Goal: Task Accomplishment & Management: Manage account settings

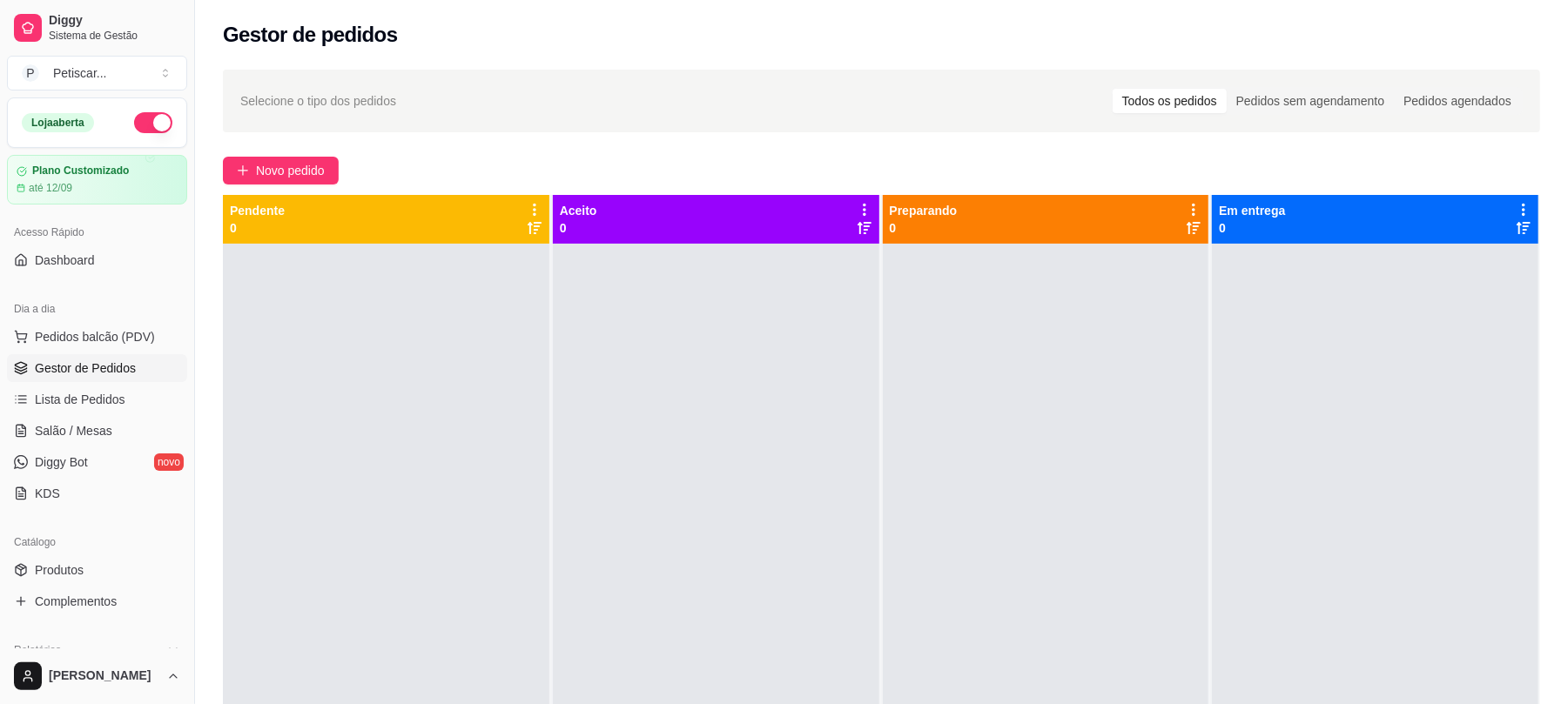
click at [292, 162] on span "Novo pedido" at bounding box center [290, 170] width 69 height 19
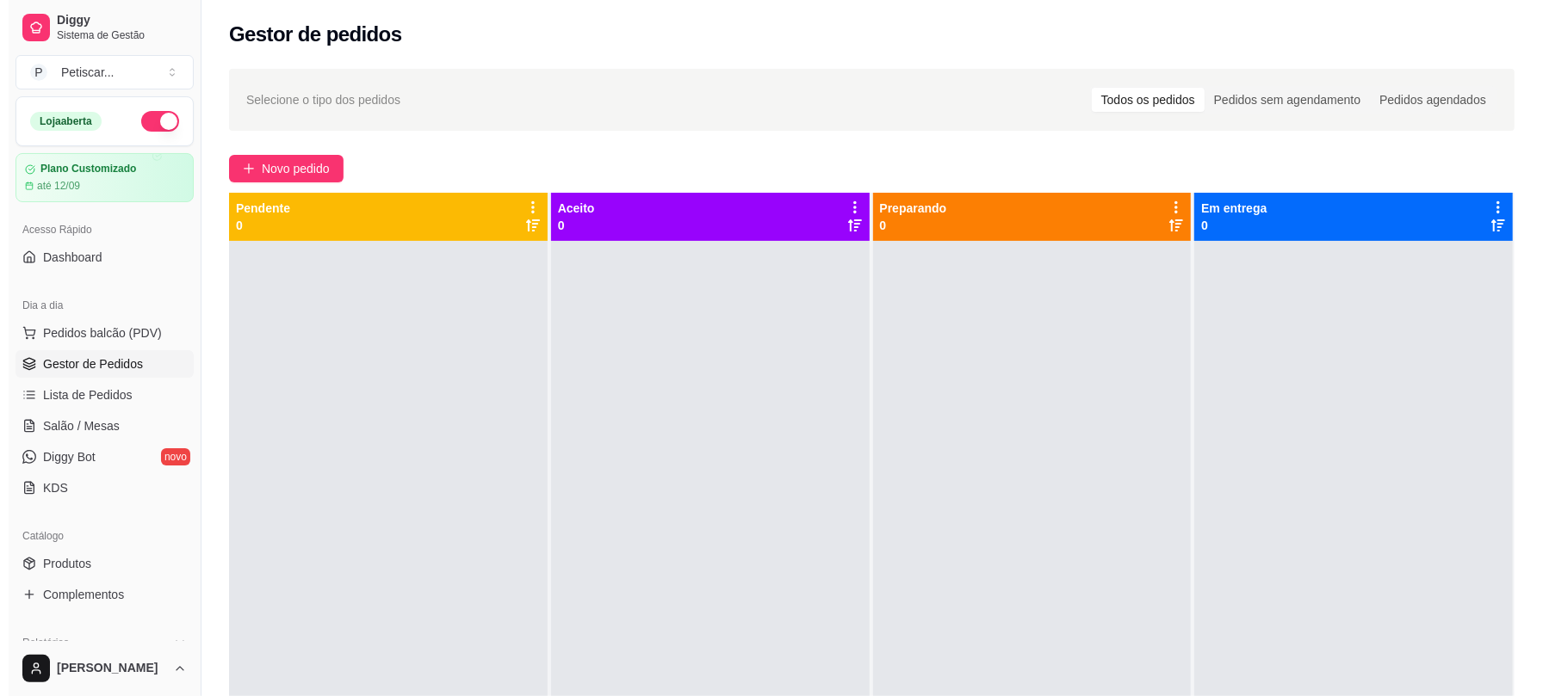
scroll to position [110, 0]
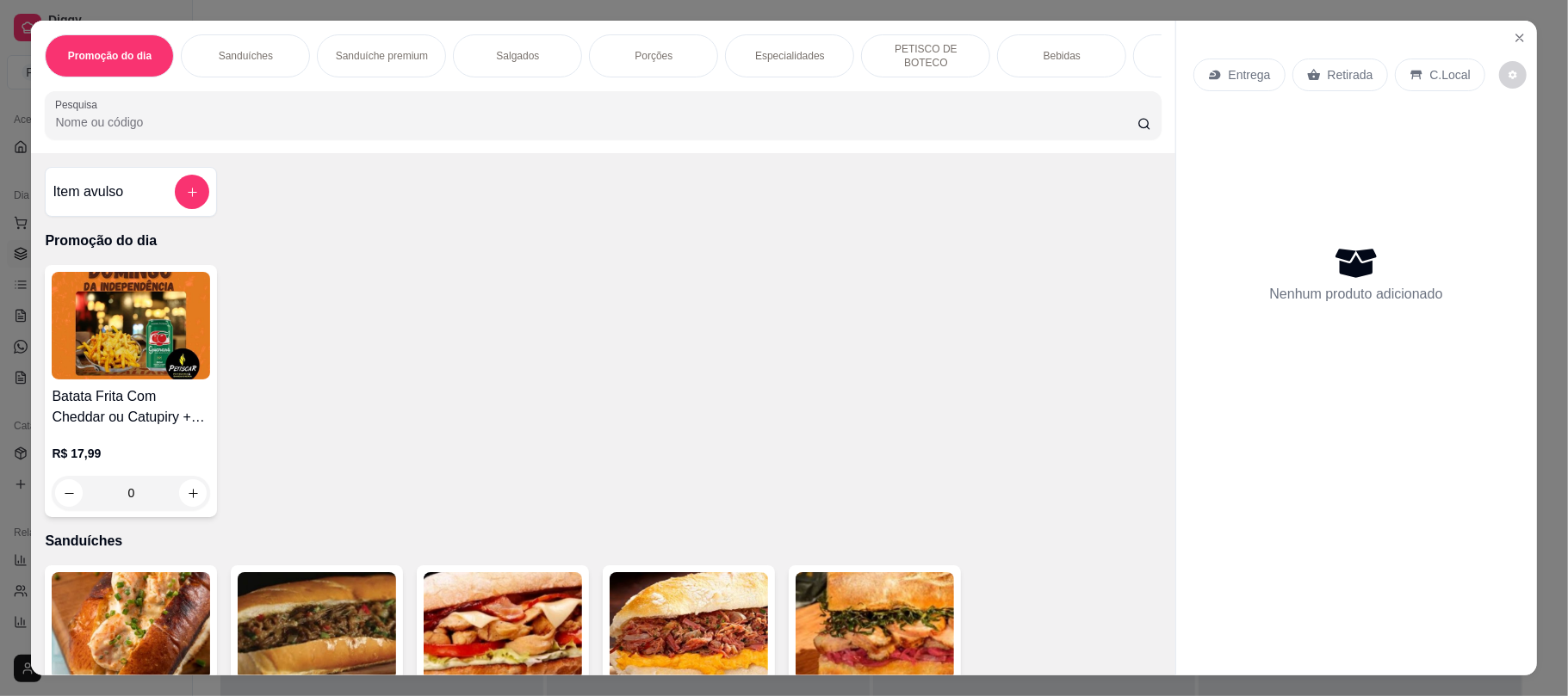
click at [1254, 4] on div "Promoção do dia Sanduíches Sanduíche premium Salgados Porções Especialidades PE…" at bounding box center [784, 348] width 1568 height 696
click at [1514, 45] on icon "Close" at bounding box center [1519, 38] width 14 height 14
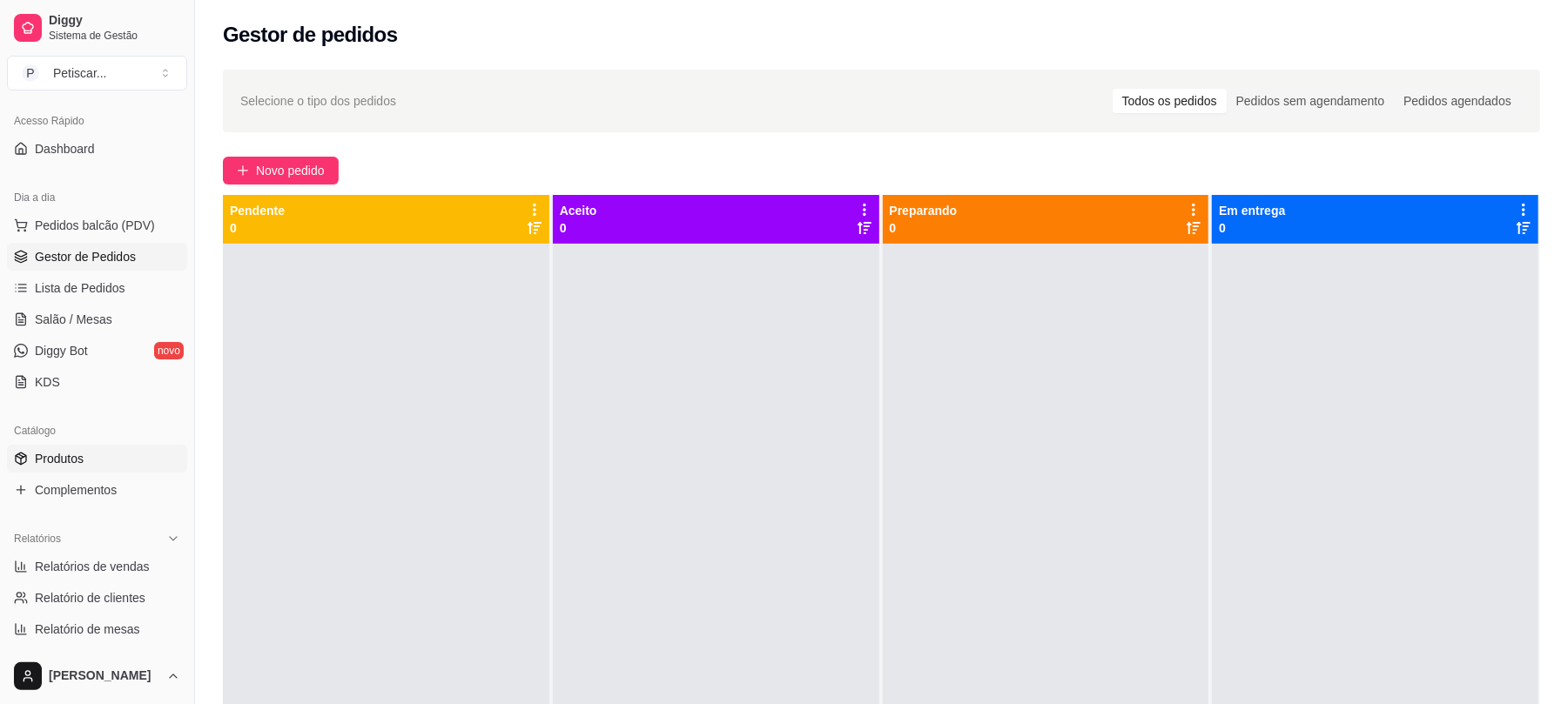
click at [102, 460] on link "Produtos" at bounding box center [96, 458] width 180 height 28
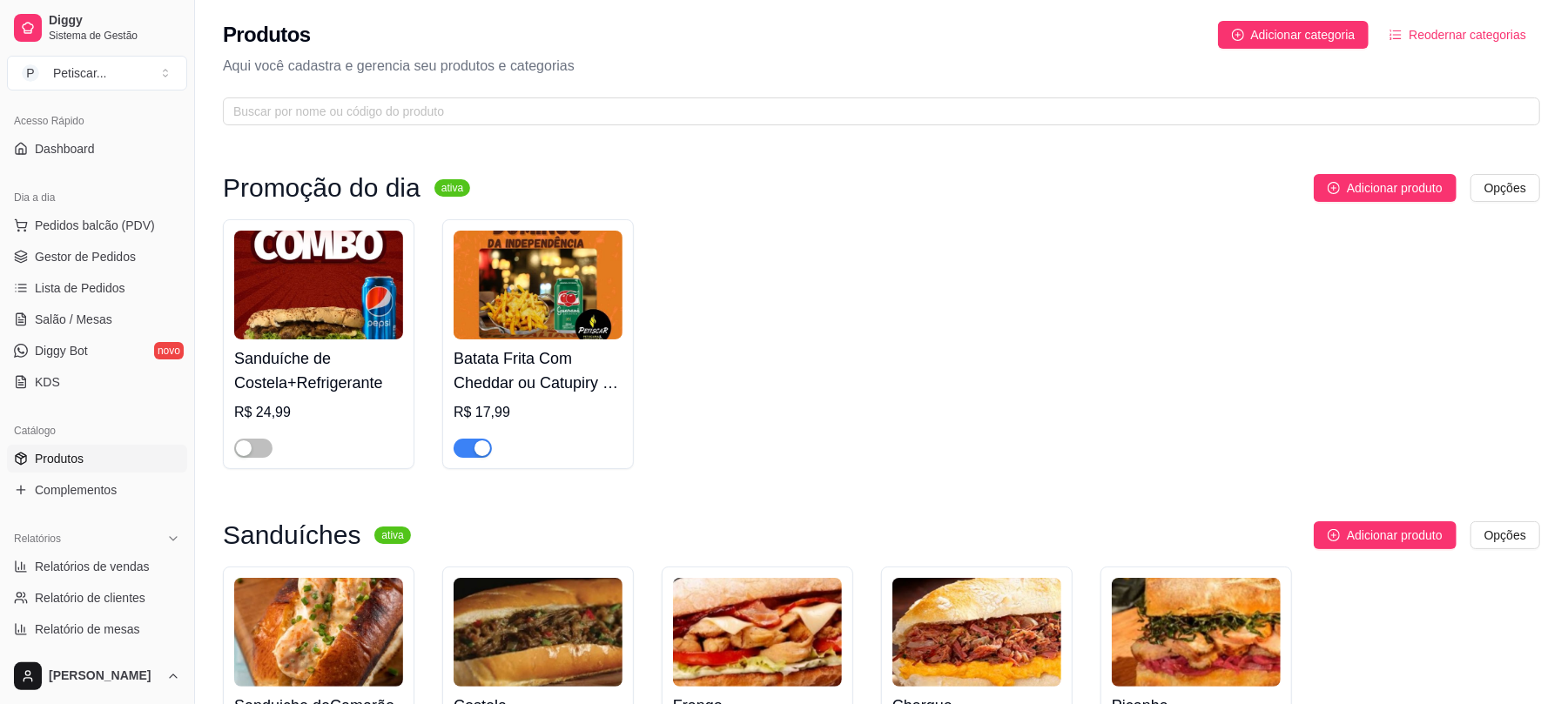
click at [482, 450] on div "button" at bounding box center [482, 448] width 16 height 16
click at [88, 264] on span "Gestor de Pedidos" at bounding box center [85, 257] width 101 height 18
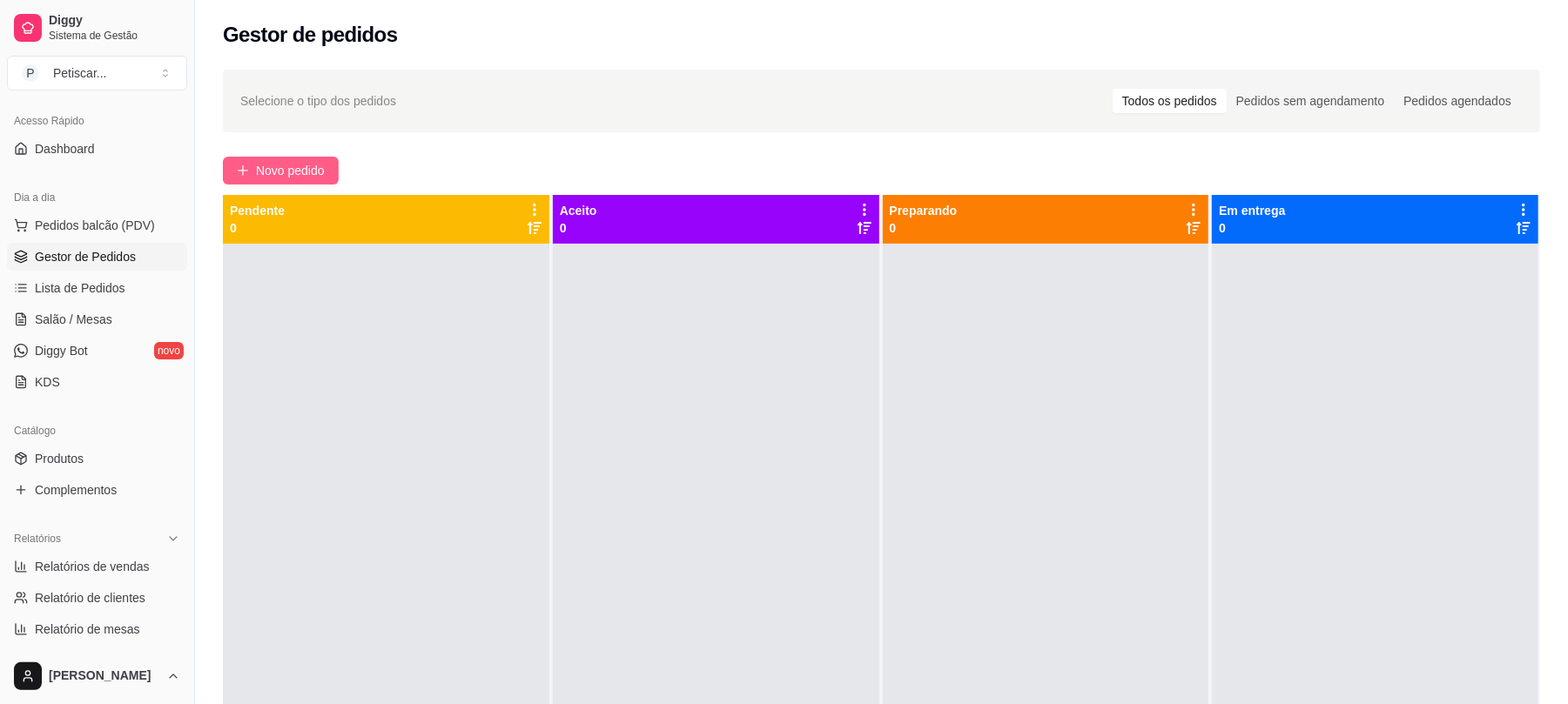
click at [300, 171] on span "Novo pedido" at bounding box center [290, 170] width 69 height 19
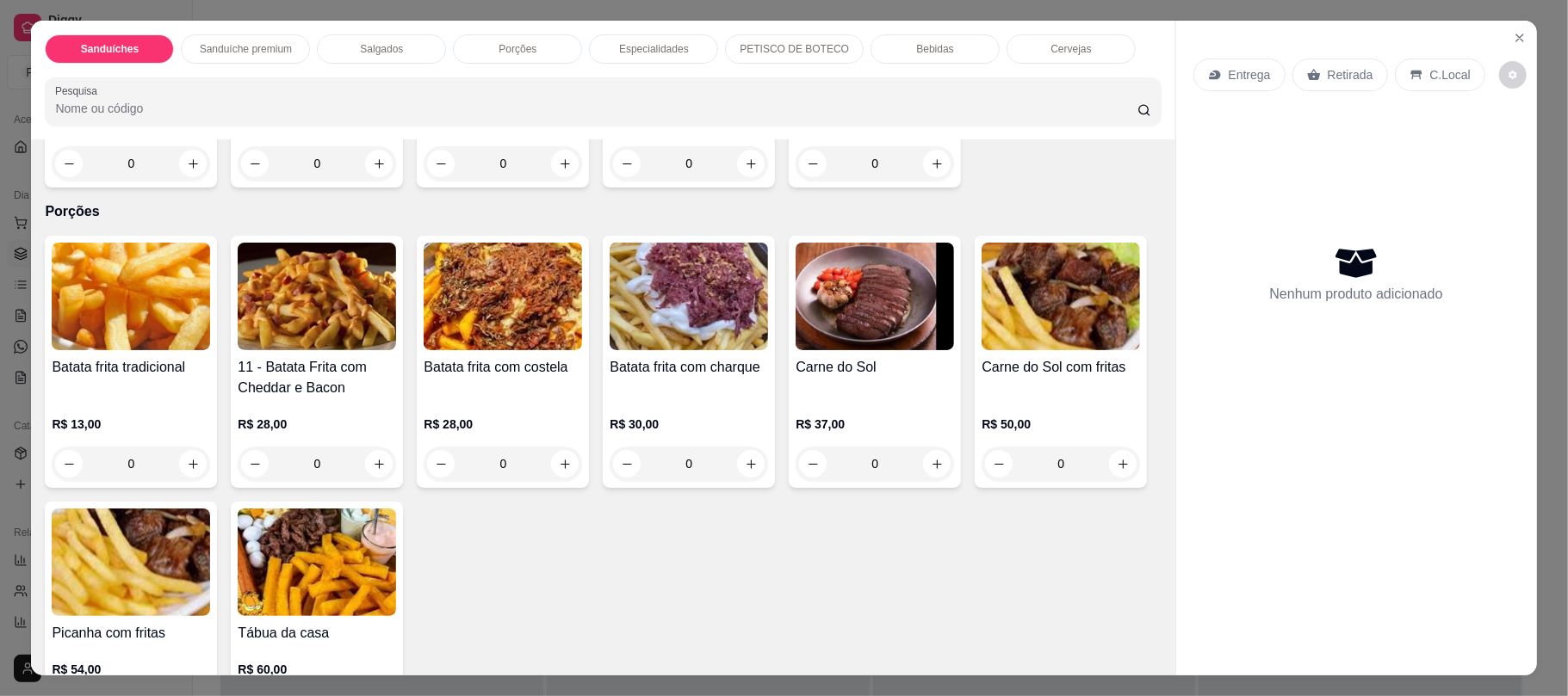
scroll to position [972, 0]
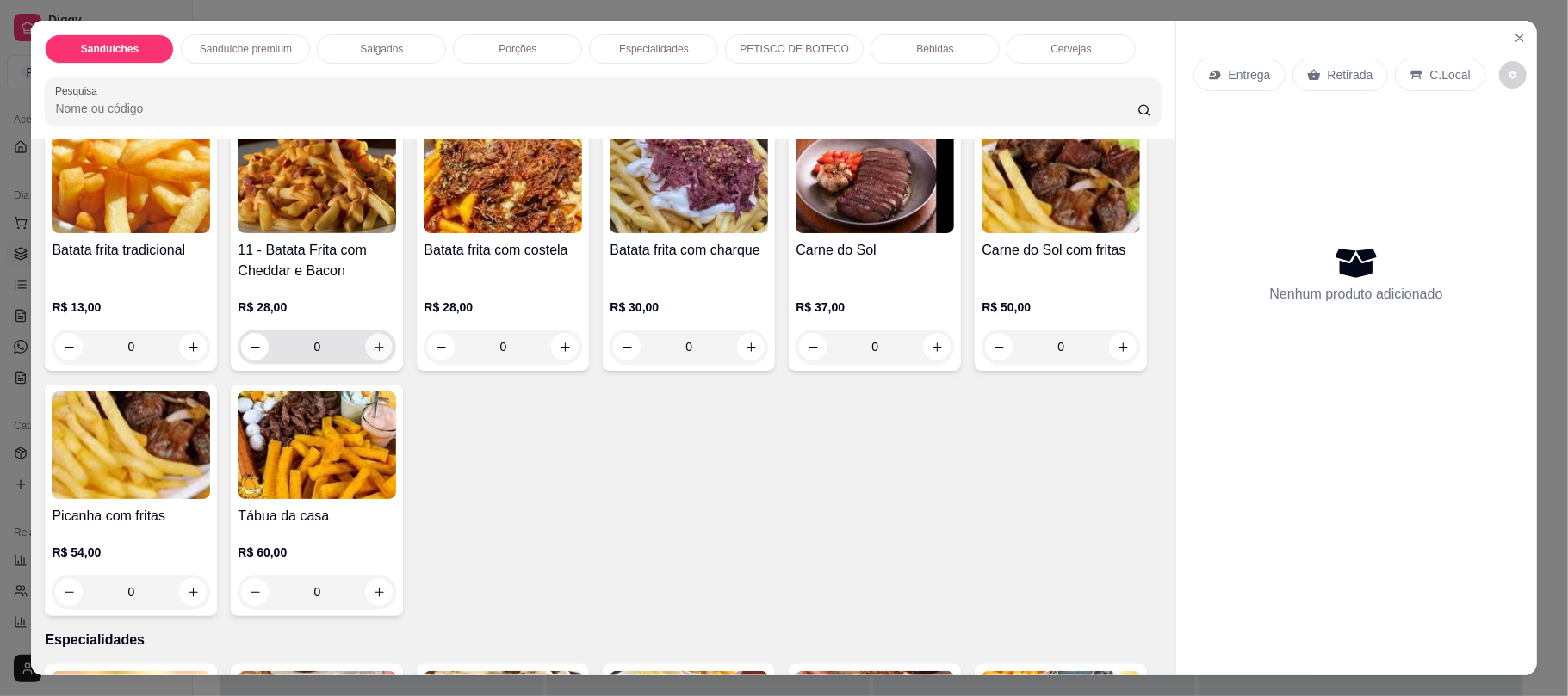
click at [373, 349] on icon "increase-product-quantity" at bounding box center [378, 347] width 13 height 13
type input "1"
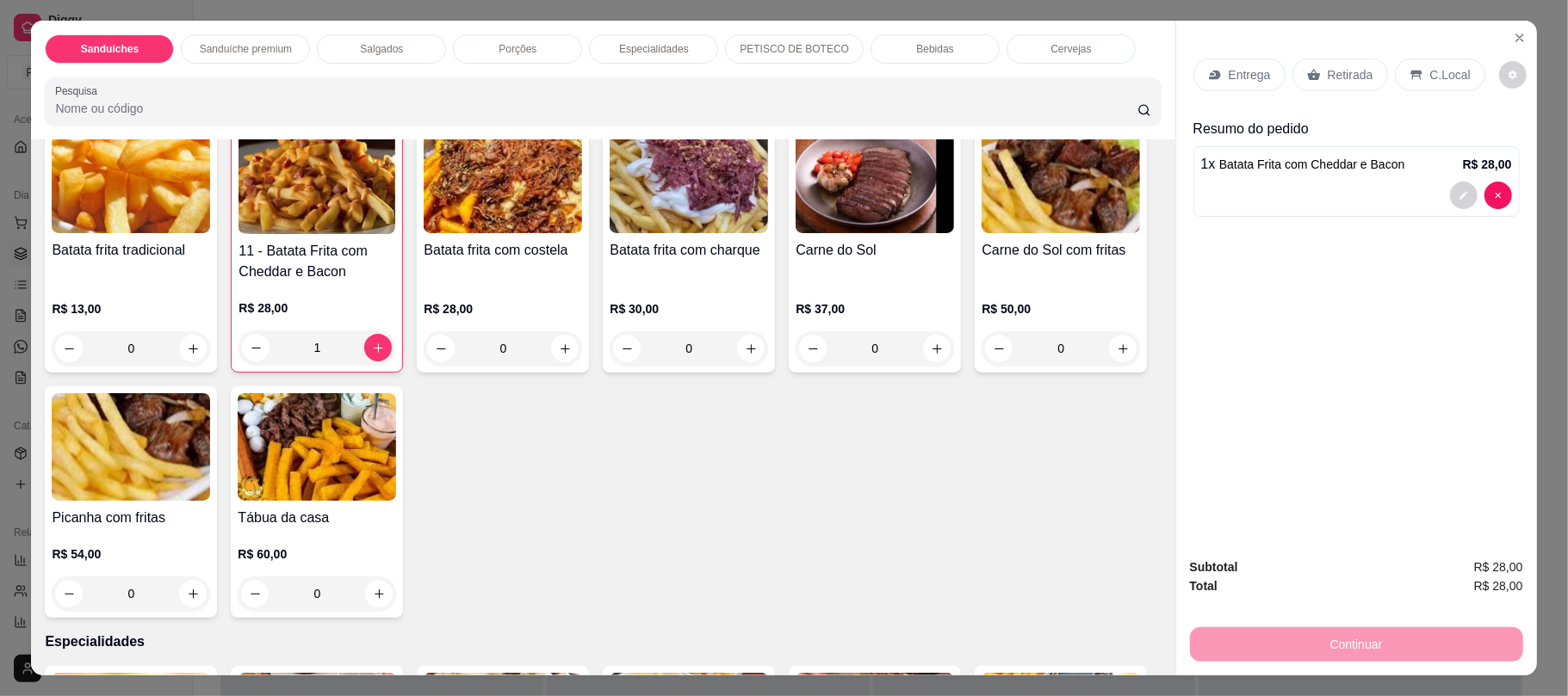
click at [958, 49] on div "Bebidas" at bounding box center [935, 49] width 129 height 29
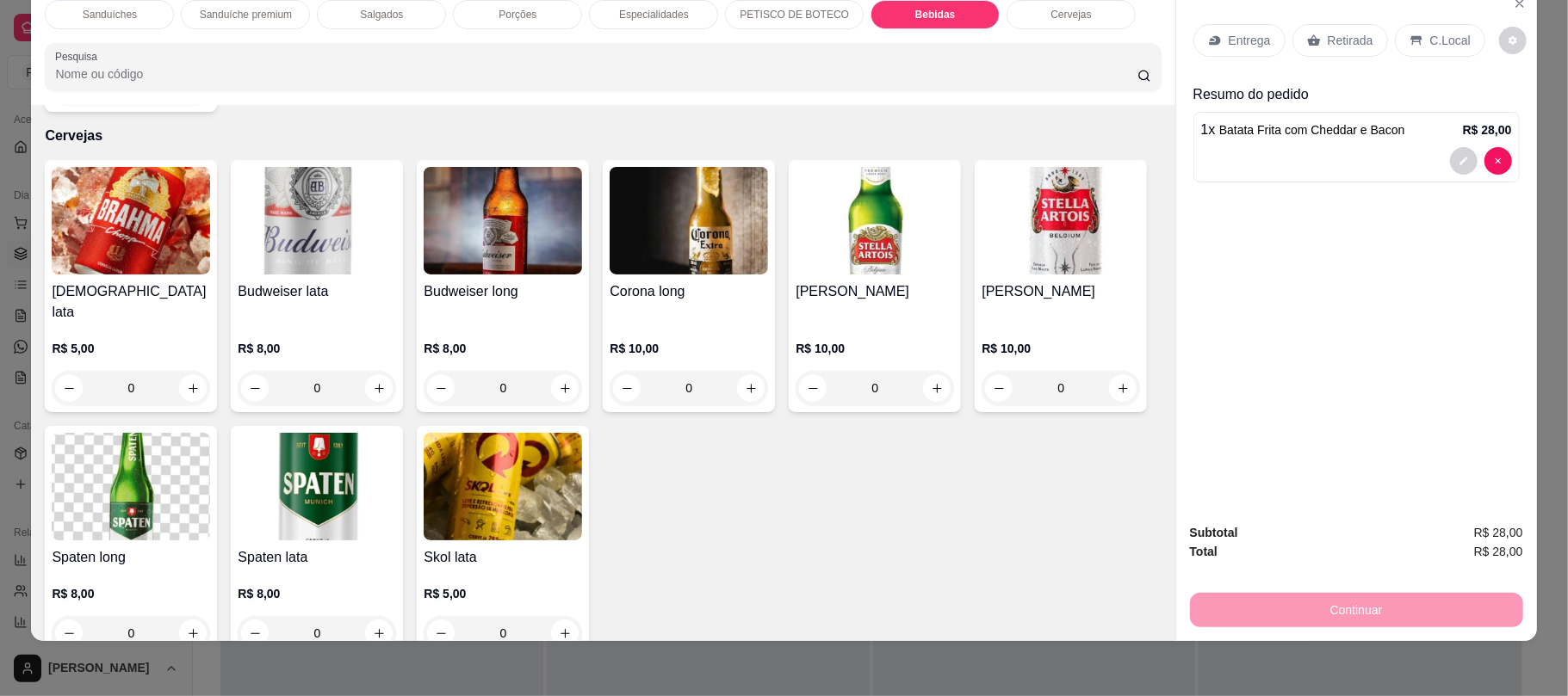
scroll to position [2818, 0]
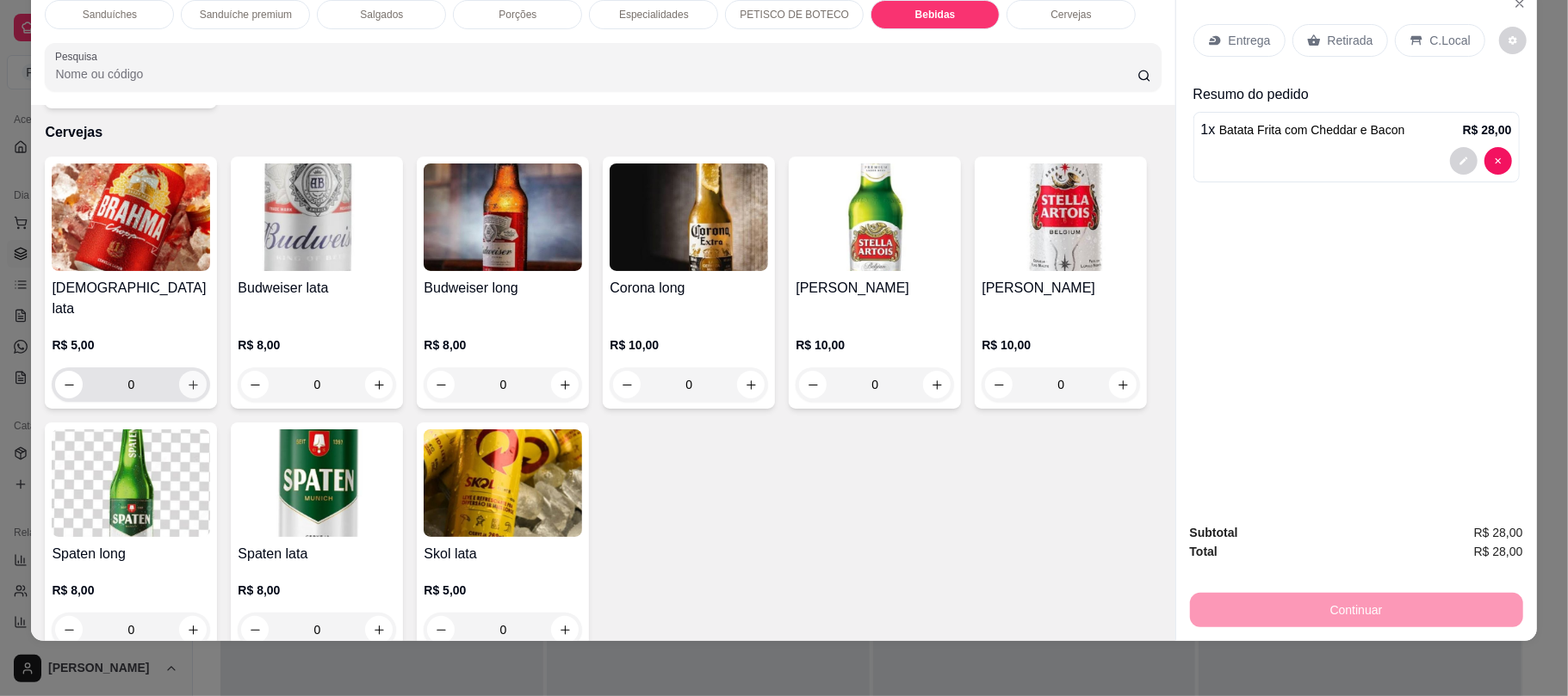
click at [181, 399] on button "increase-product-quantity" at bounding box center [193, 385] width 27 height 27
type input "1"
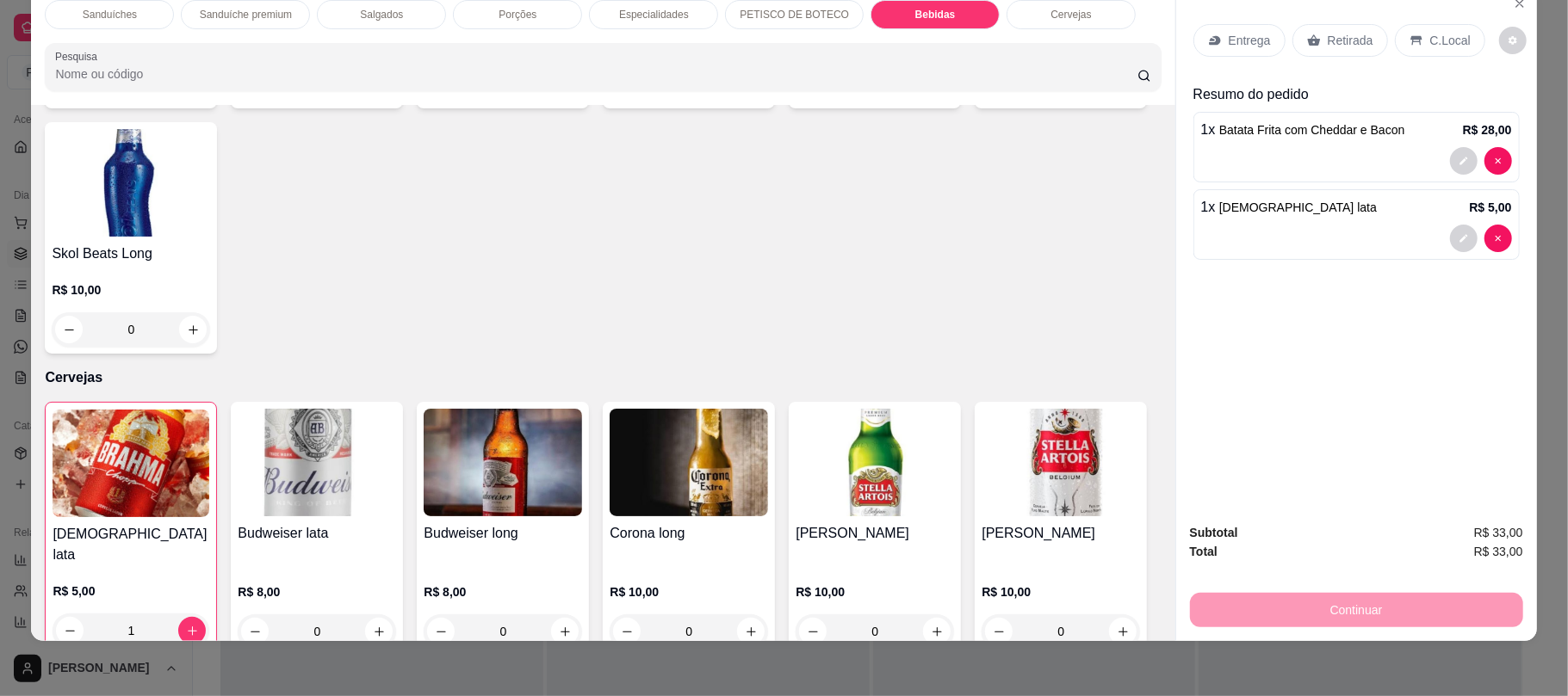
scroll to position [2573, 0]
click at [187, 90] on icon "increase-product-quantity" at bounding box center [193, 84] width 13 height 13
type input "1"
click at [1316, 56] on div "Retirada" at bounding box center [1340, 41] width 95 height 33
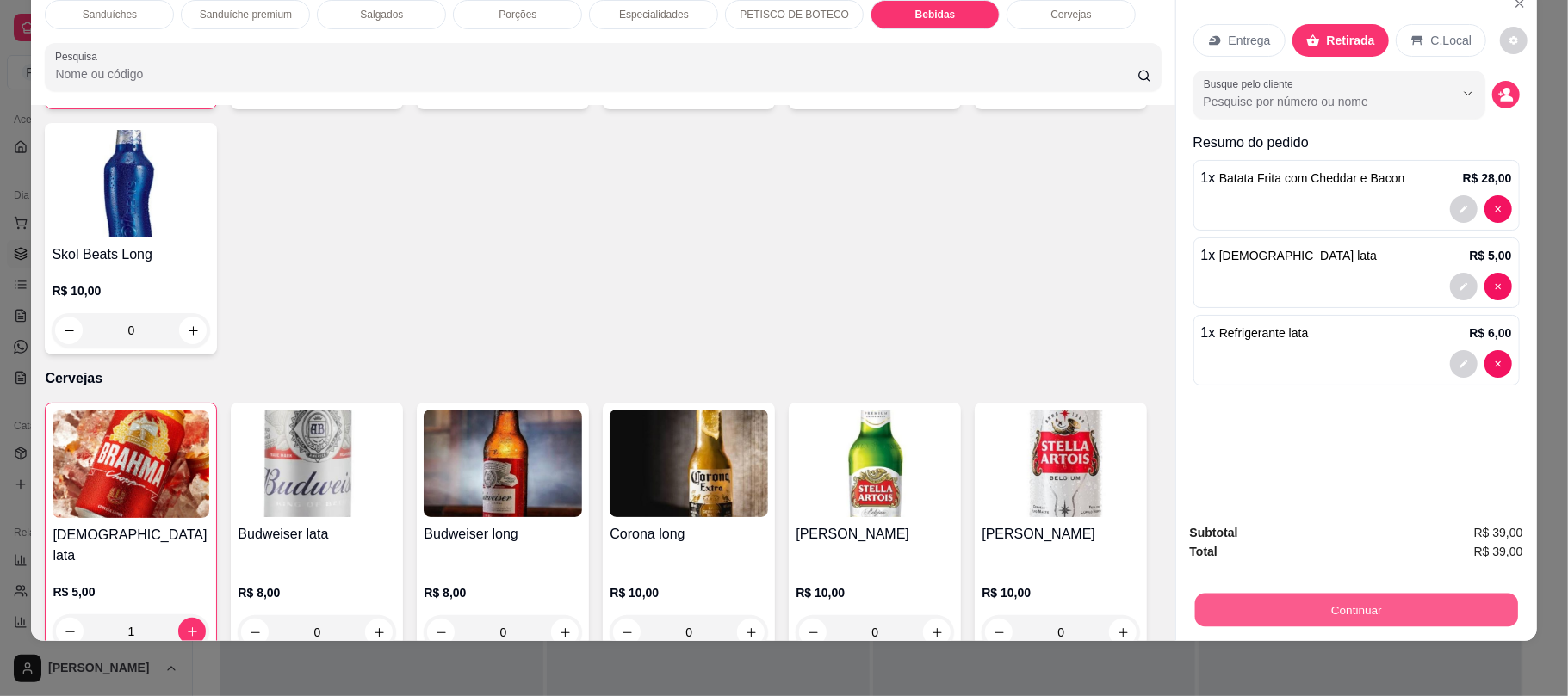
click at [1332, 613] on button "Continuar" at bounding box center [1356, 609] width 323 height 34
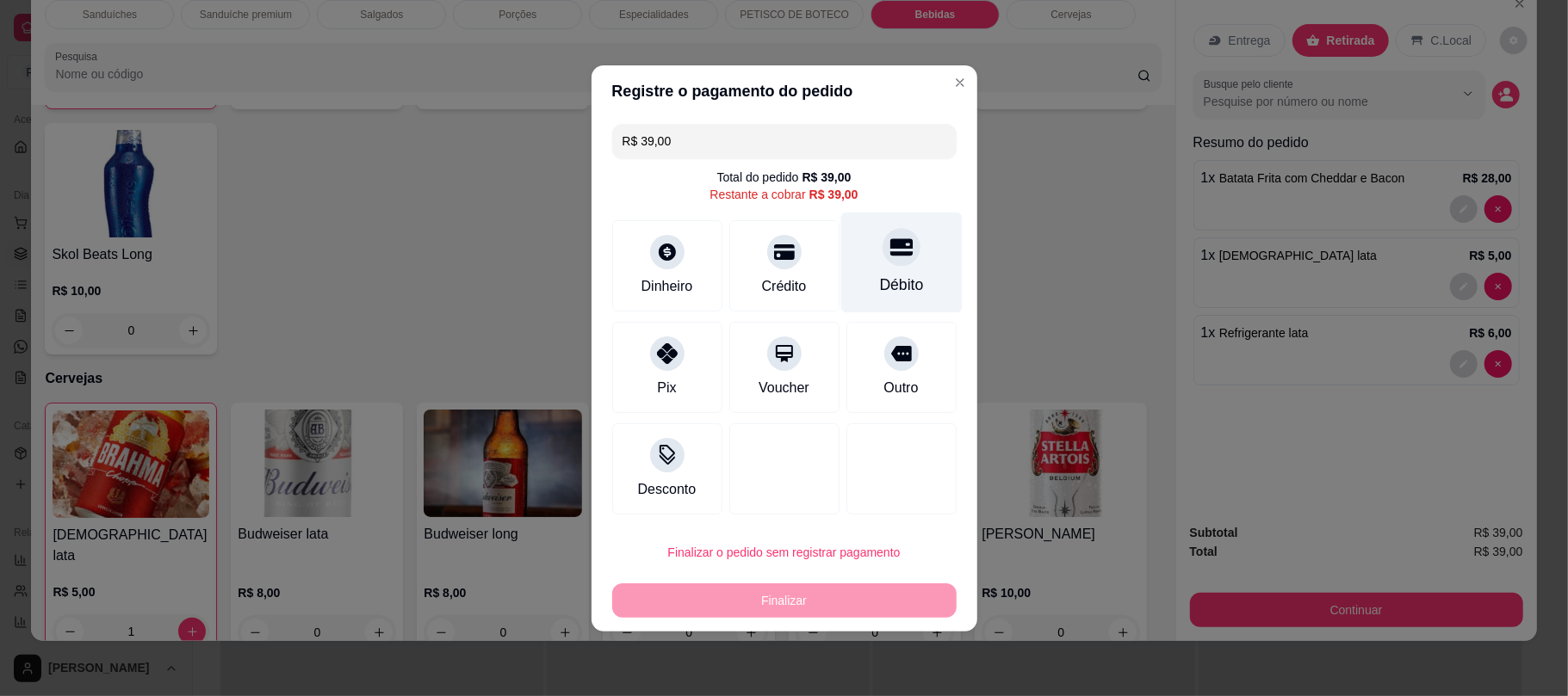
click at [879, 283] on div "Débito" at bounding box center [901, 285] width 44 height 22
type input "R$ 0,00"
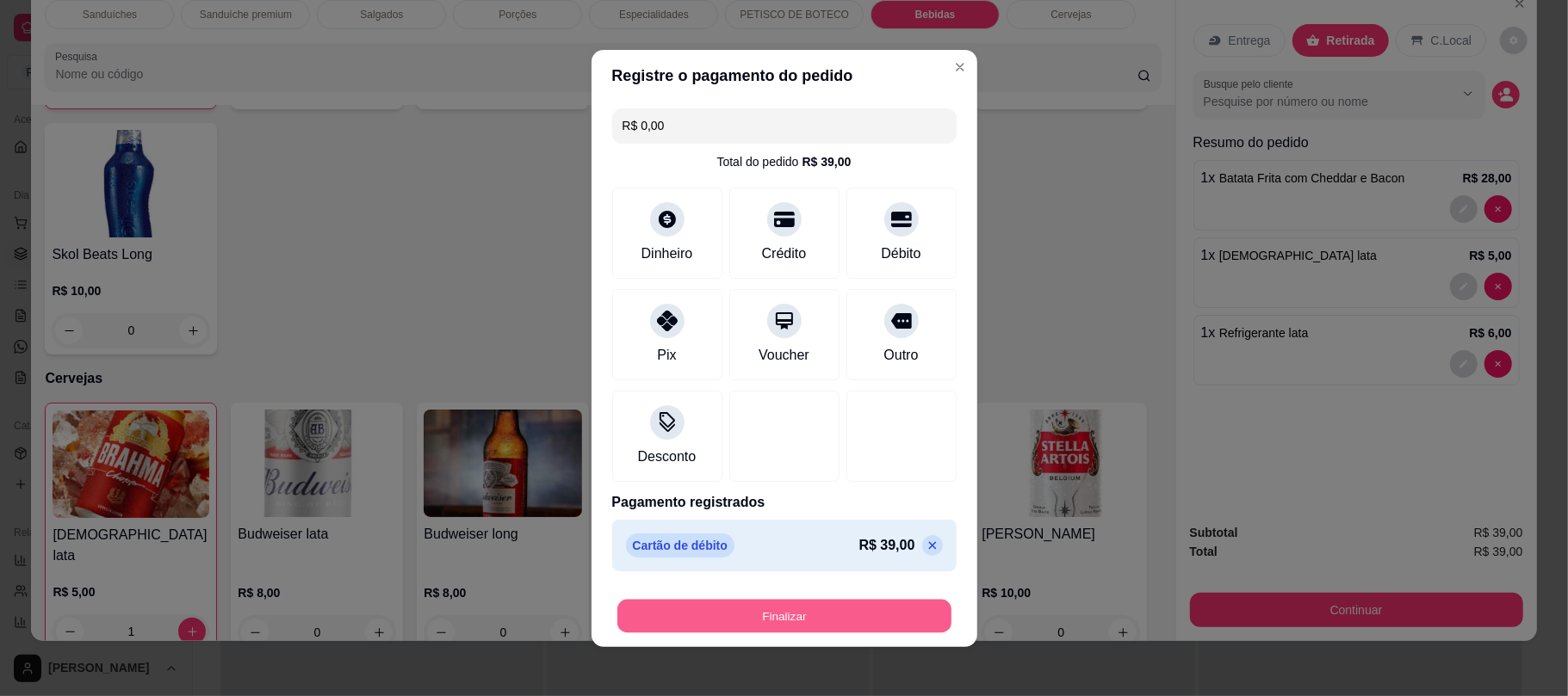
click at [797, 613] on button "Finalizar" at bounding box center [785, 615] width 335 height 34
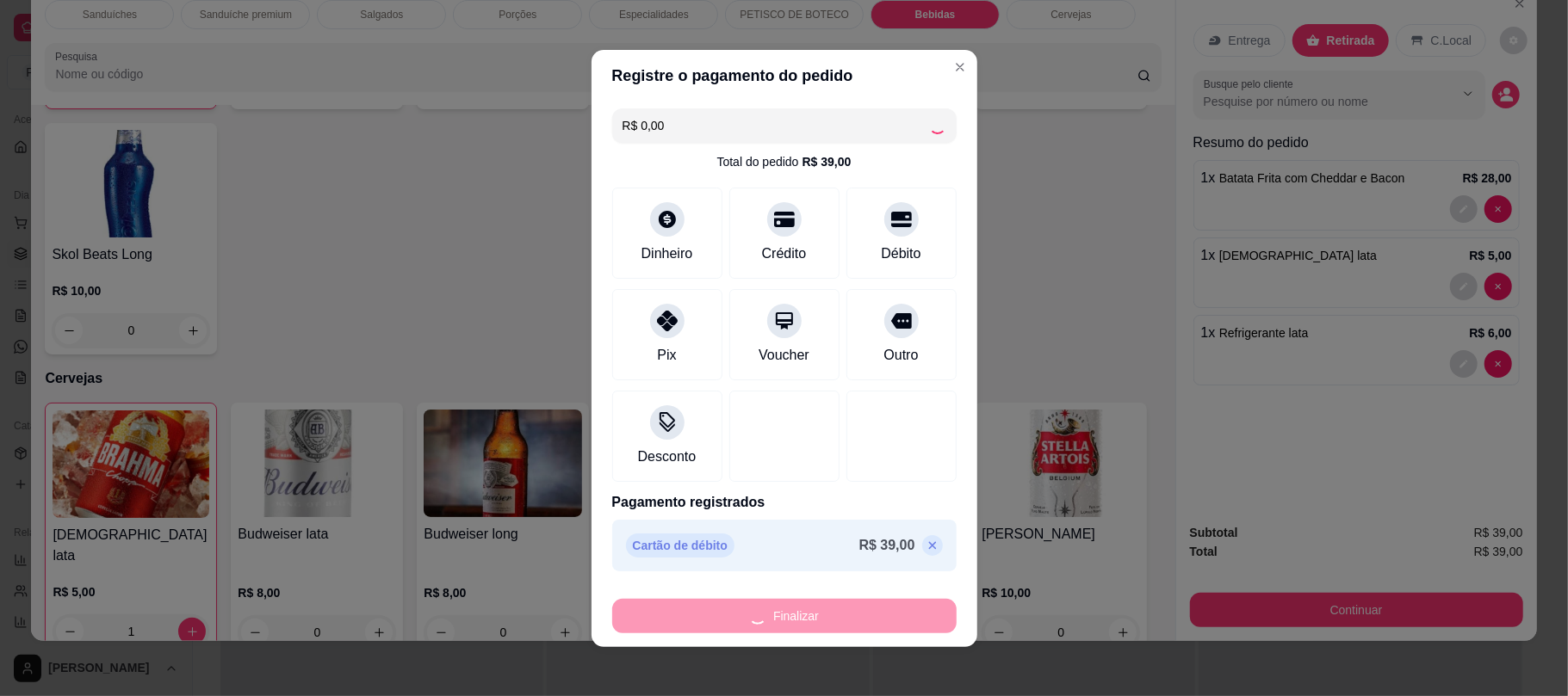
type input "0"
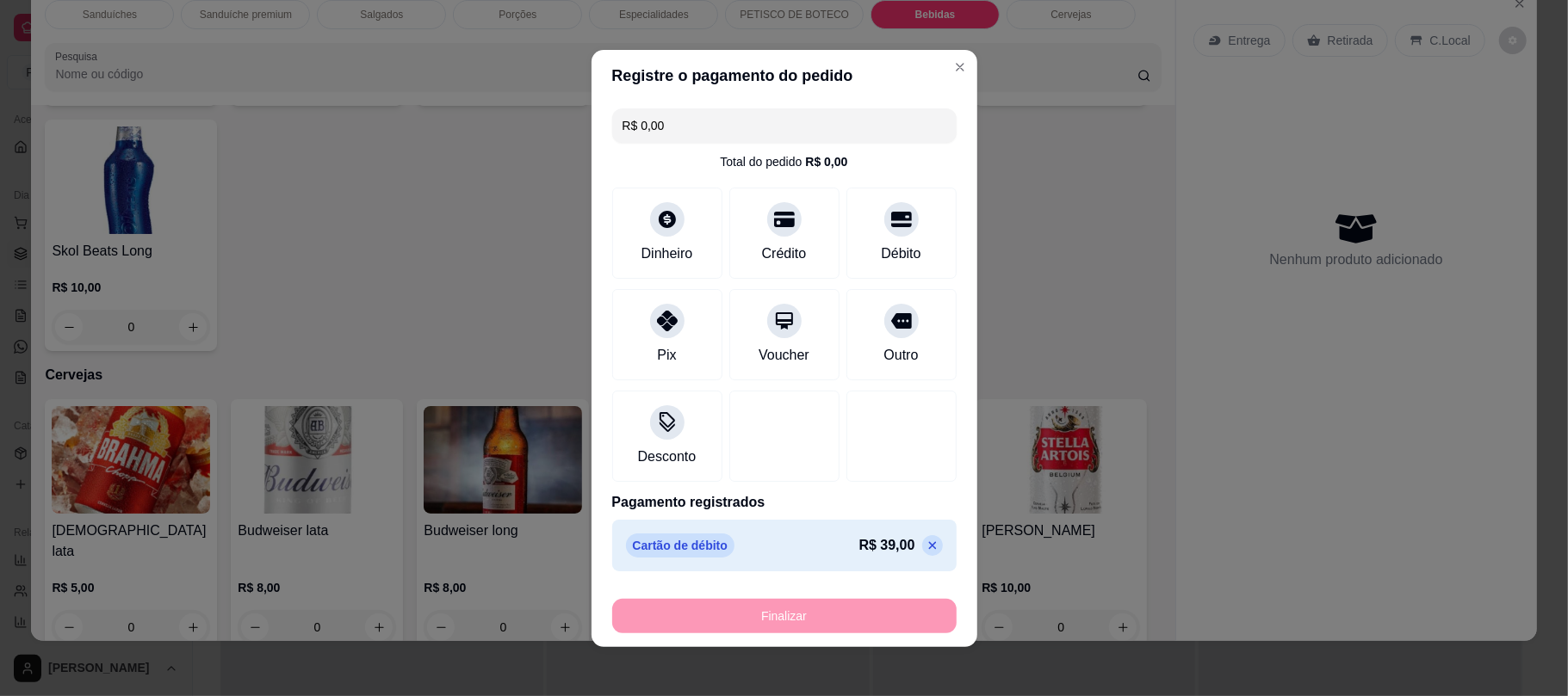
type input "-R$ 39,00"
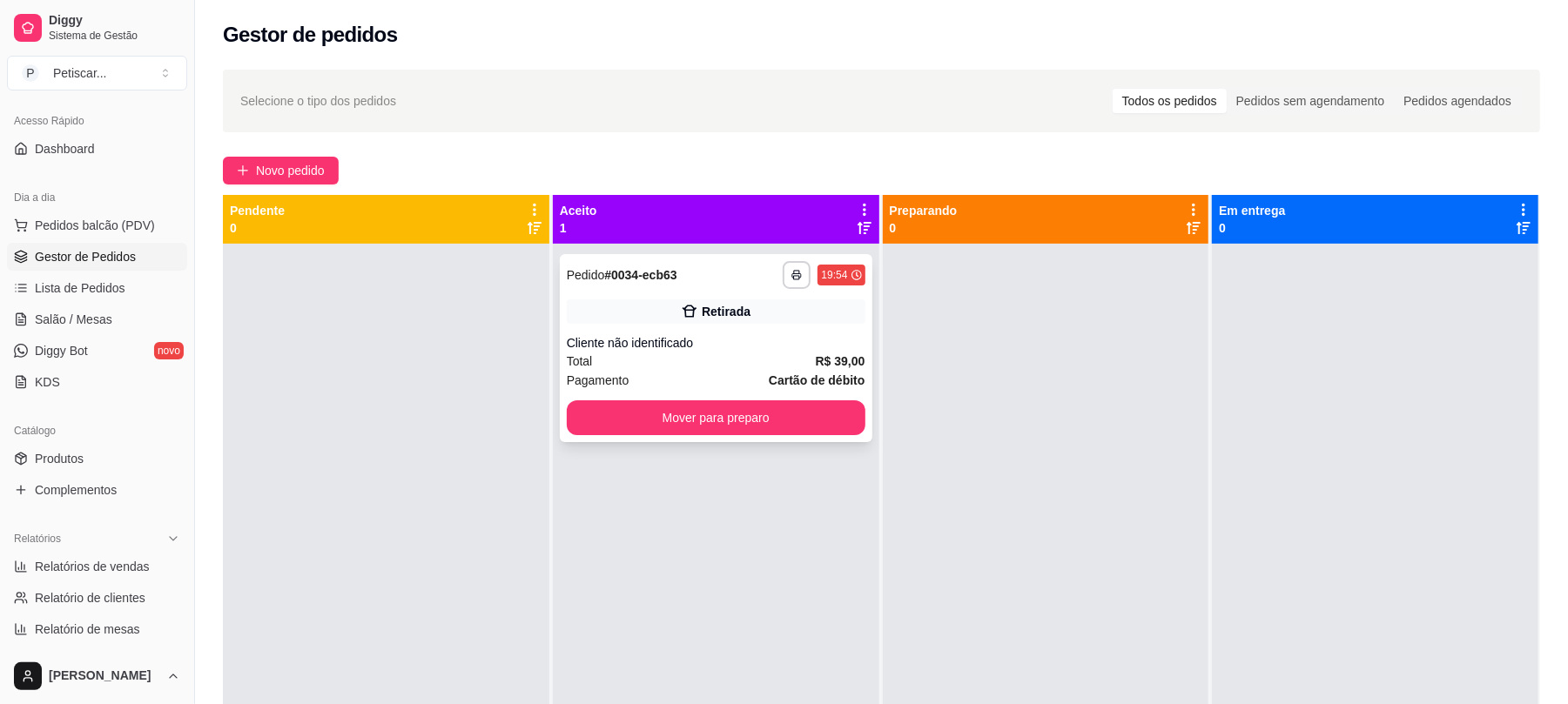
click at [712, 353] on div "Total R$ 39,00" at bounding box center [716, 361] width 299 height 19
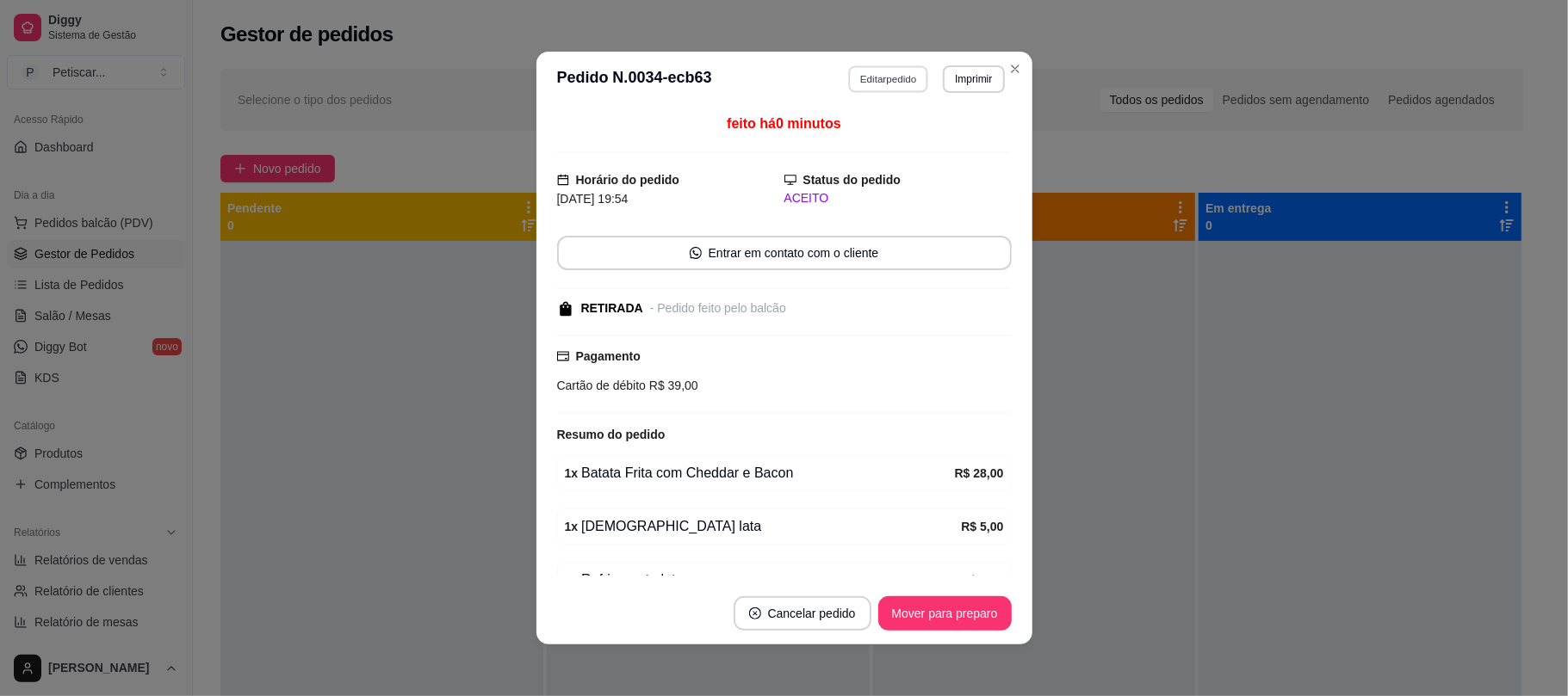
click at [860, 73] on button "Editar pedido" at bounding box center [888, 78] width 80 height 26
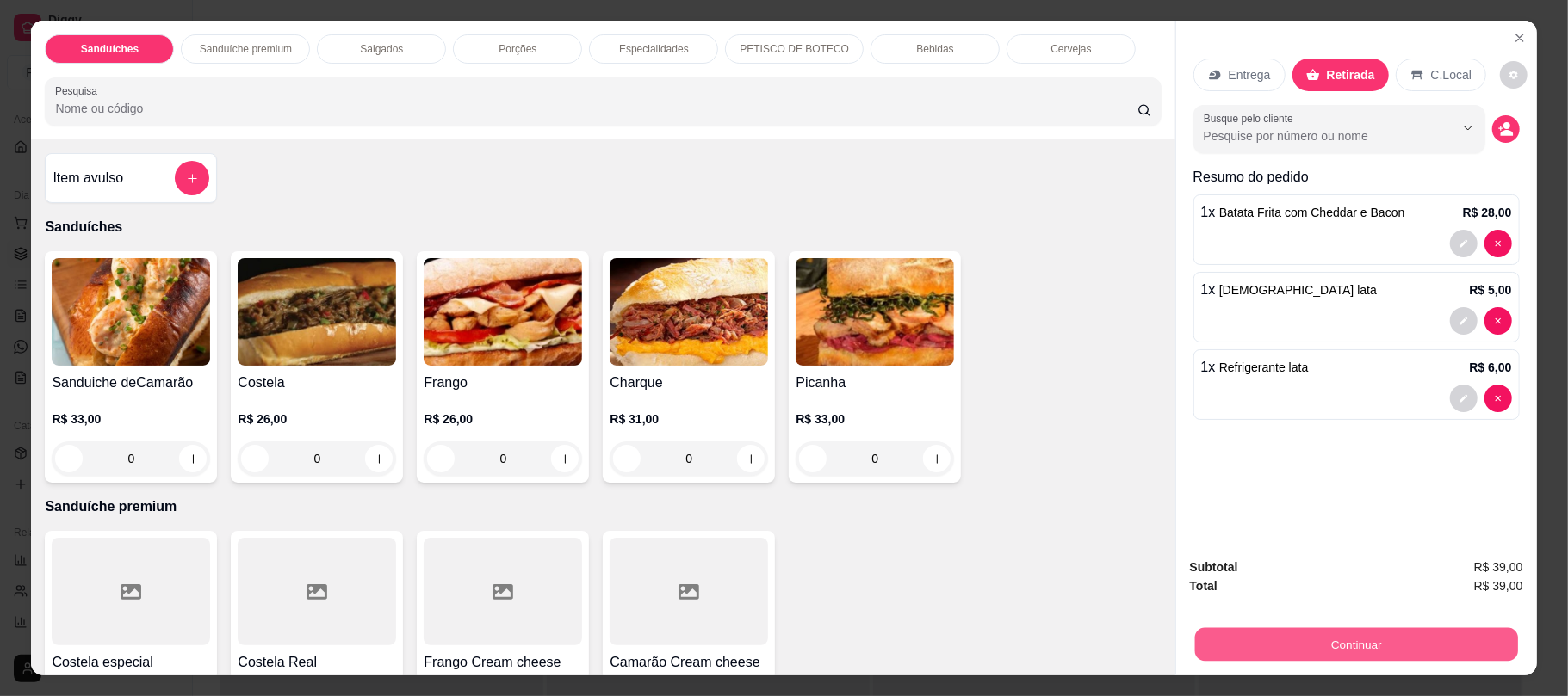
click at [1231, 642] on button "Continuar" at bounding box center [1356, 644] width 323 height 34
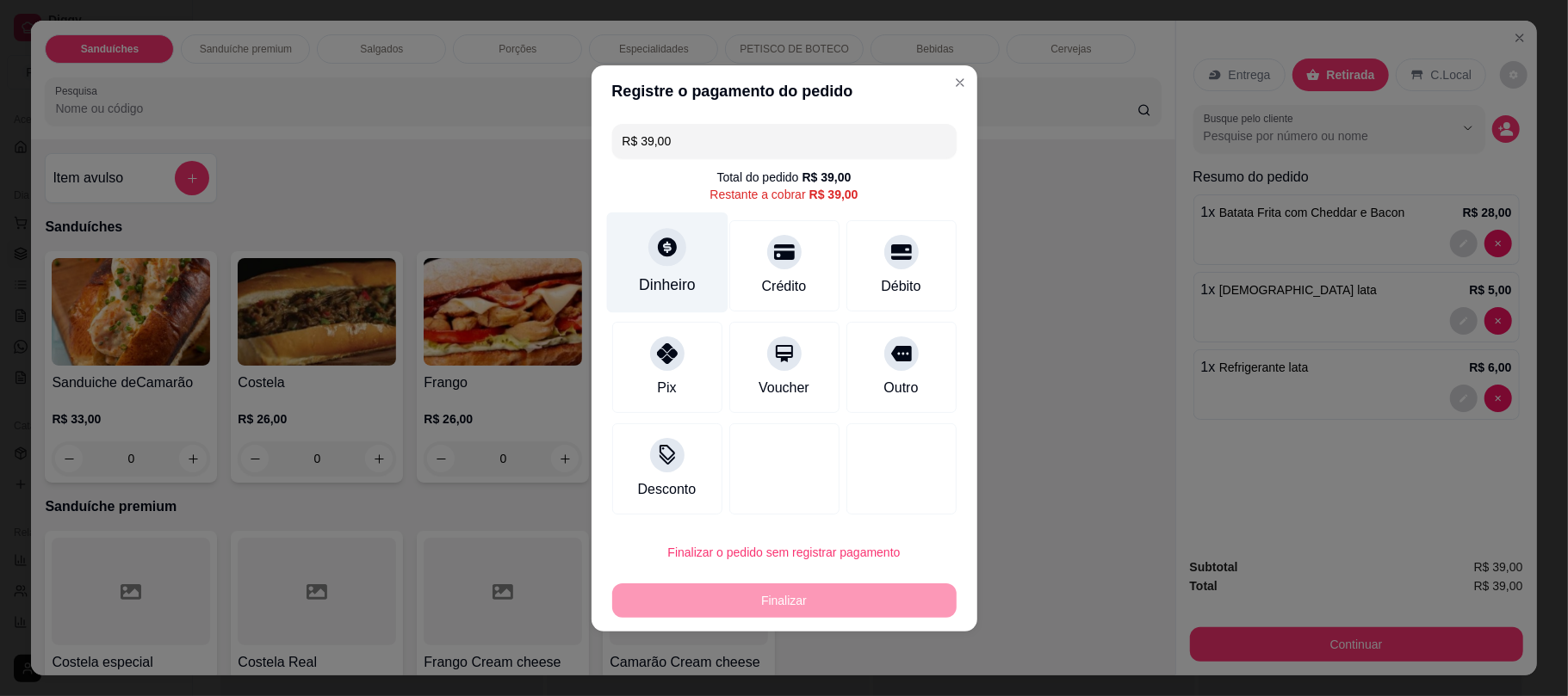
click at [694, 274] on div "Dinheiro" at bounding box center [666, 262] width 122 height 101
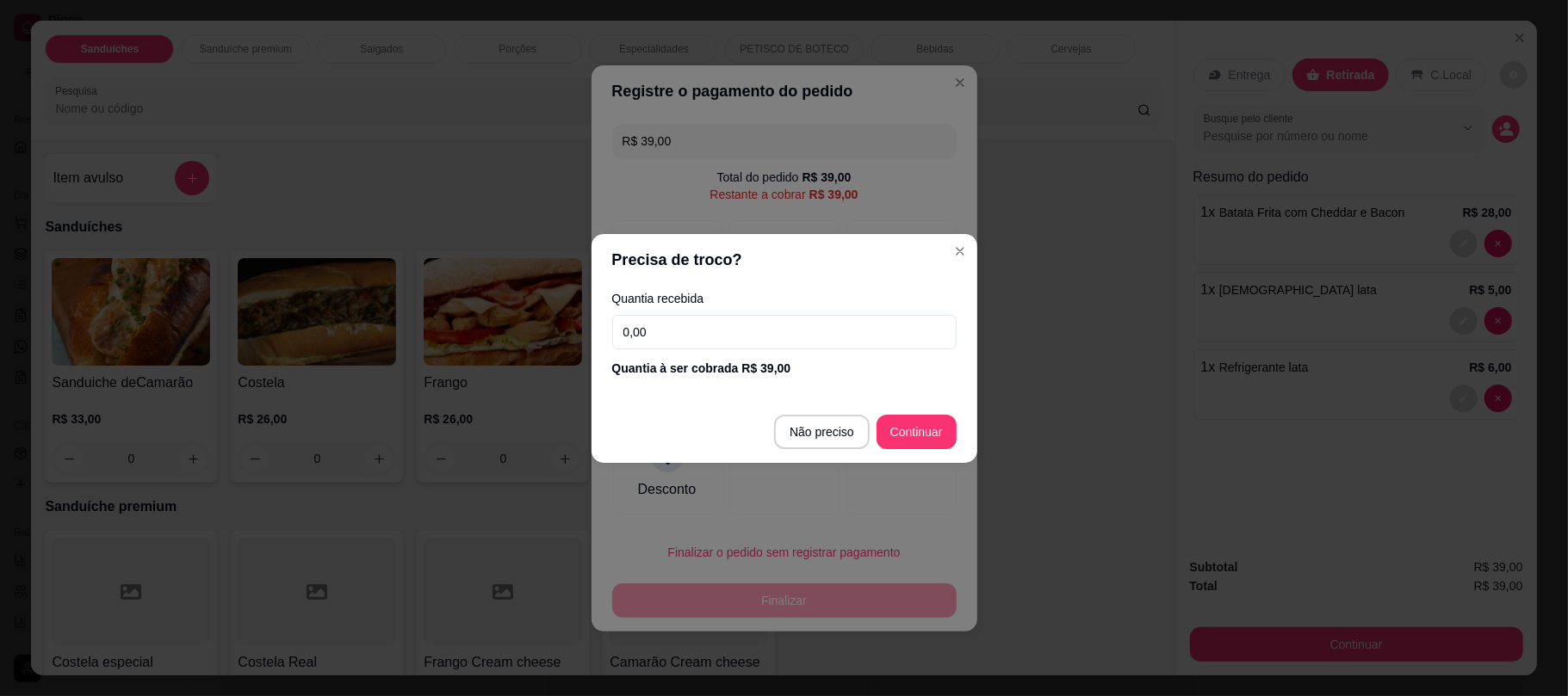
click at [696, 327] on input "0,00" at bounding box center [784, 331] width 344 height 34
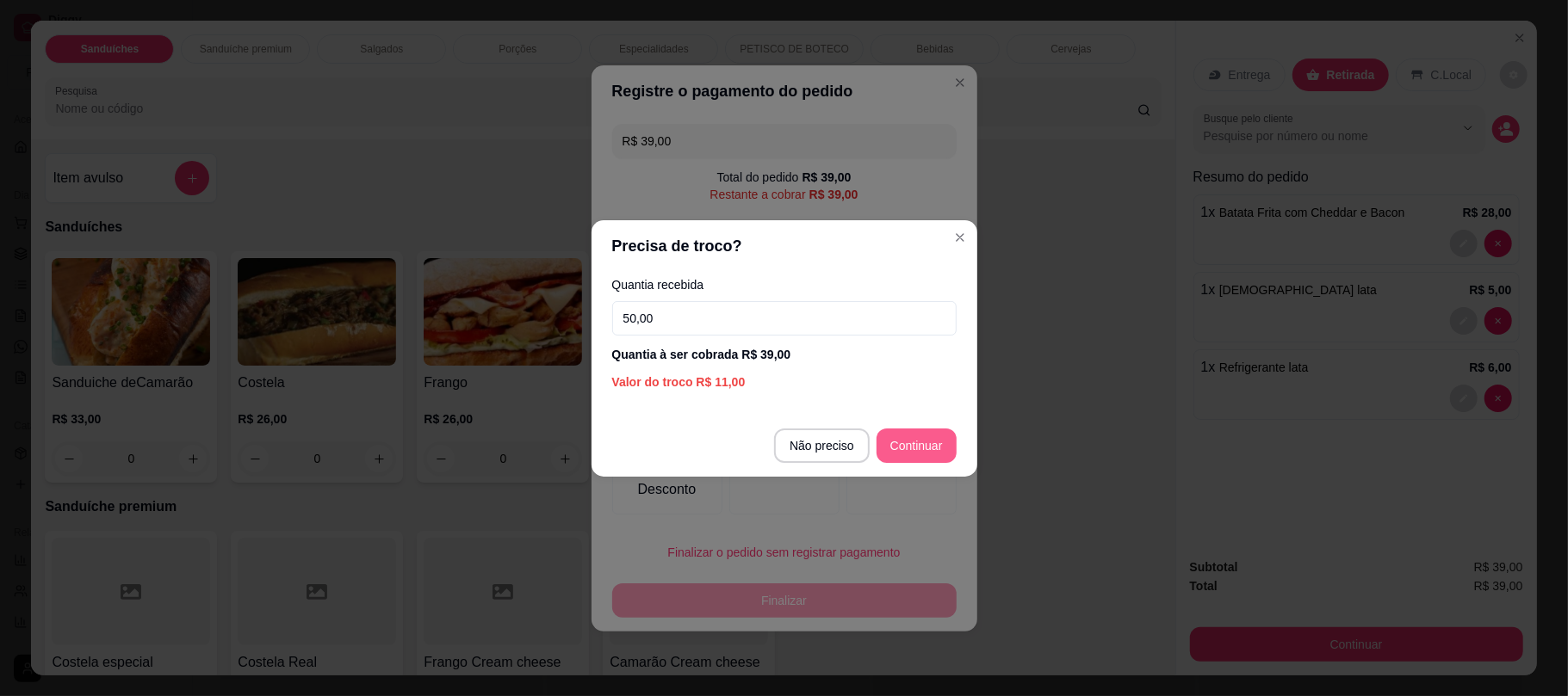
type input "50,00"
type input "R$ 0,00"
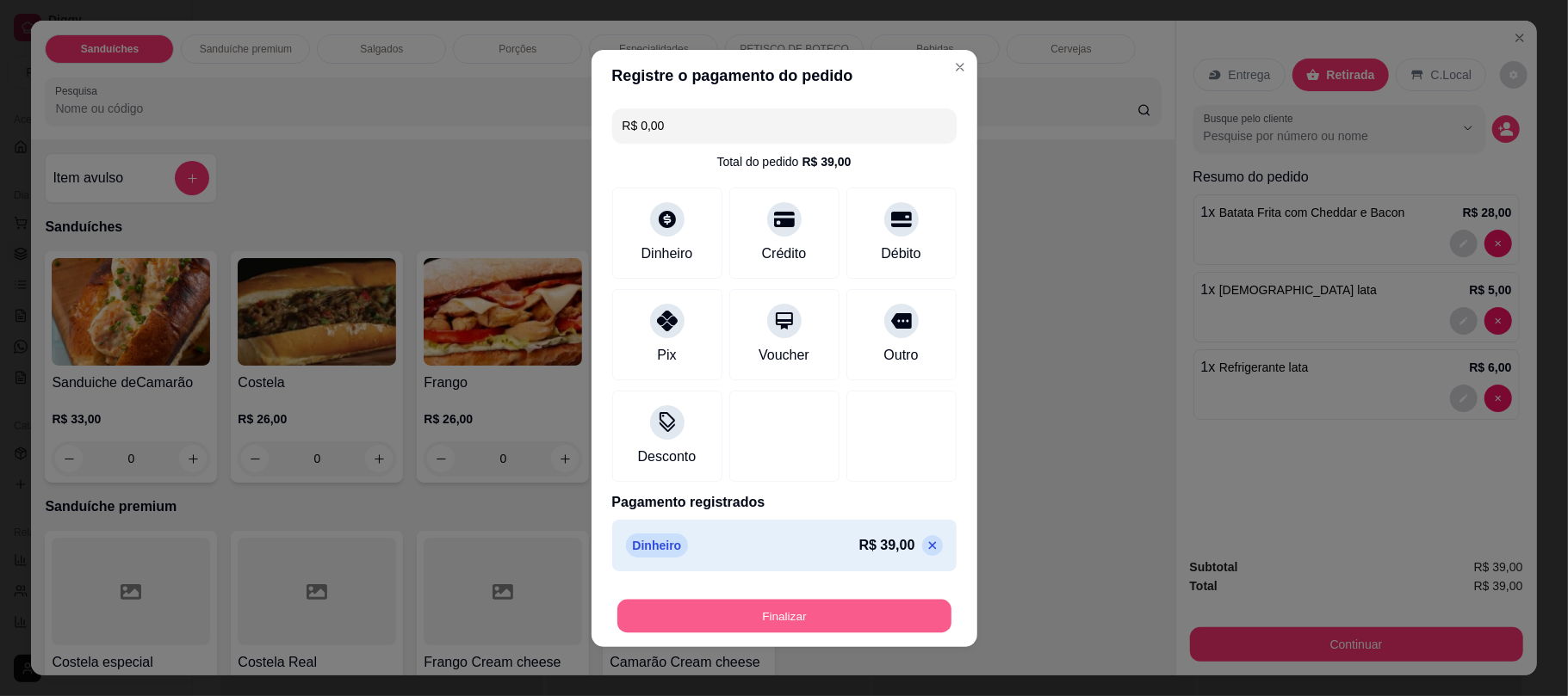
click at [847, 625] on button "Finalizar" at bounding box center [785, 615] width 335 height 34
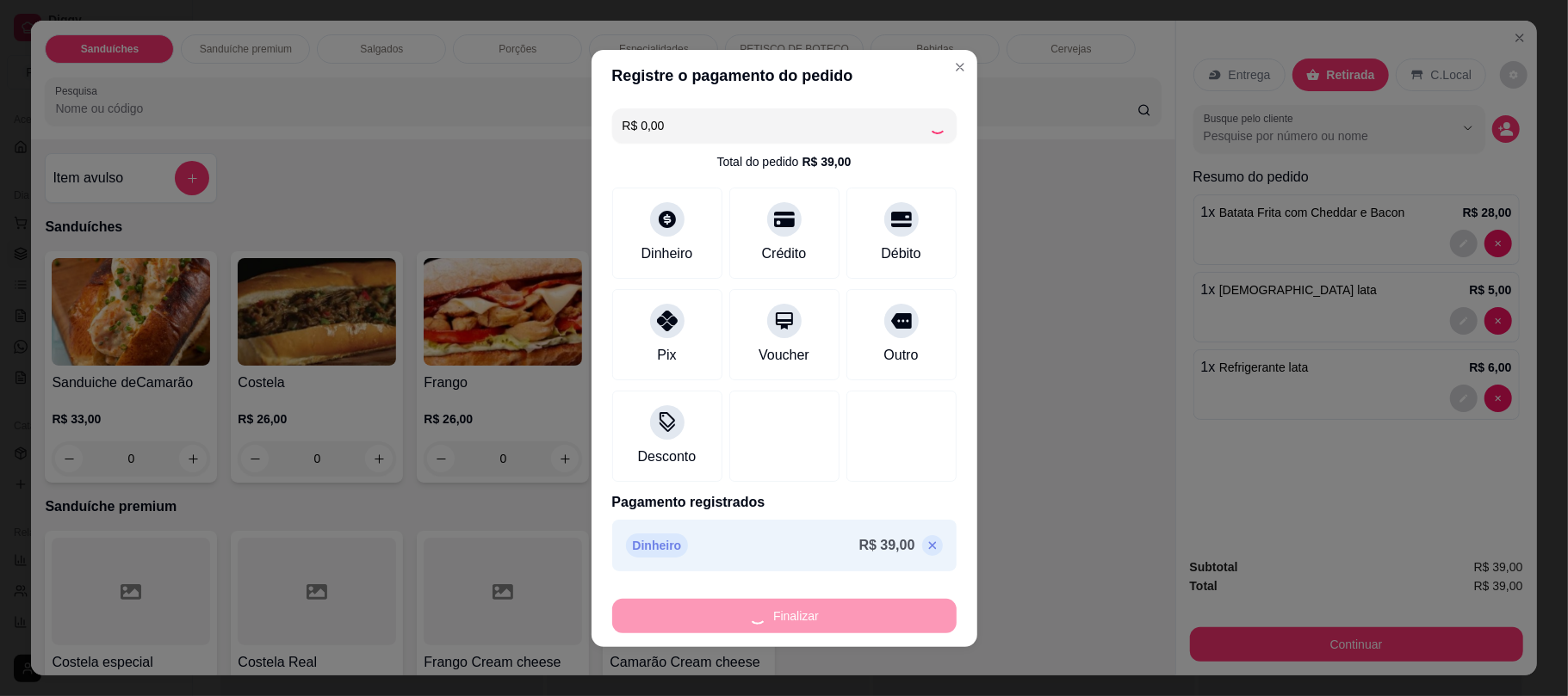
type input "0"
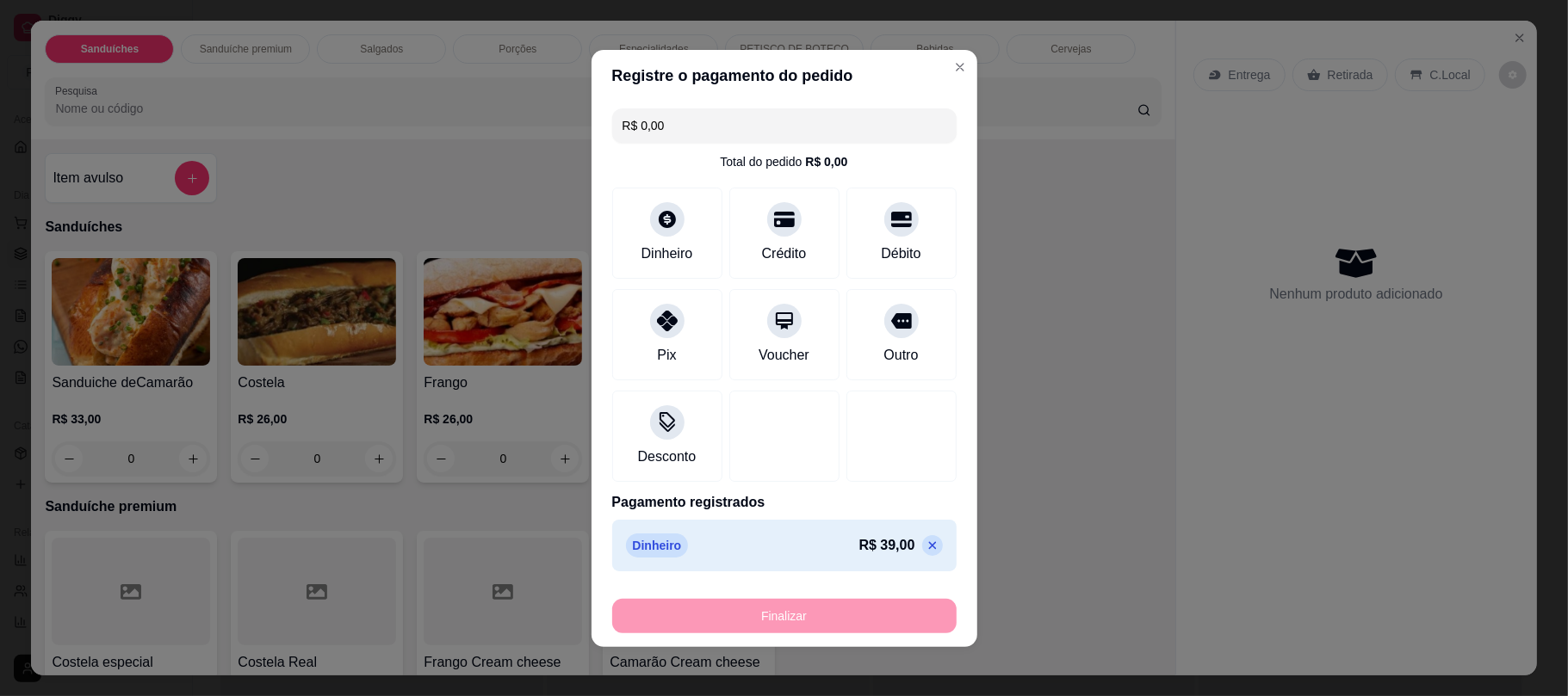
type input "-R$ 39,00"
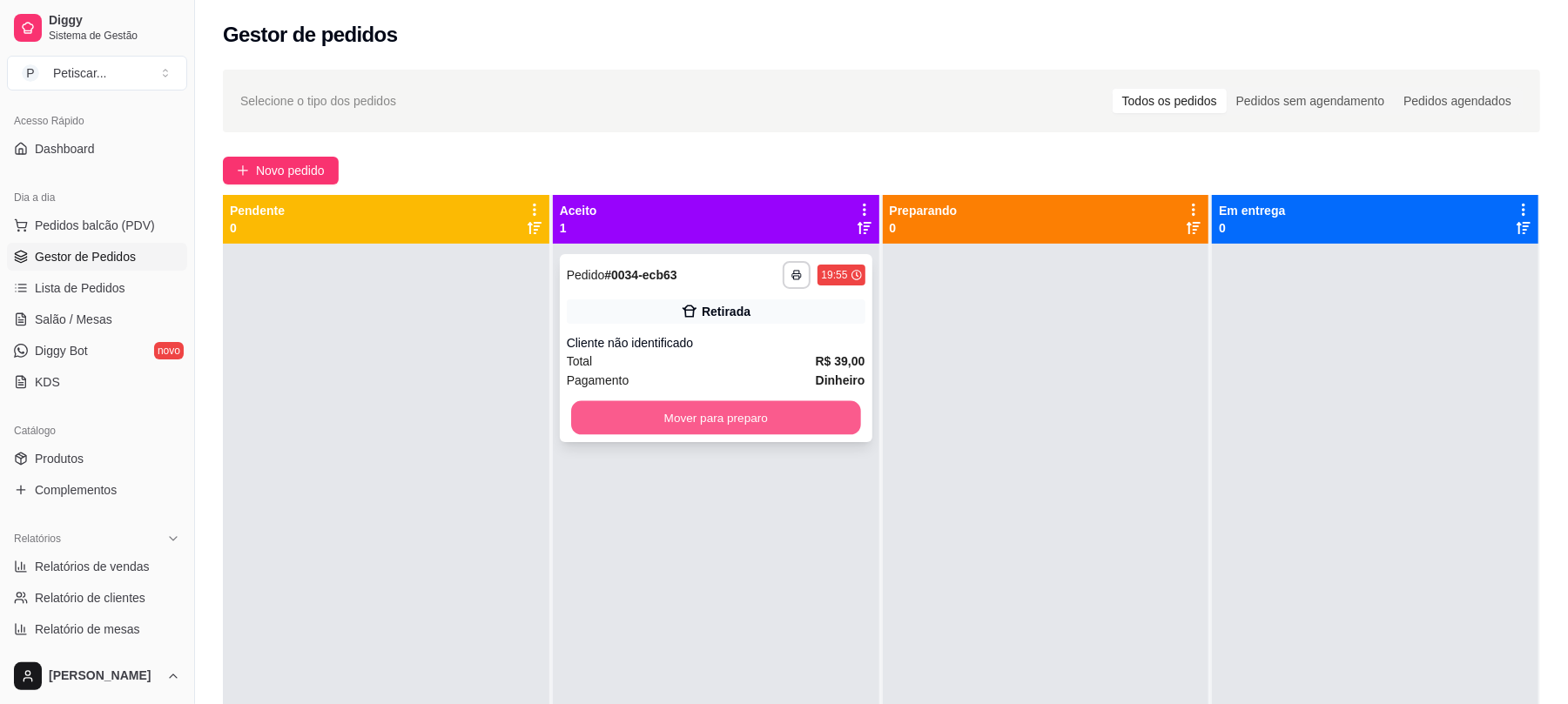
click at [646, 430] on button "Mover para preparo" at bounding box center [716, 418] width 289 height 34
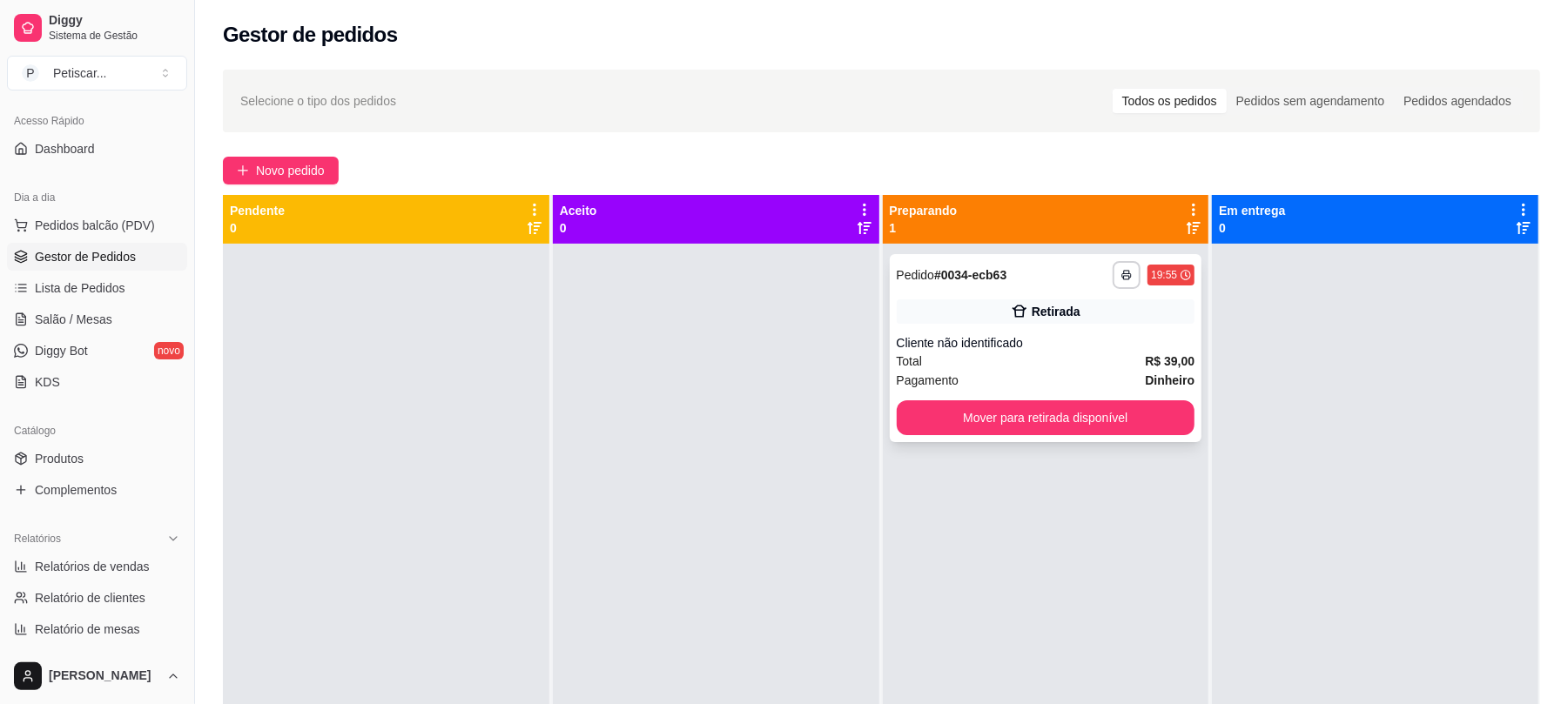
click at [949, 318] on div "Retirada" at bounding box center [1047, 312] width 299 height 25
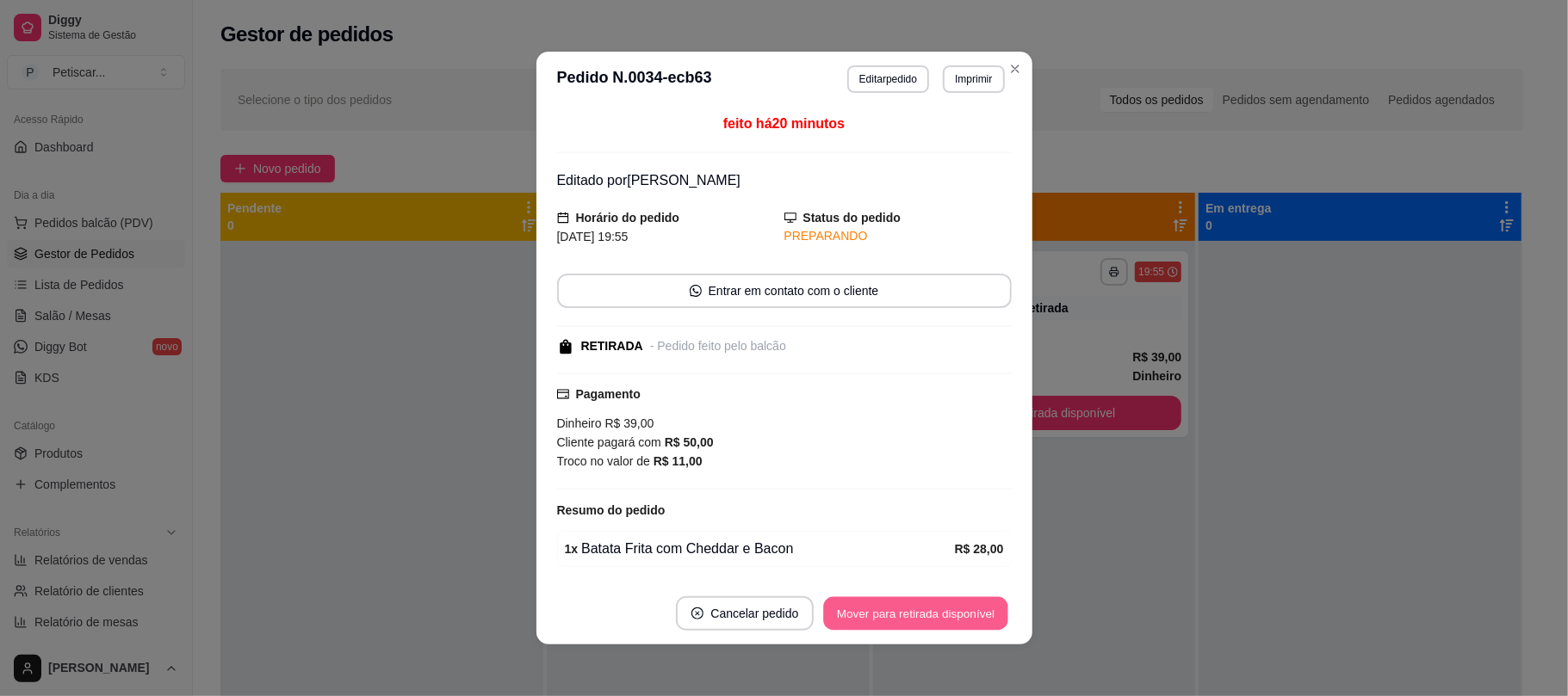
click at [885, 617] on button "Mover para retirada disponível" at bounding box center [915, 613] width 184 height 34
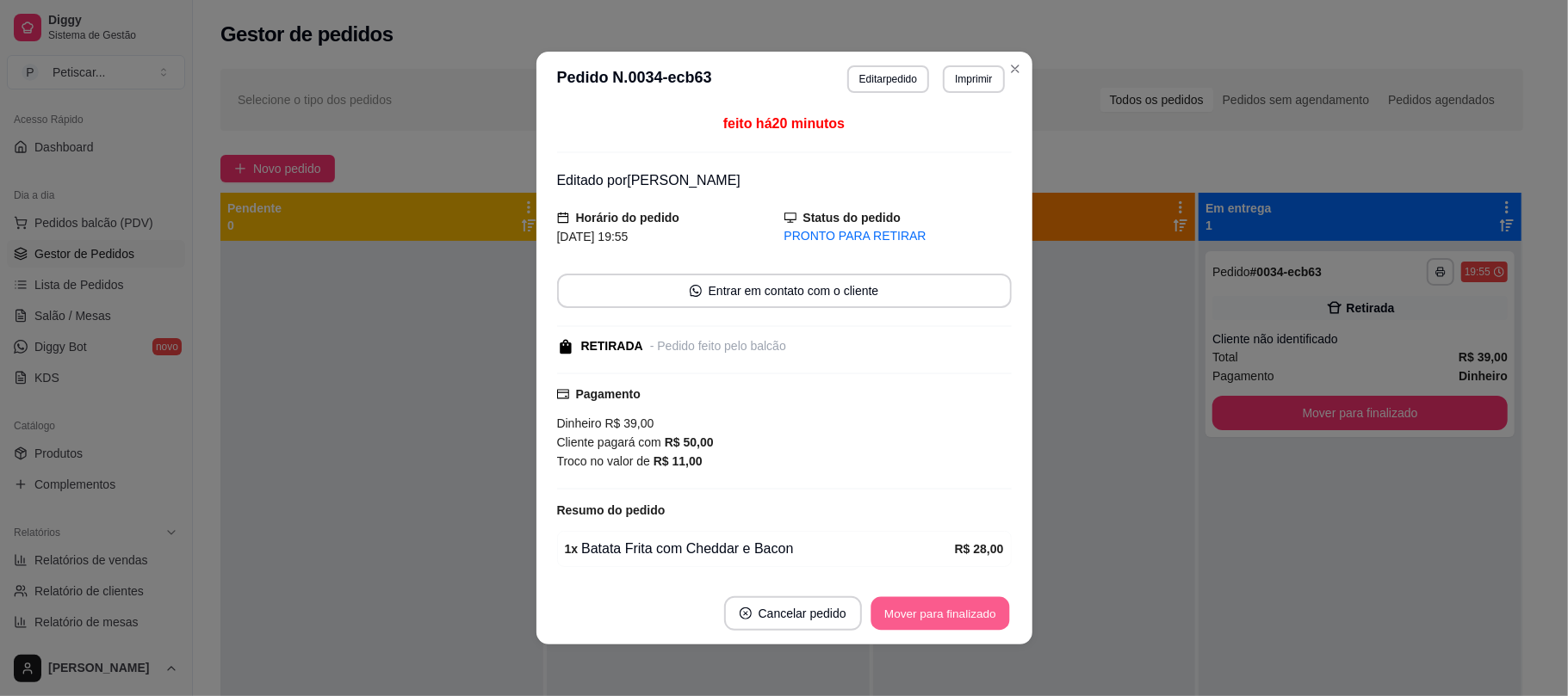
click at [885, 617] on button "Mover para finalizado" at bounding box center [940, 613] width 139 height 34
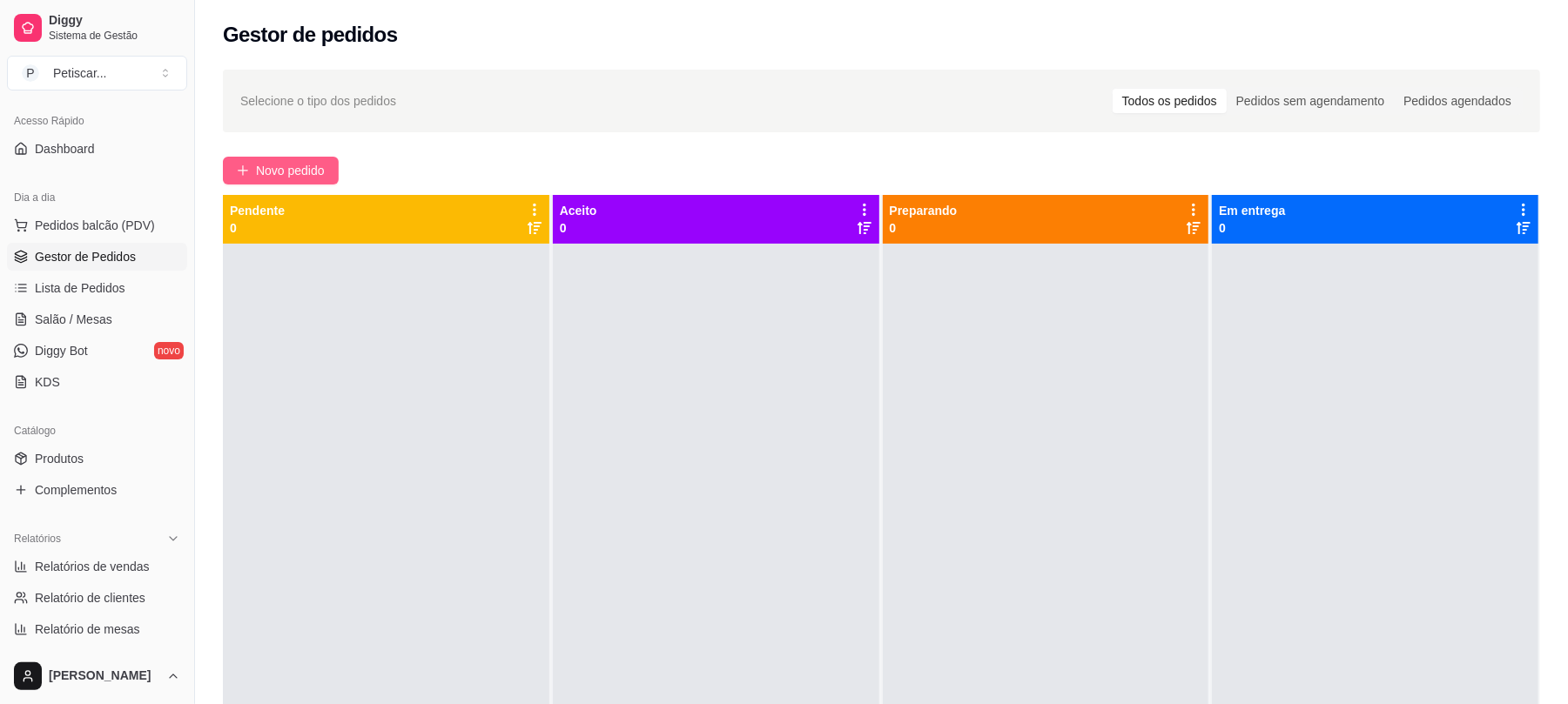
click at [246, 171] on icon "plus" at bounding box center [243, 170] width 10 height 1
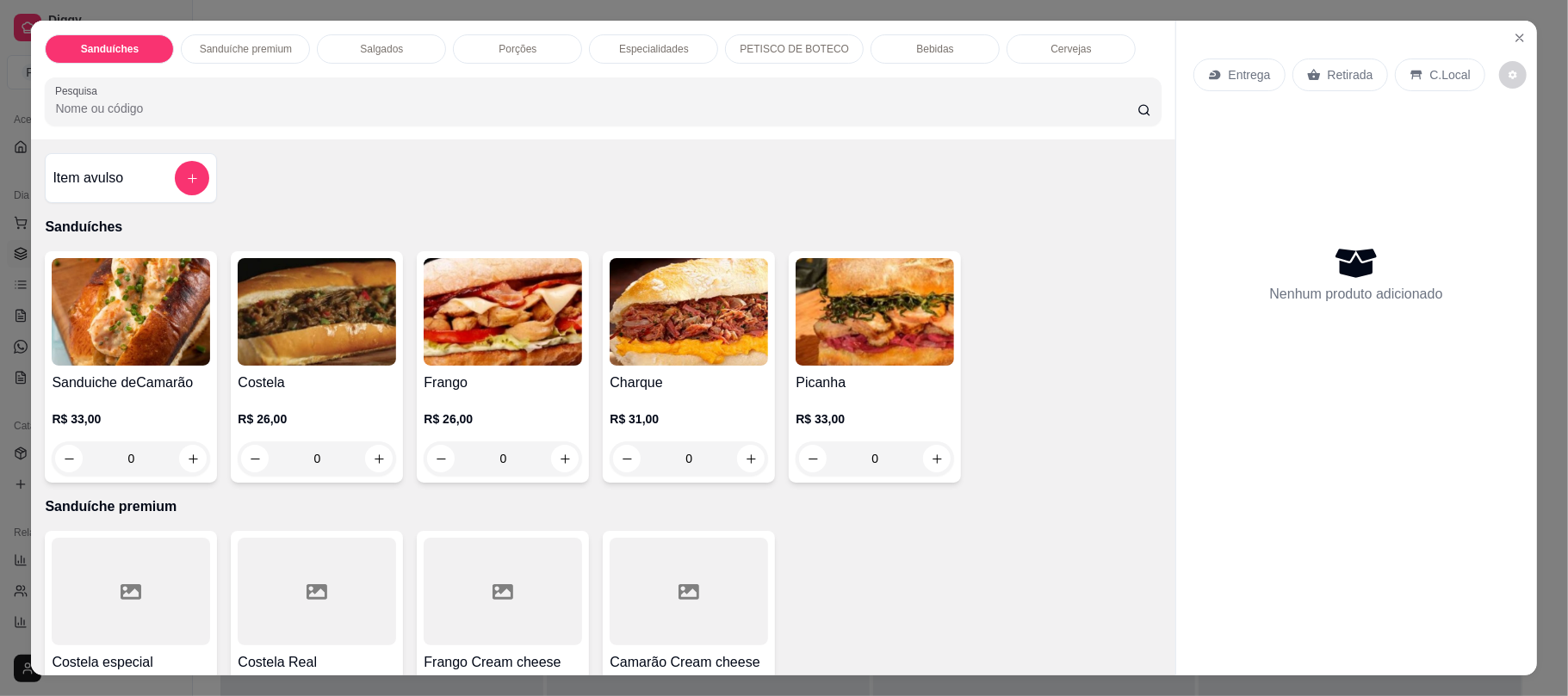
click at [550, 459] on div "0" at bounding box center [503, 458] width 159 height 34
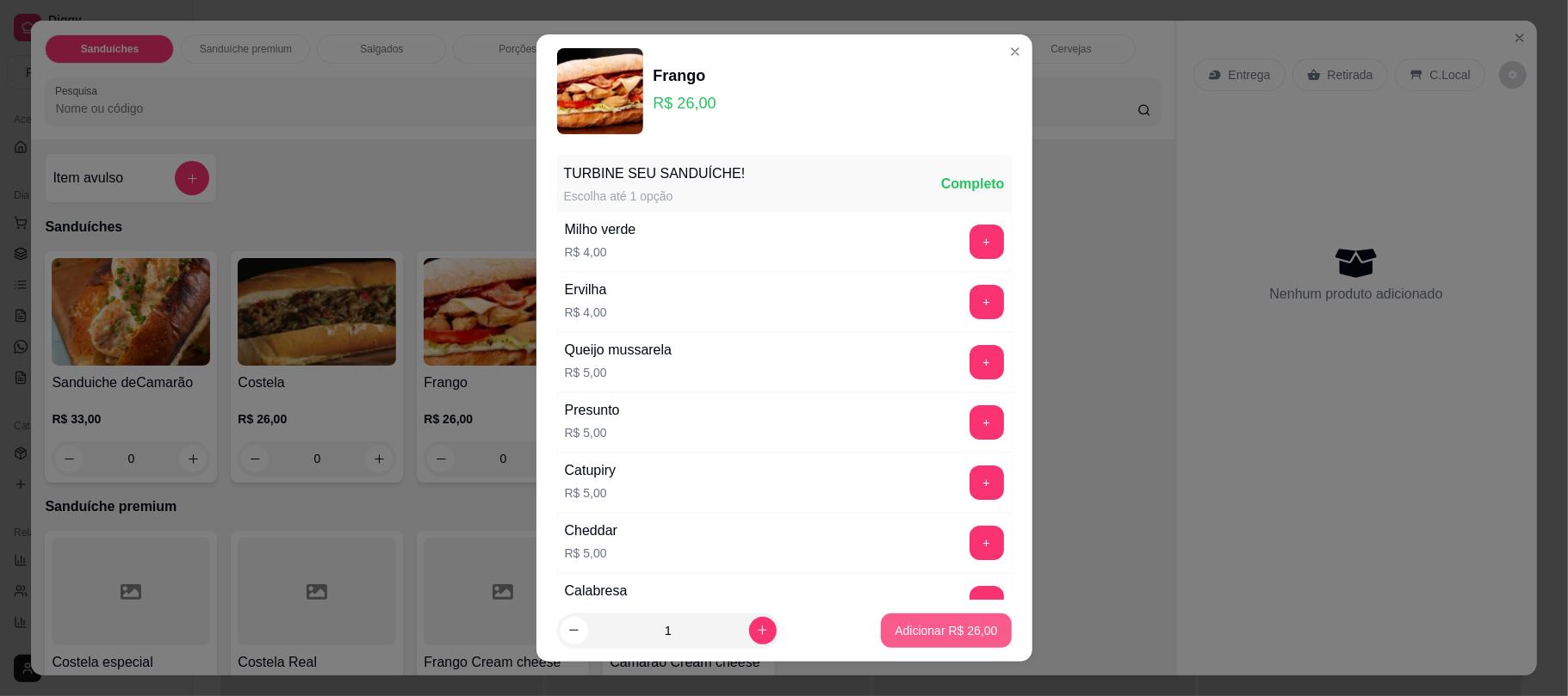
click at [907, 630] on p "Adicionar R$ 26,00" at bounding box center [945, 631] width 102 height 17
type input "1"
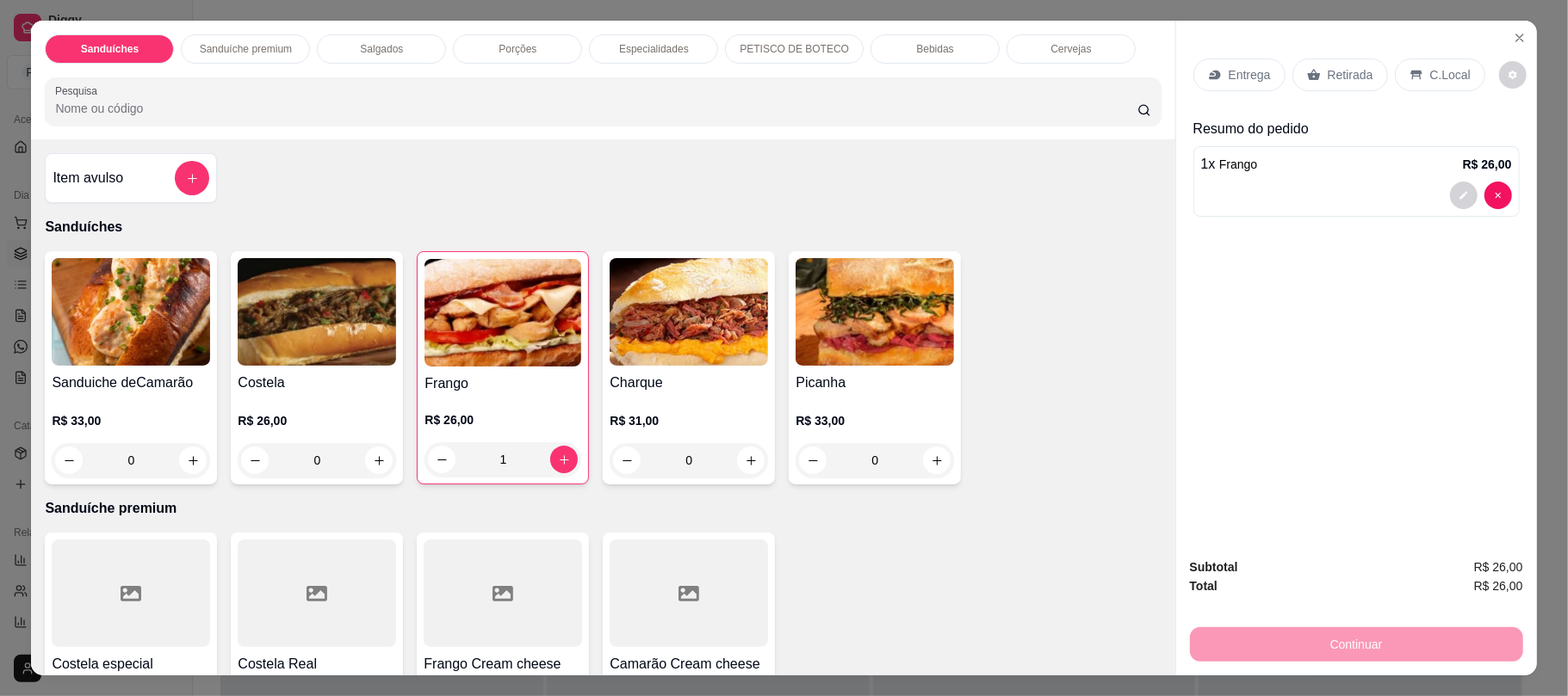
click at [1325, 62] on div "Retirada" at bounding box center [1340, 75] width 95 height 33
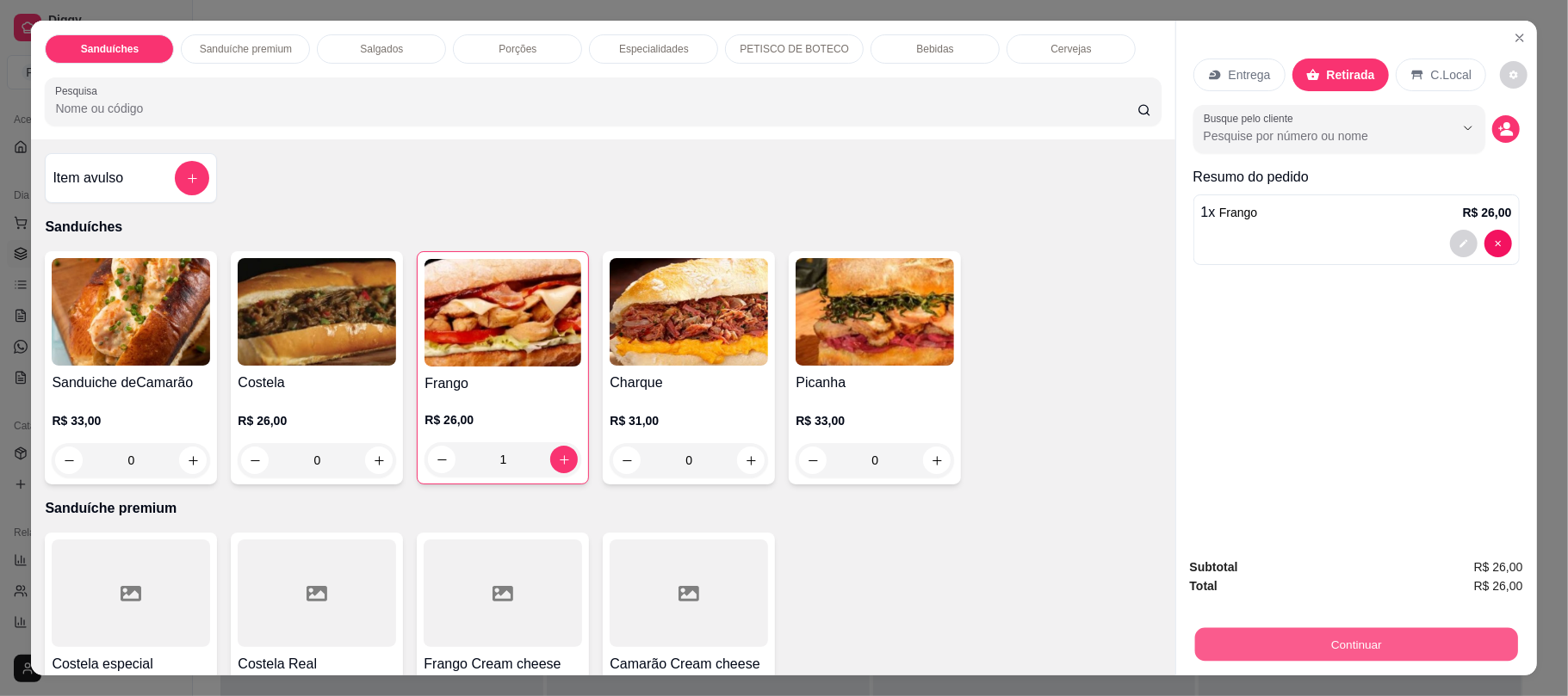
click at [1265, 651] on button "Continuar" at bounding box center [1356, 644] width 323 height 34
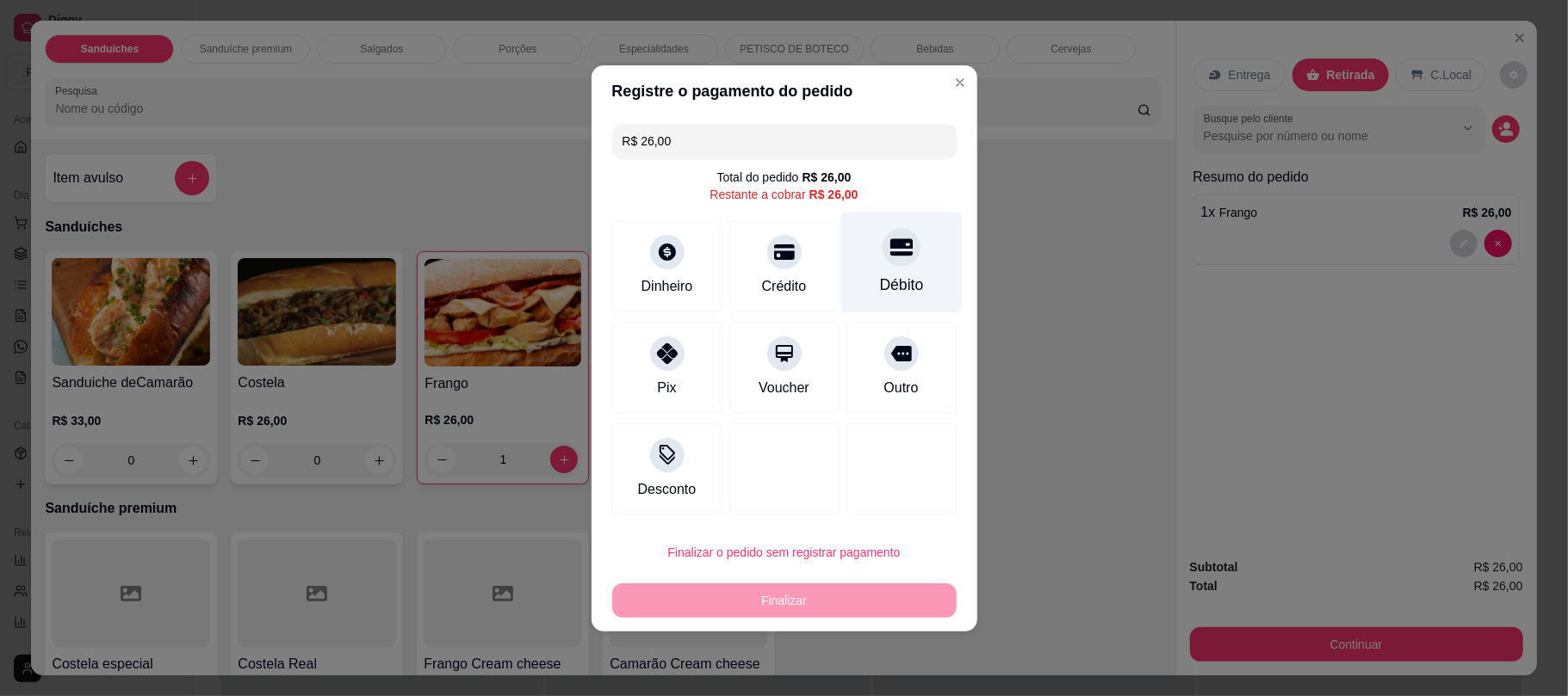
click at [905, 237] on div "Débito" at bounding box center [901, 262] width 122 height 101
type input "R$ 0,00"
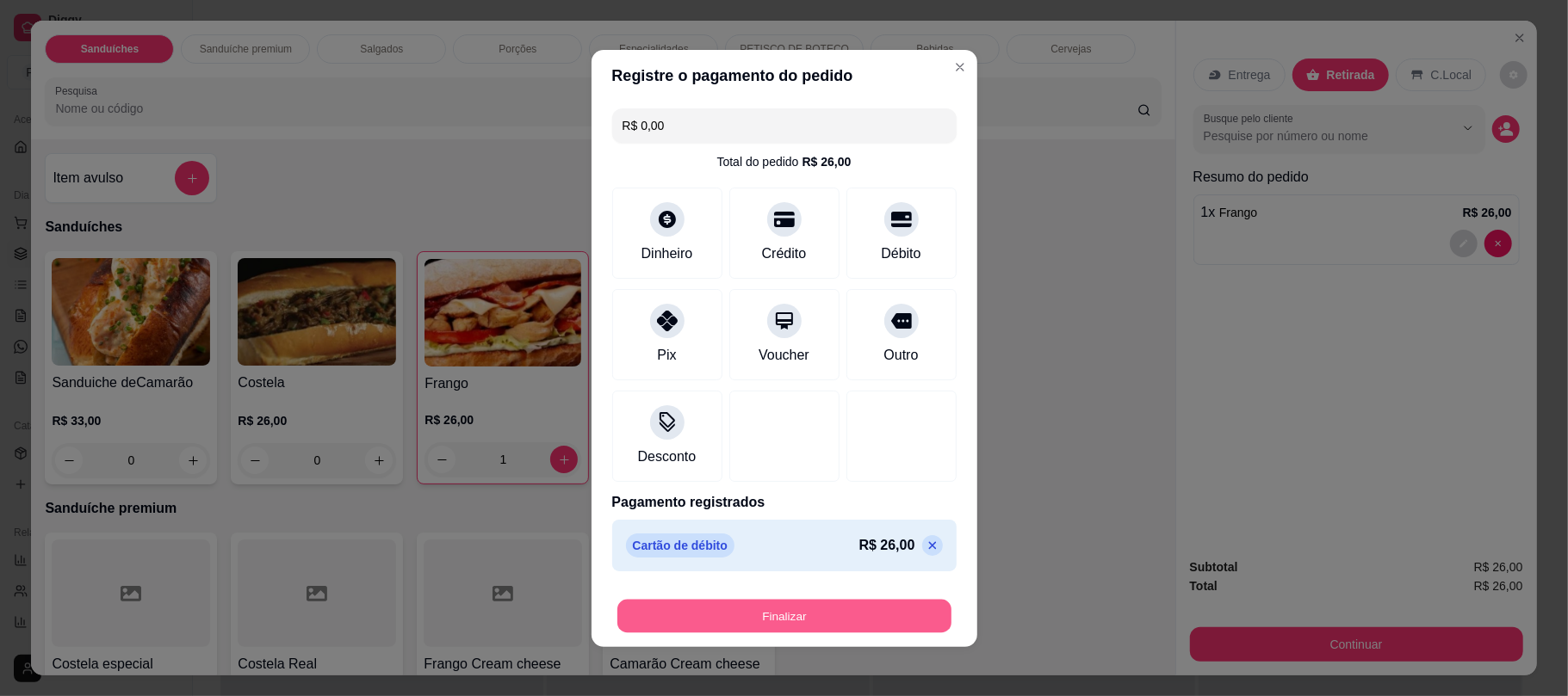
click at [883, 618] on button "Finalizar" at bounding box center [785, 615] width 335 height 34
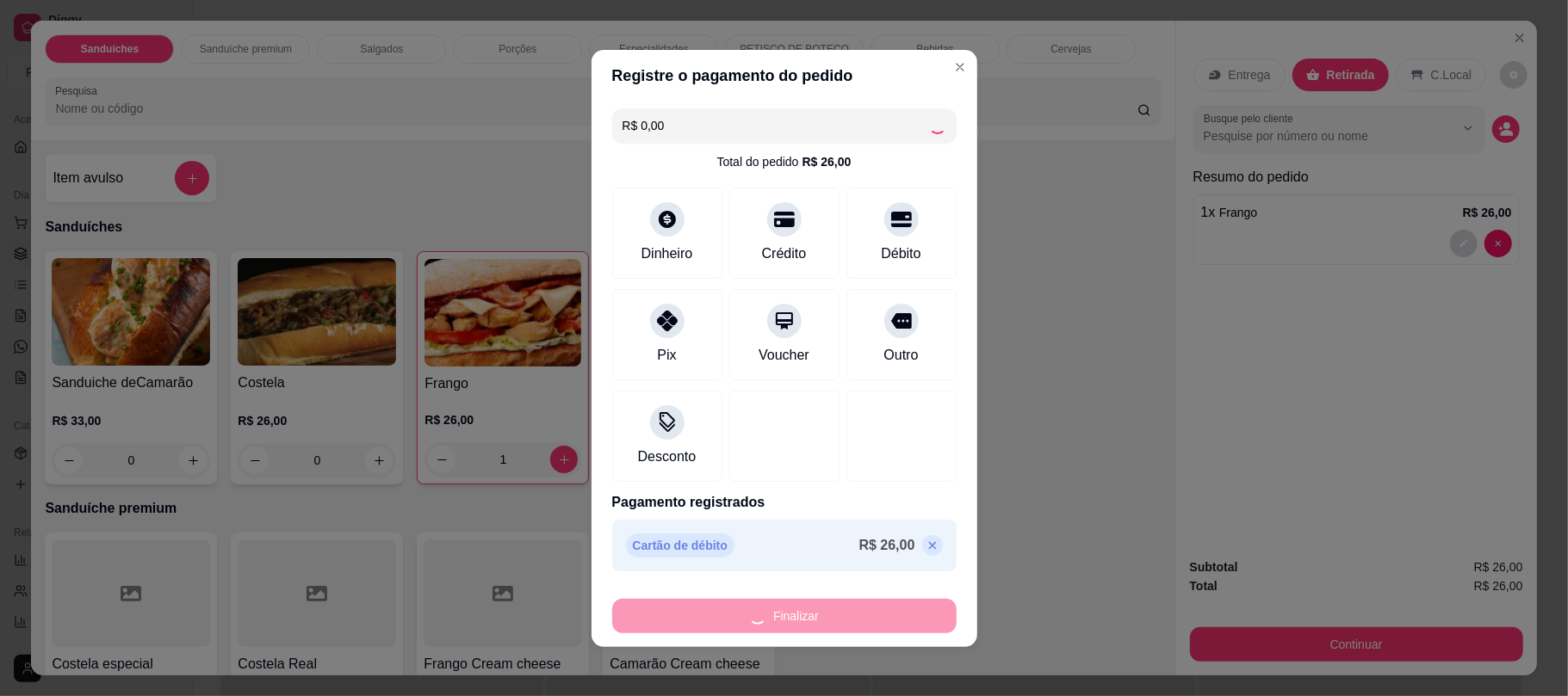
type input "0"
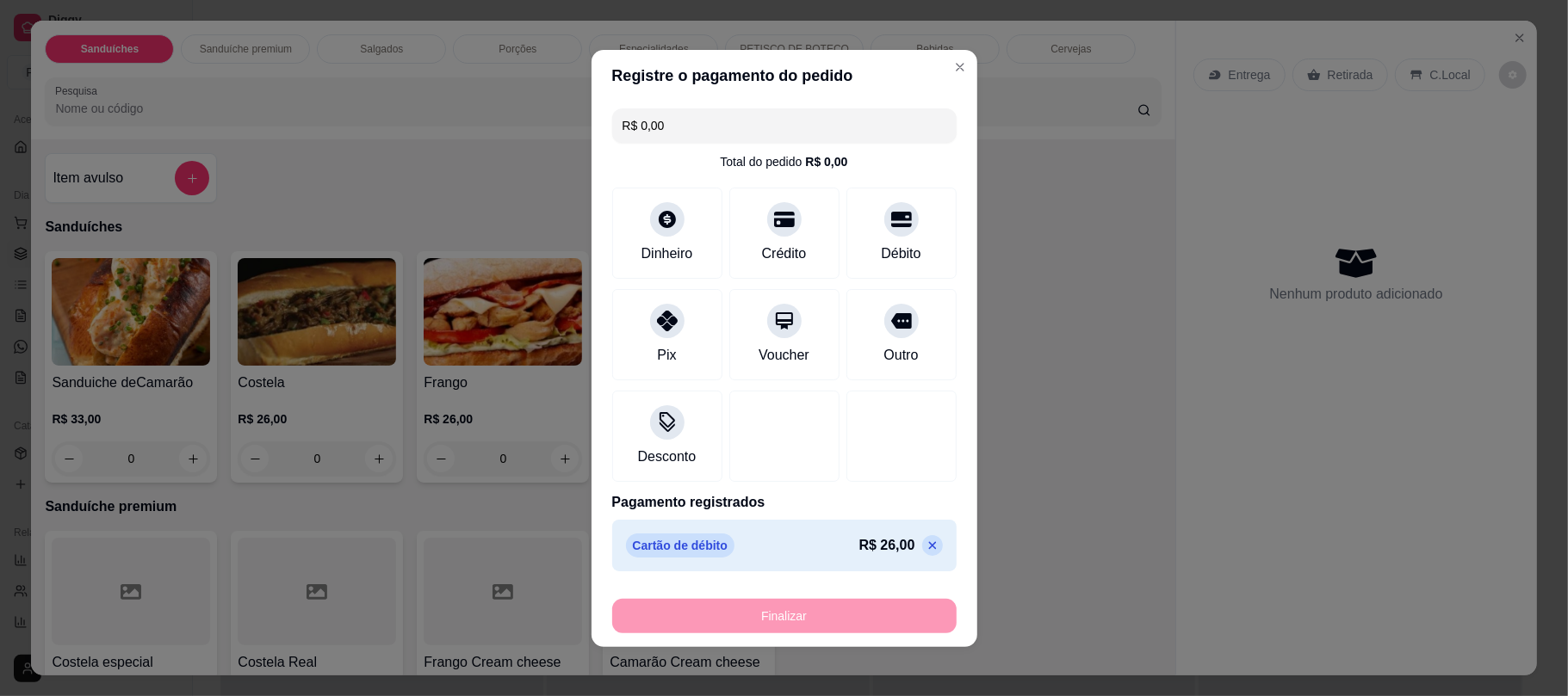
type input "-R$ 26,00"
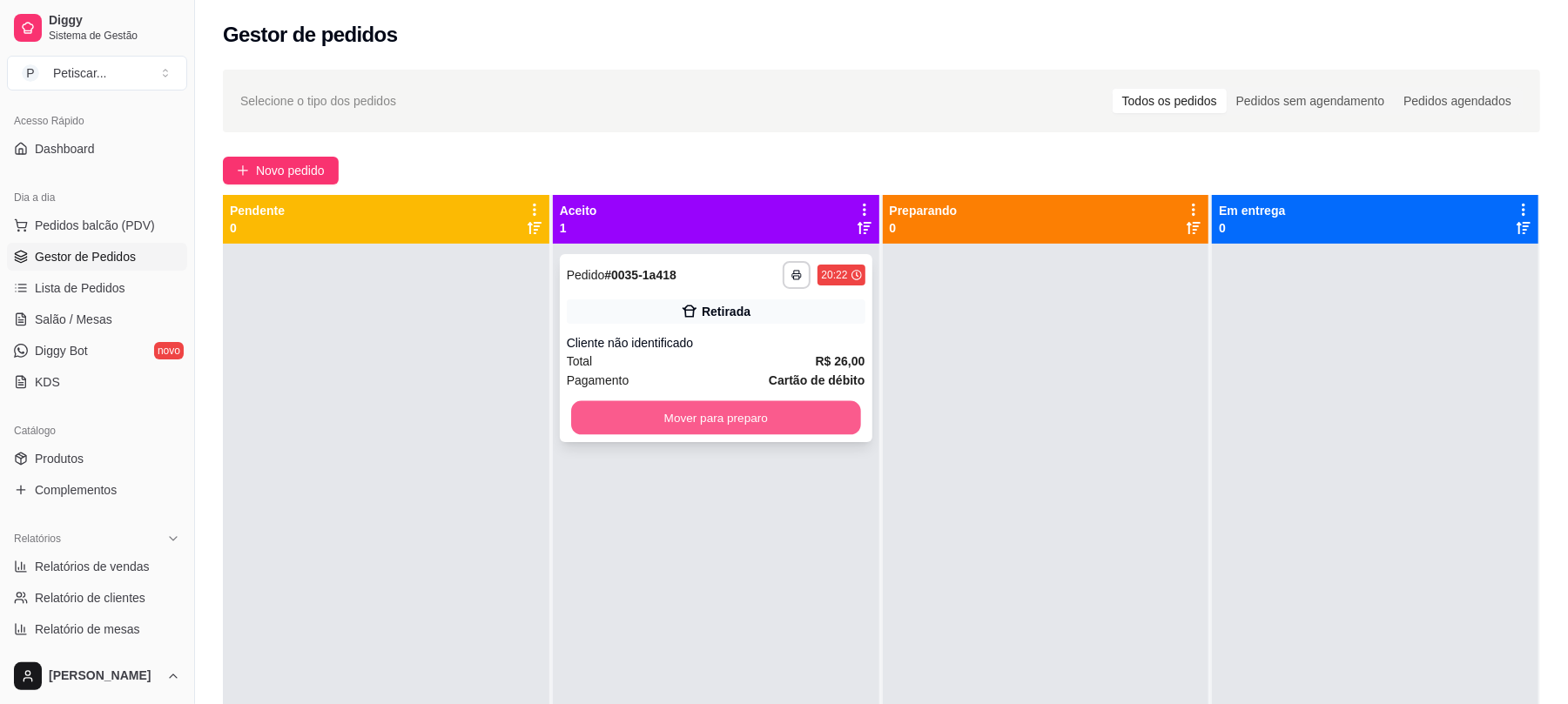
click at [763, 413] on button "Mover para preparo" at bounding box center [716, 418] width 289 height 34
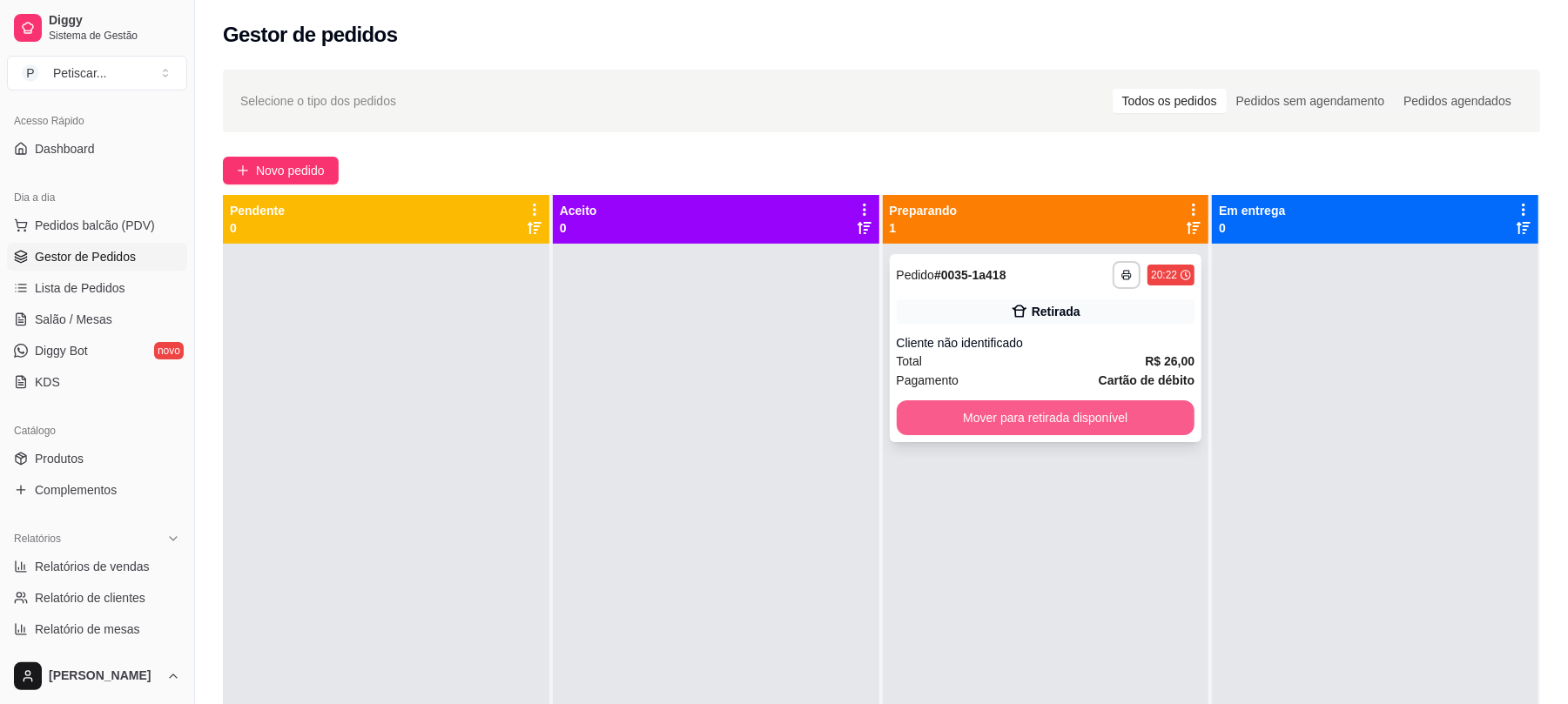
click at [1014, 407] on button "Mover para retirada disponível" at bounding box center [1047, 417] width 299 height 34
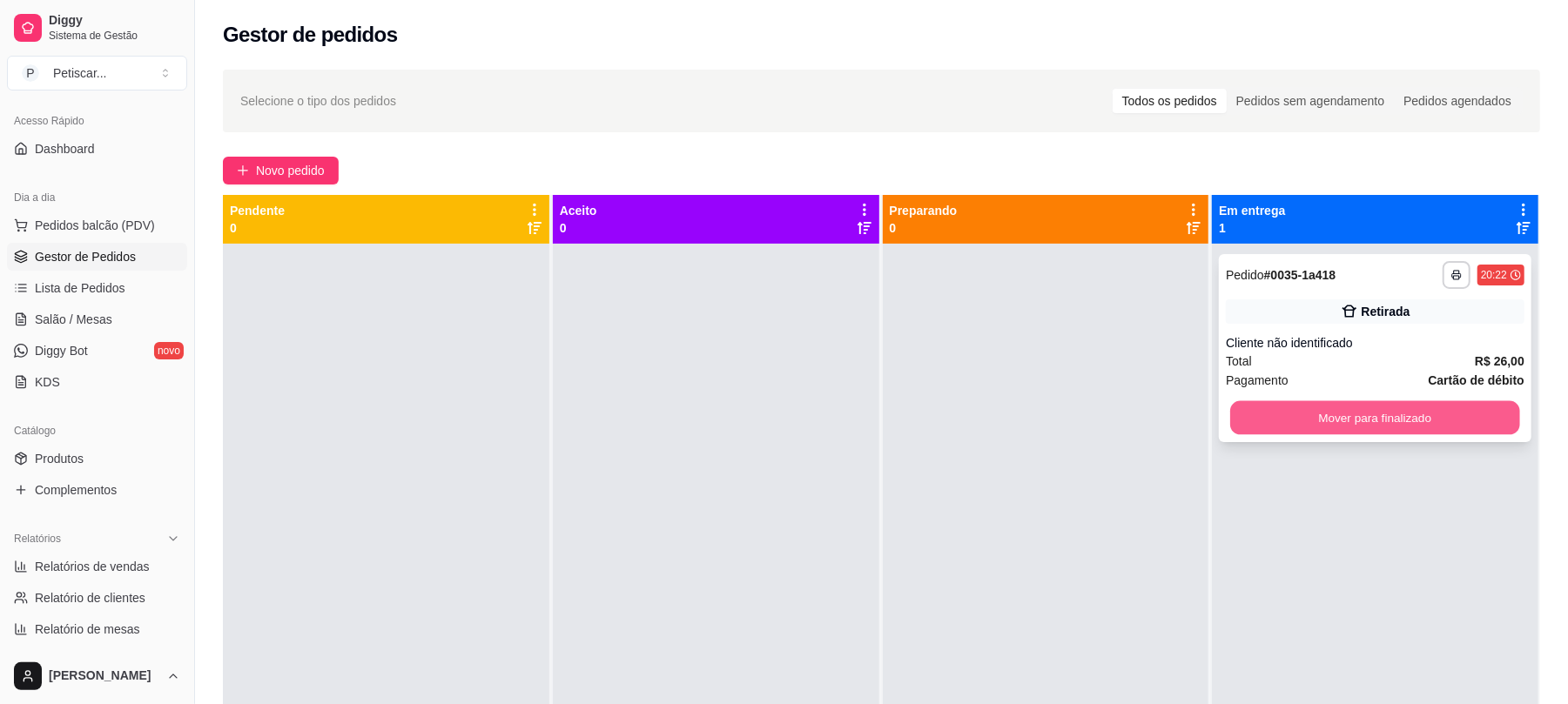
click at [1270, 411] on button "Mover para finalizado" at bounding box center [1375, 418] width 289 height 34
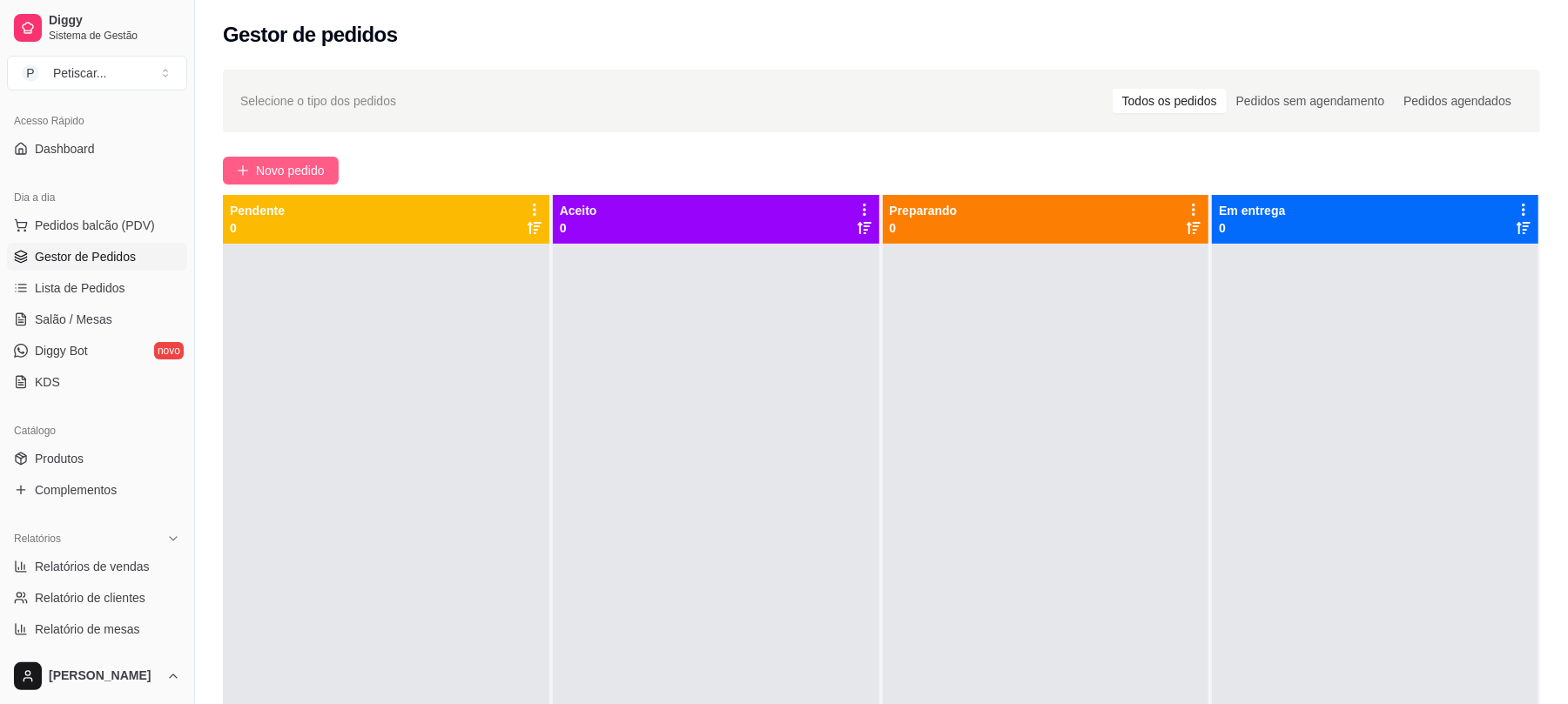
click at [310, 171] on span "Novo pedido" at bounding box center [290, 170] width 69 height 19
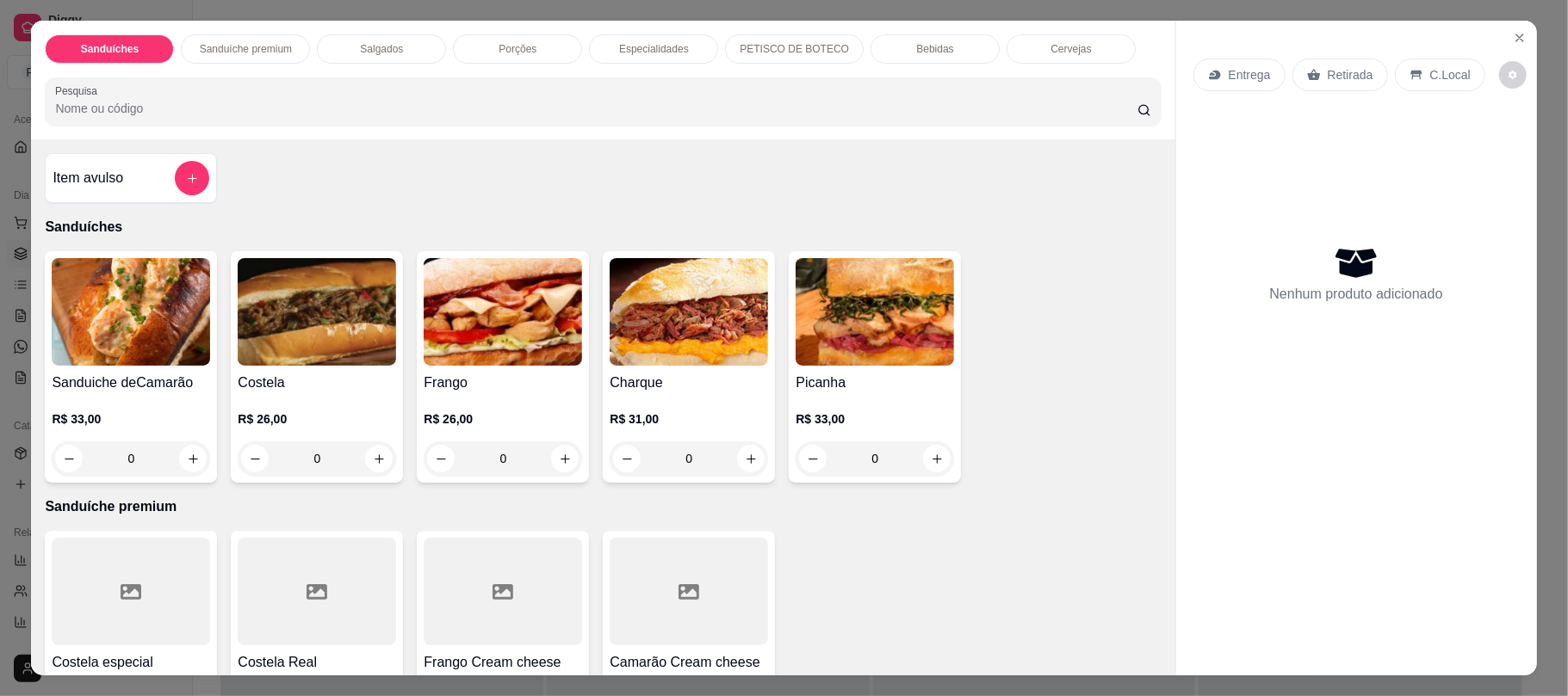
click at [504, 52] on p "Porções" at bounding box center [517, 49] width 38 height 14
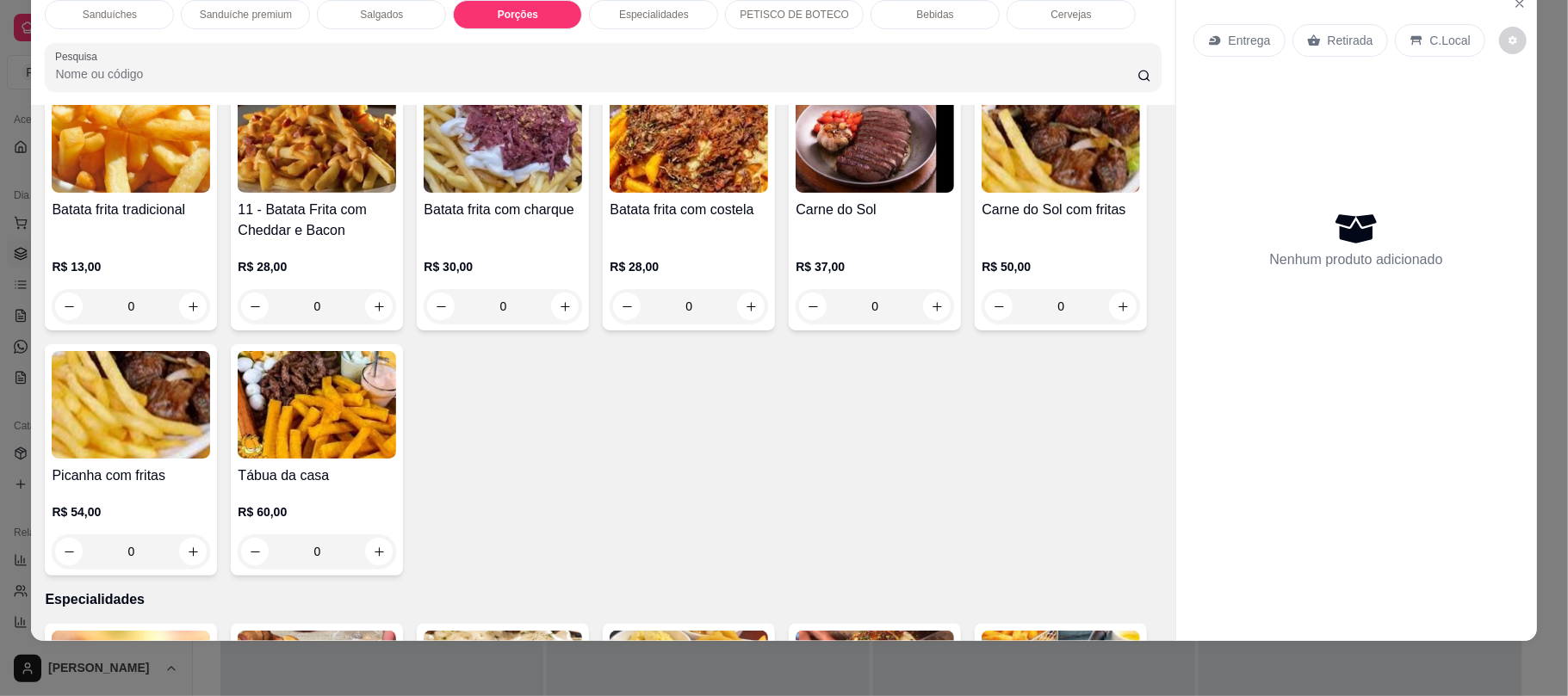
scroll to position [1043, 0]
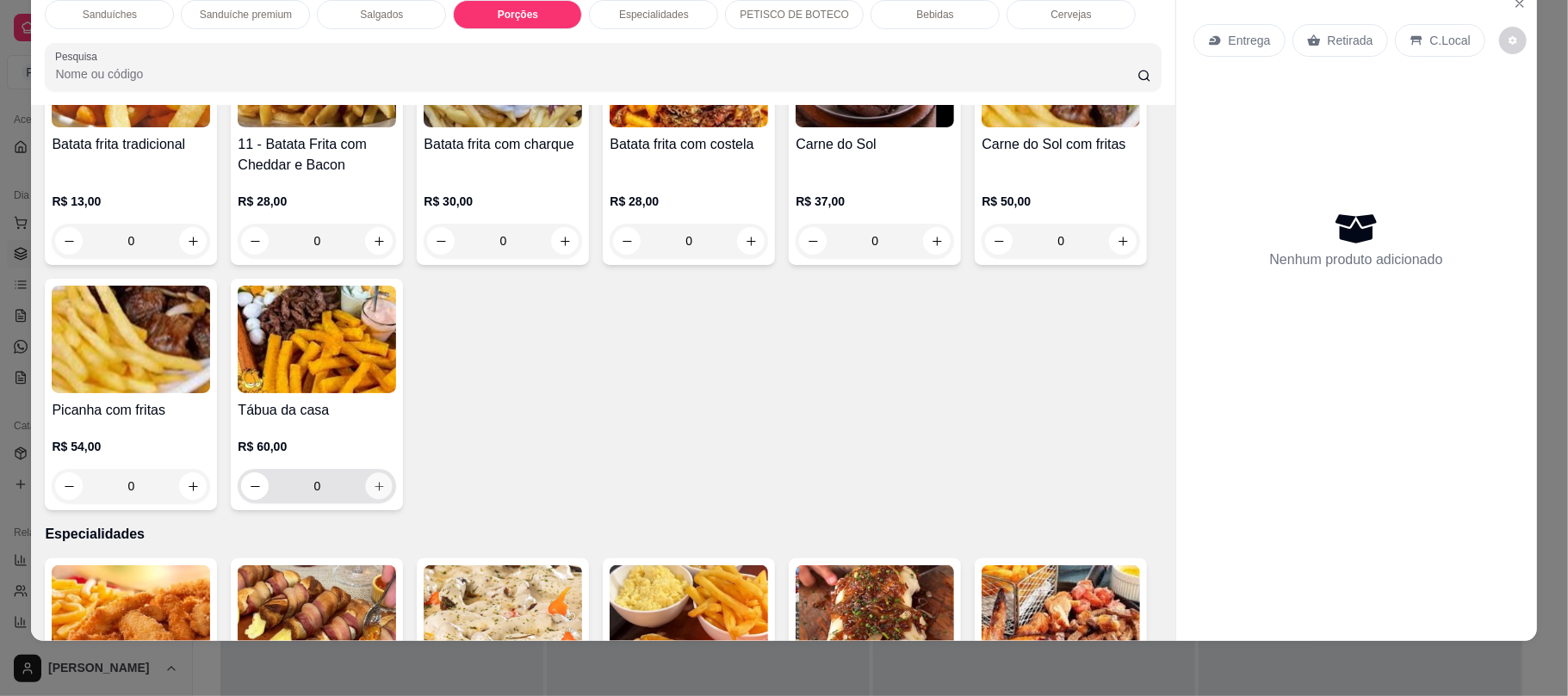
click at [386, 480] on icon "increase-product-quantity" at bounding box center [378, 486] width 13 height 13
type input "1"
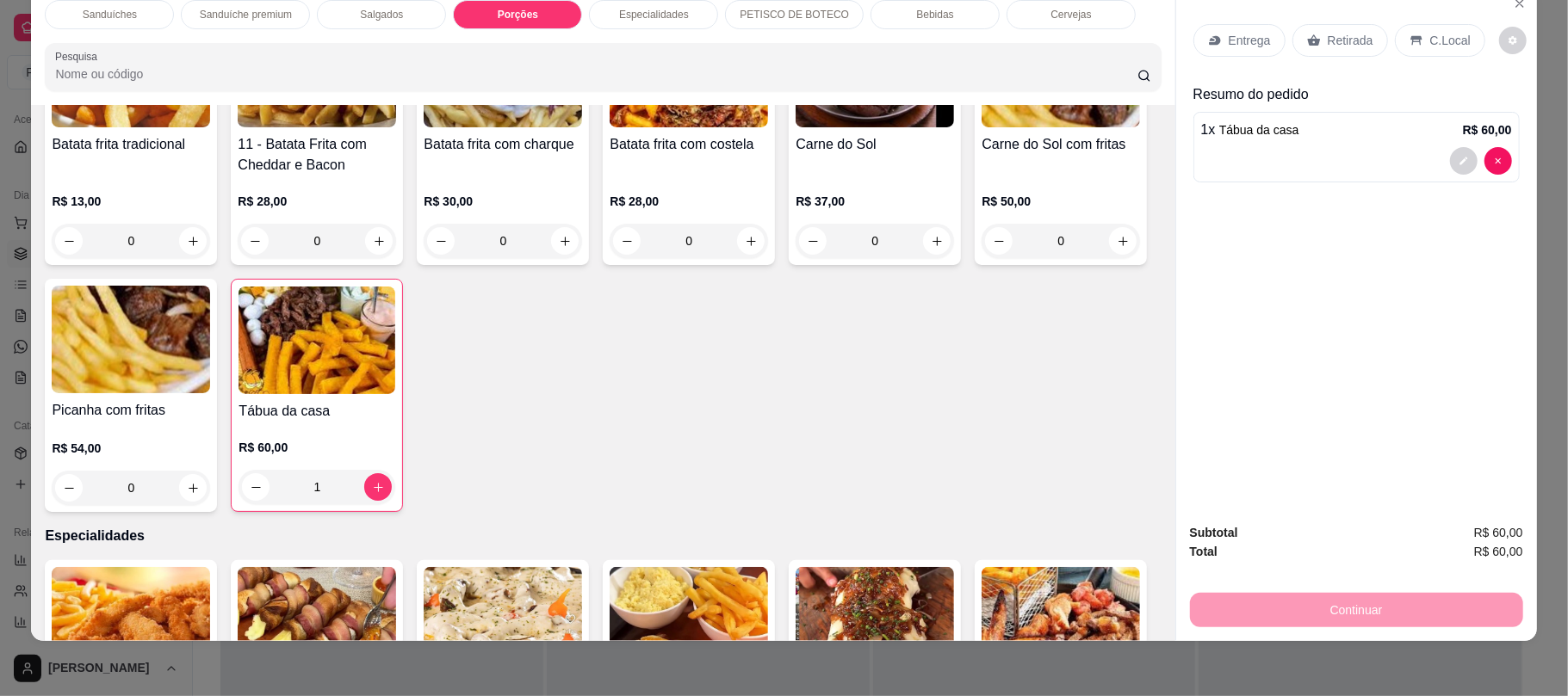
click at [1340, 53] on div "Retirada" at bounding box center [1340, 41] width 95 height 33
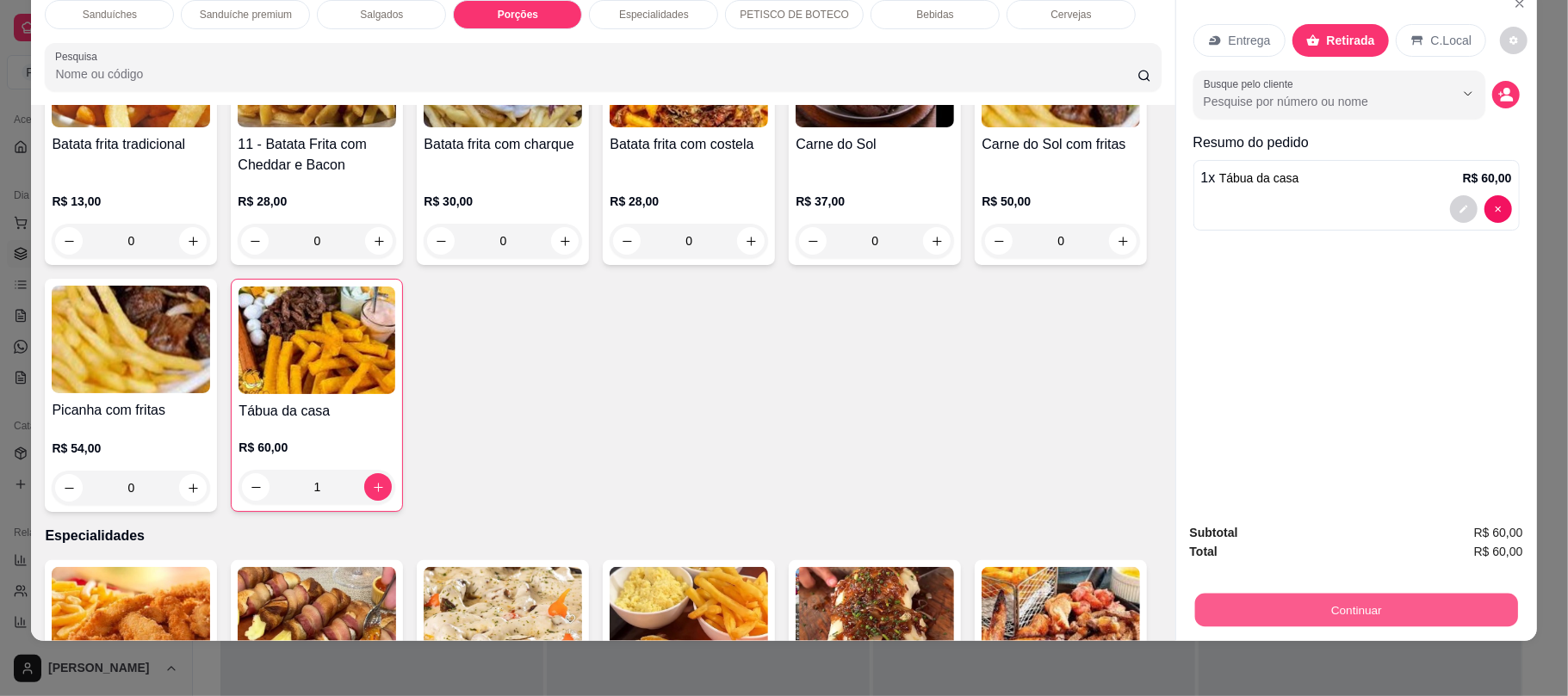
click at [1378, 613] on button "Continuar" at bounding box center [1356, 609] width 323 height 34
click at [1223, 612] on button "Continuar" at bounding box center [1356, 609] width 323 height 34
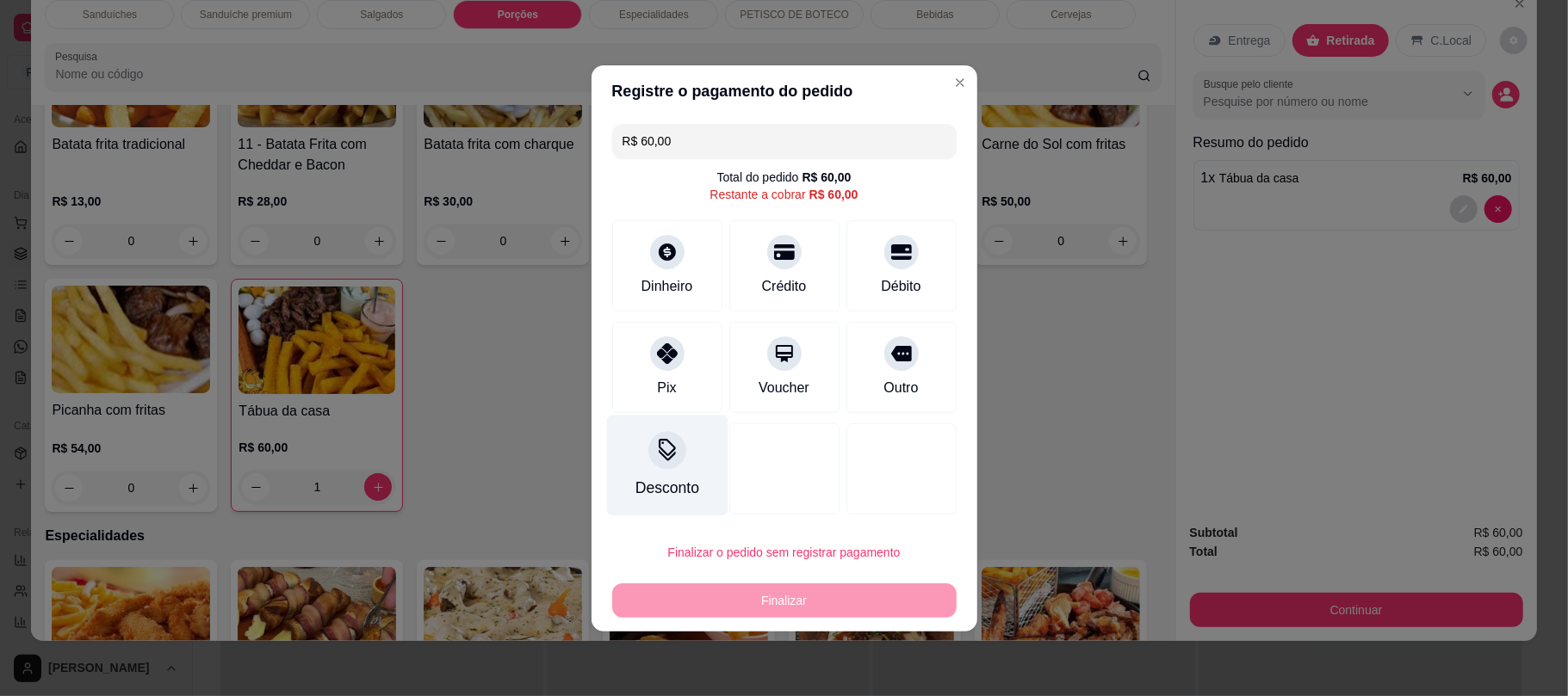
click at [672, 470] on div "Desconto" at bounding box center [666, 466] width 122 height 101
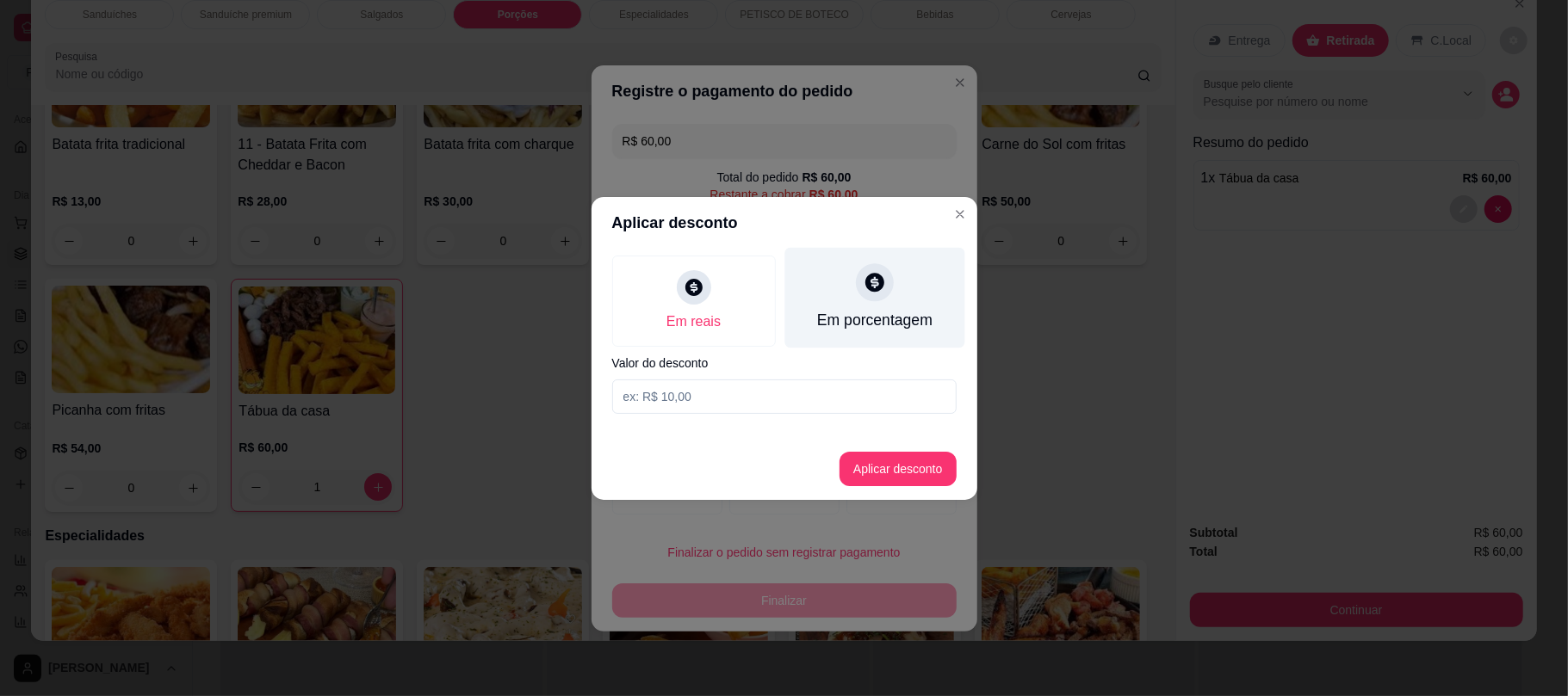
click at [834, 320] on div "Em porcentagem" at bounding box center [873, 320] width 116 height 22
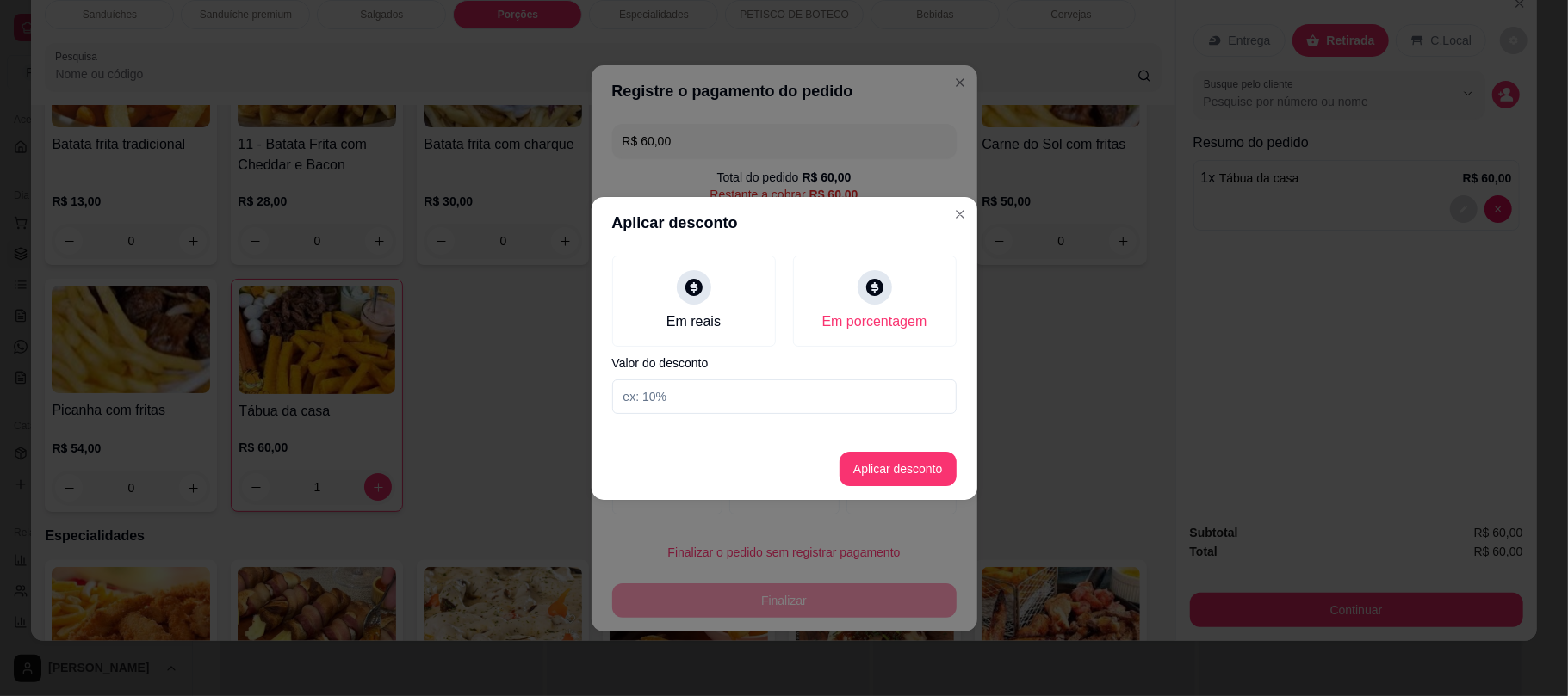
click at [790, 411] on input at bounding box center [784, 396] width 344 height 34
type input "10"
click at [899, 476] on button "Aplicar desconto" at bounding box center [898, 469] width 113 height 34
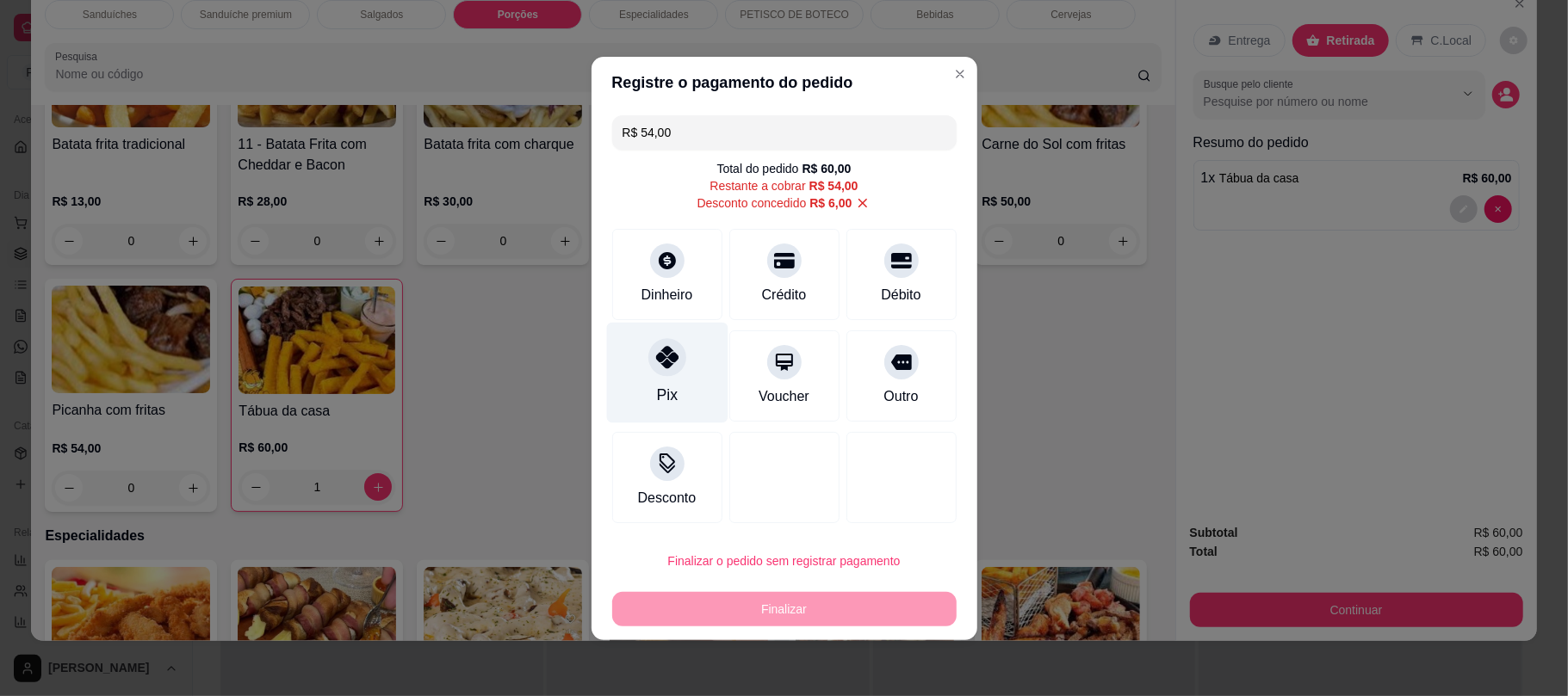
click at [683, 352] on div at bounding box center [667, 357] width 38 height 38
type input "R$ 0,00"
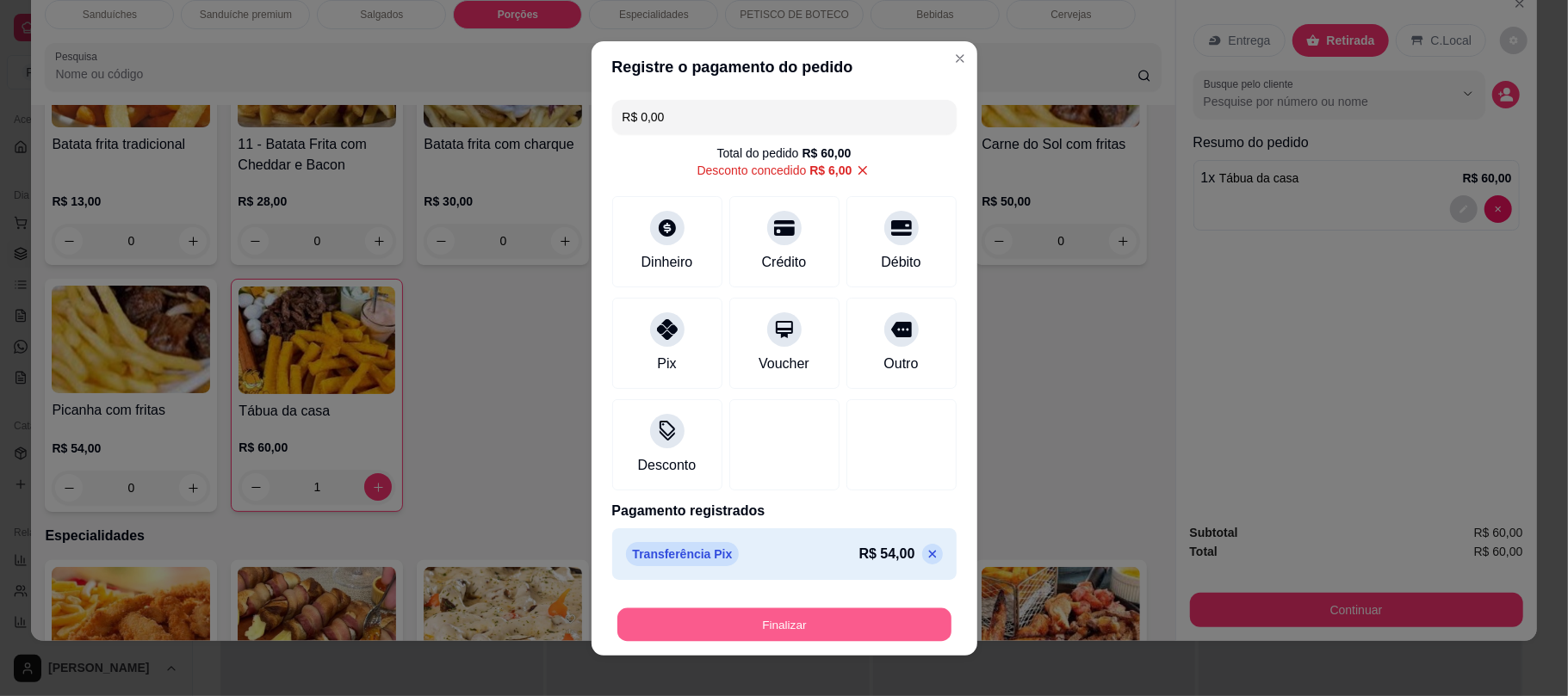
click at [642, 631] on button "Finalizar" at bounding box center [785, 624] width 335 height 34
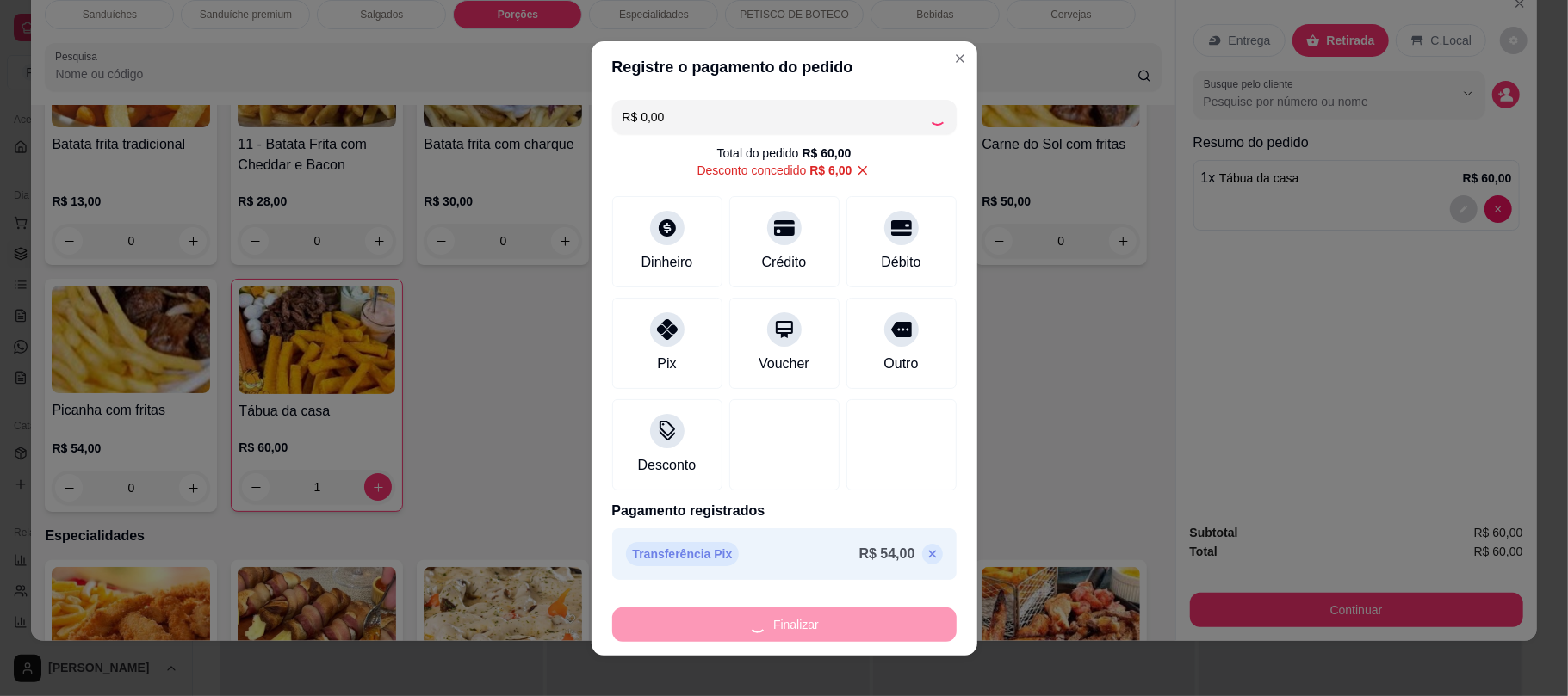
type input "0"
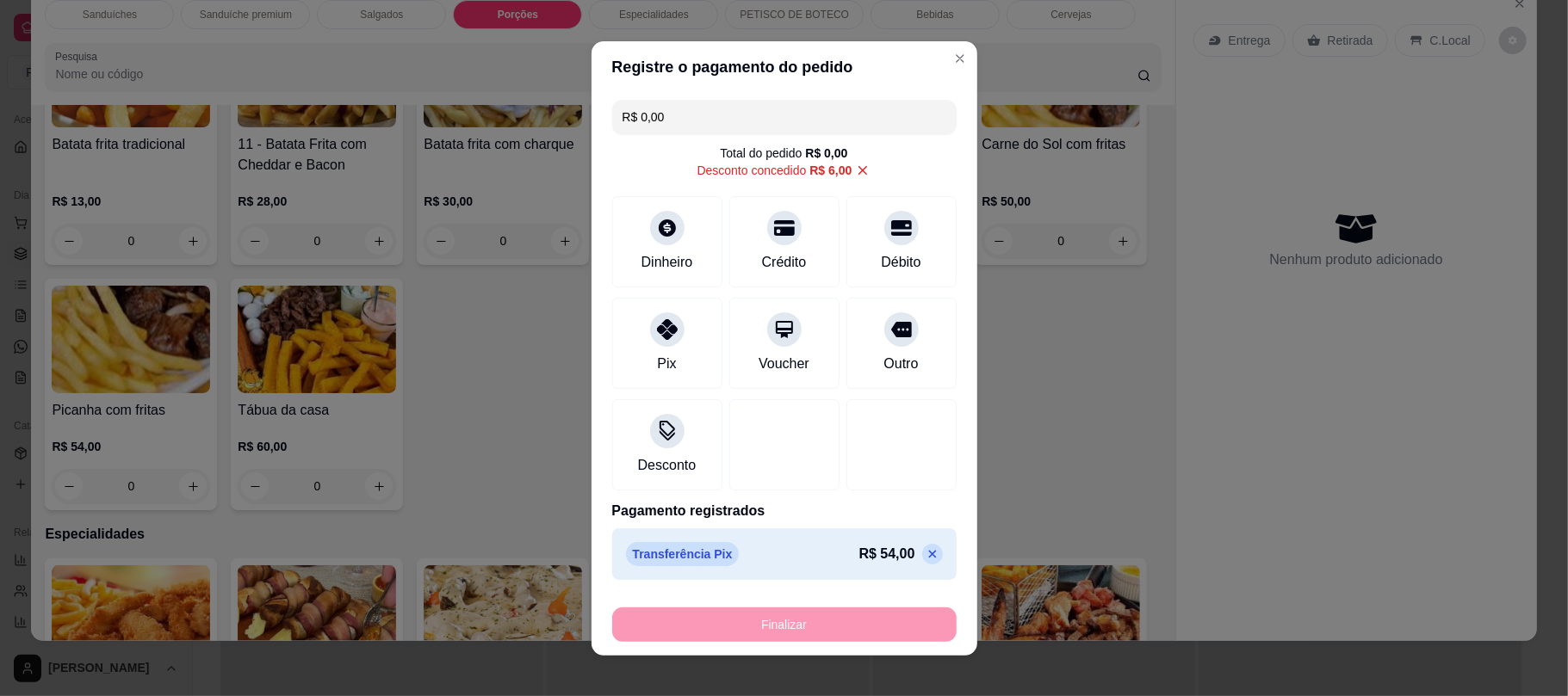
type input "-R$ 60,00"
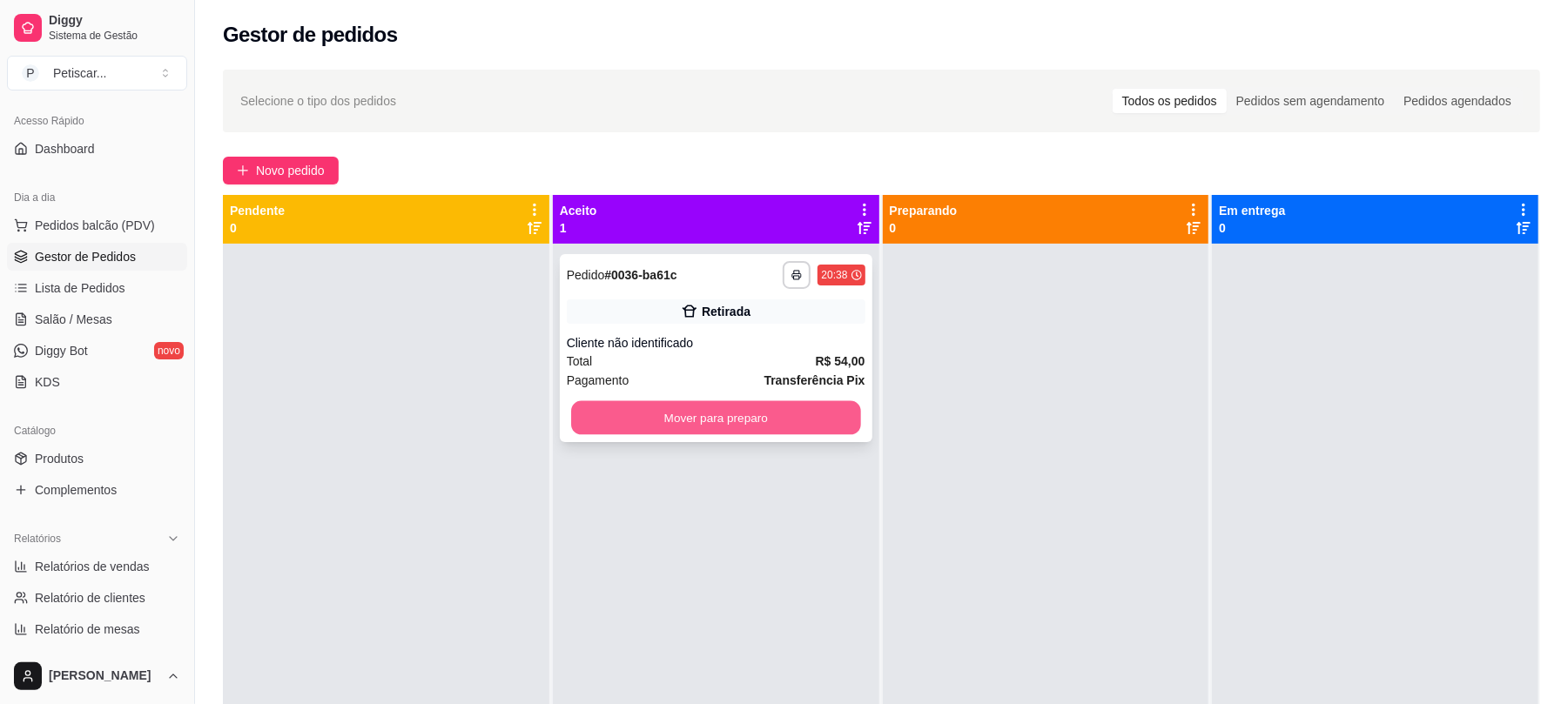
click at [665, 427] on button "Mover para preparo" at bounding box center [716, 418] width 289 height 34
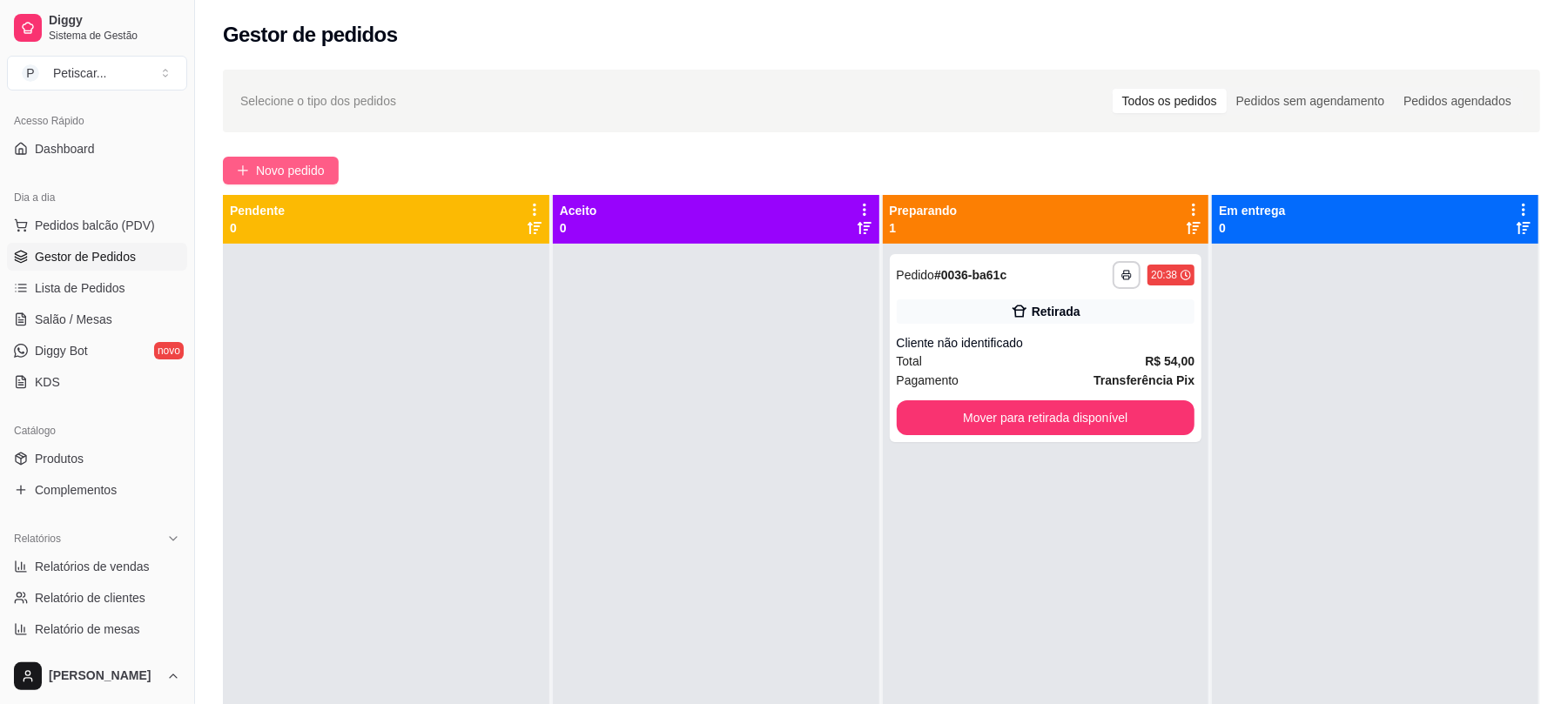
click at [315, 165] on span "Novo pedido" at bounding box center [290, 170] width 69 height 19
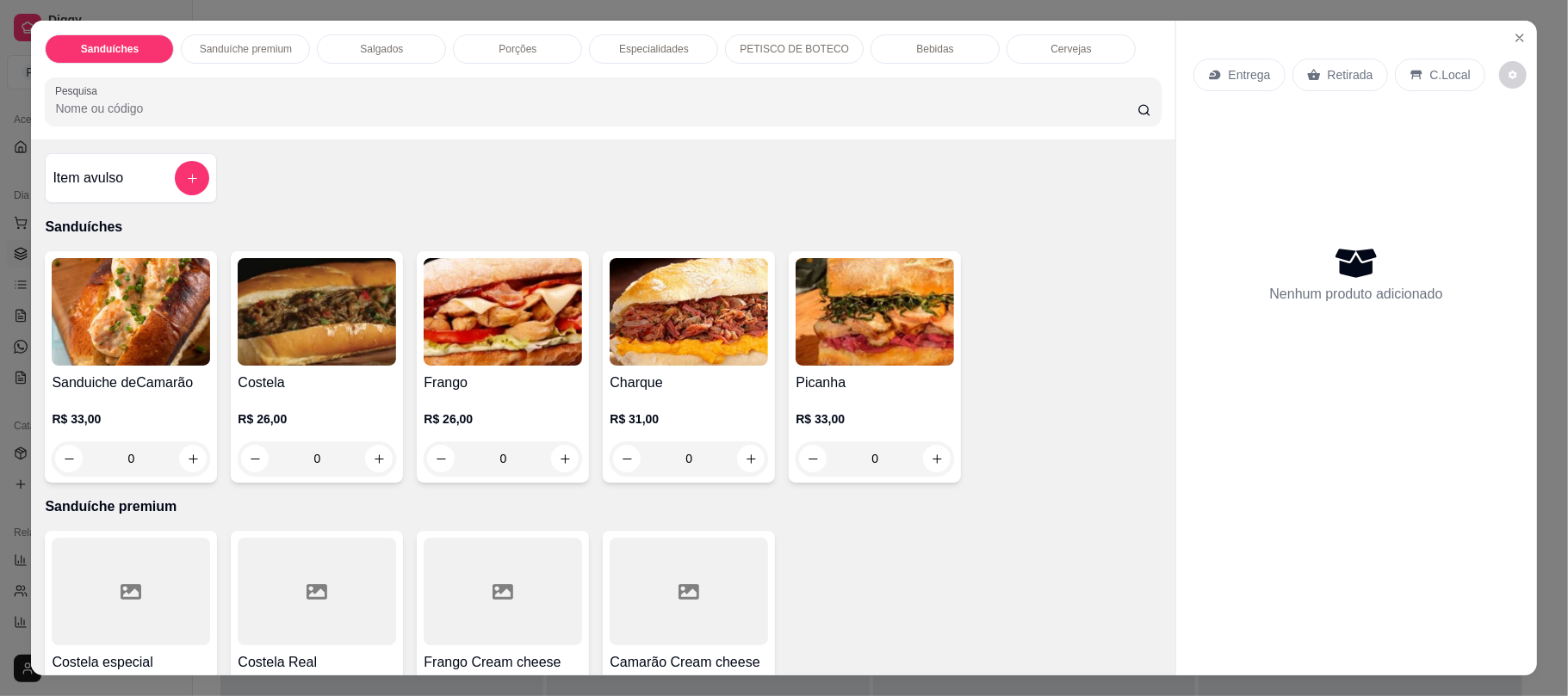
click at [1017, 47] on div "Cervejas" at bounding box center [1071, 49] width 129 height 29
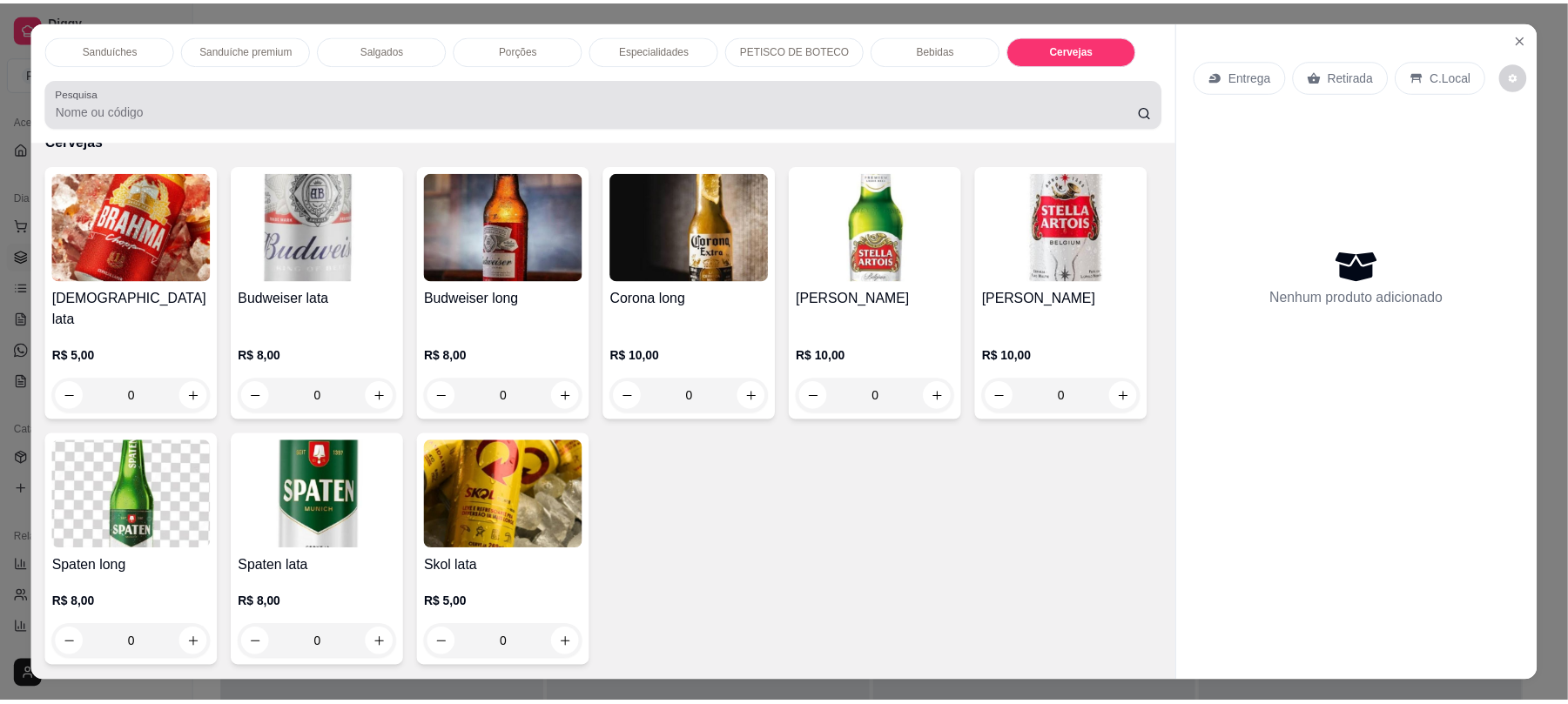
scroll to position [34, 0]
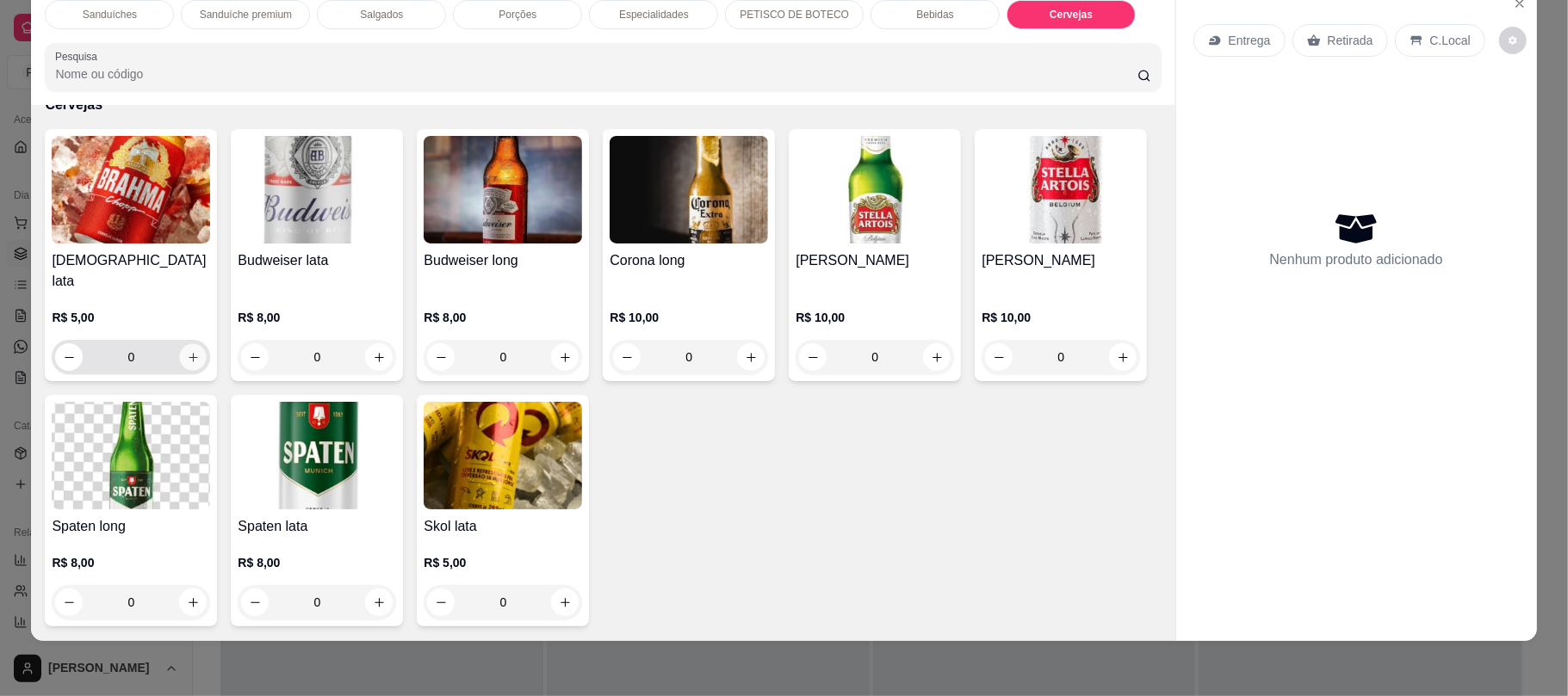
click at [195, 358] on button "increase-product-quantity" at bounding box center [193, 357] width 26 height 26
type input "1"
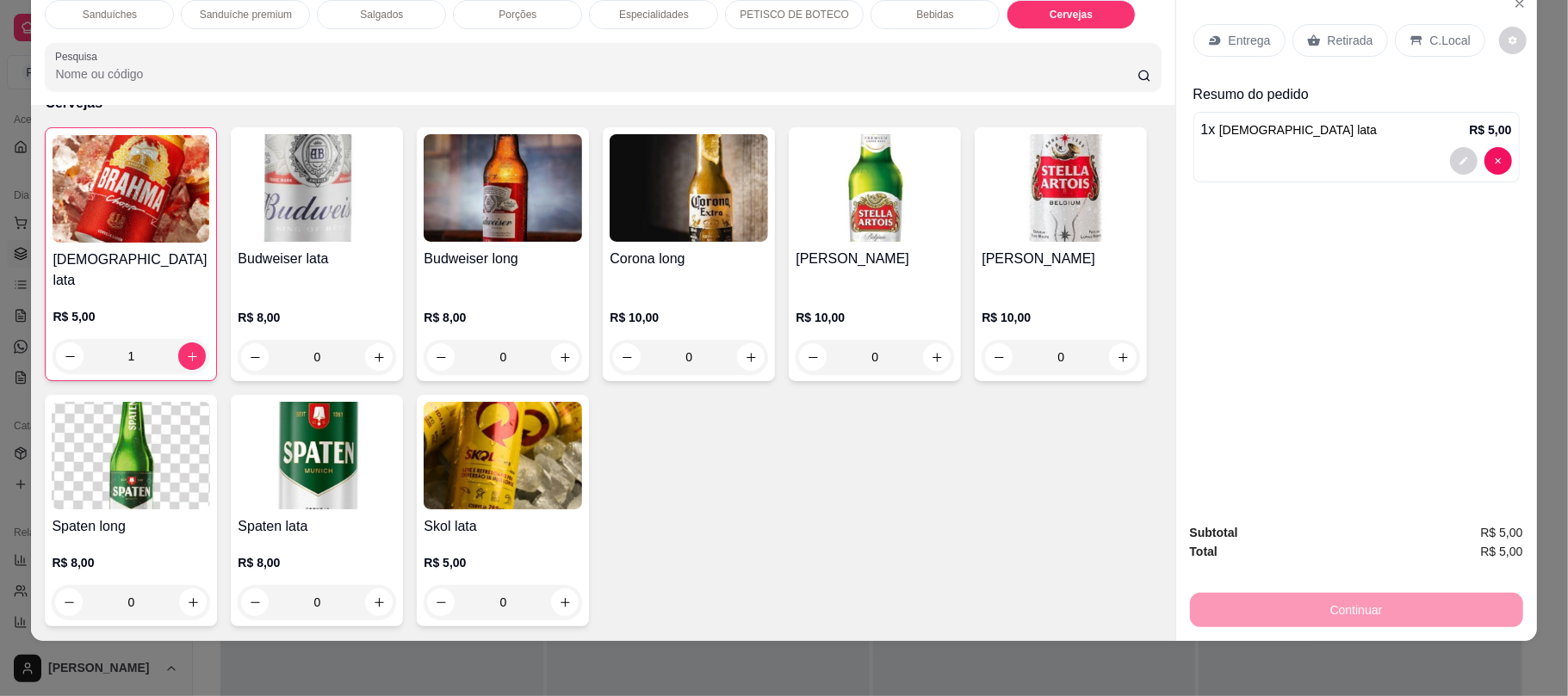
click at [1307, 41] on icon at bounding box center [1313, 41] width 13 height 12
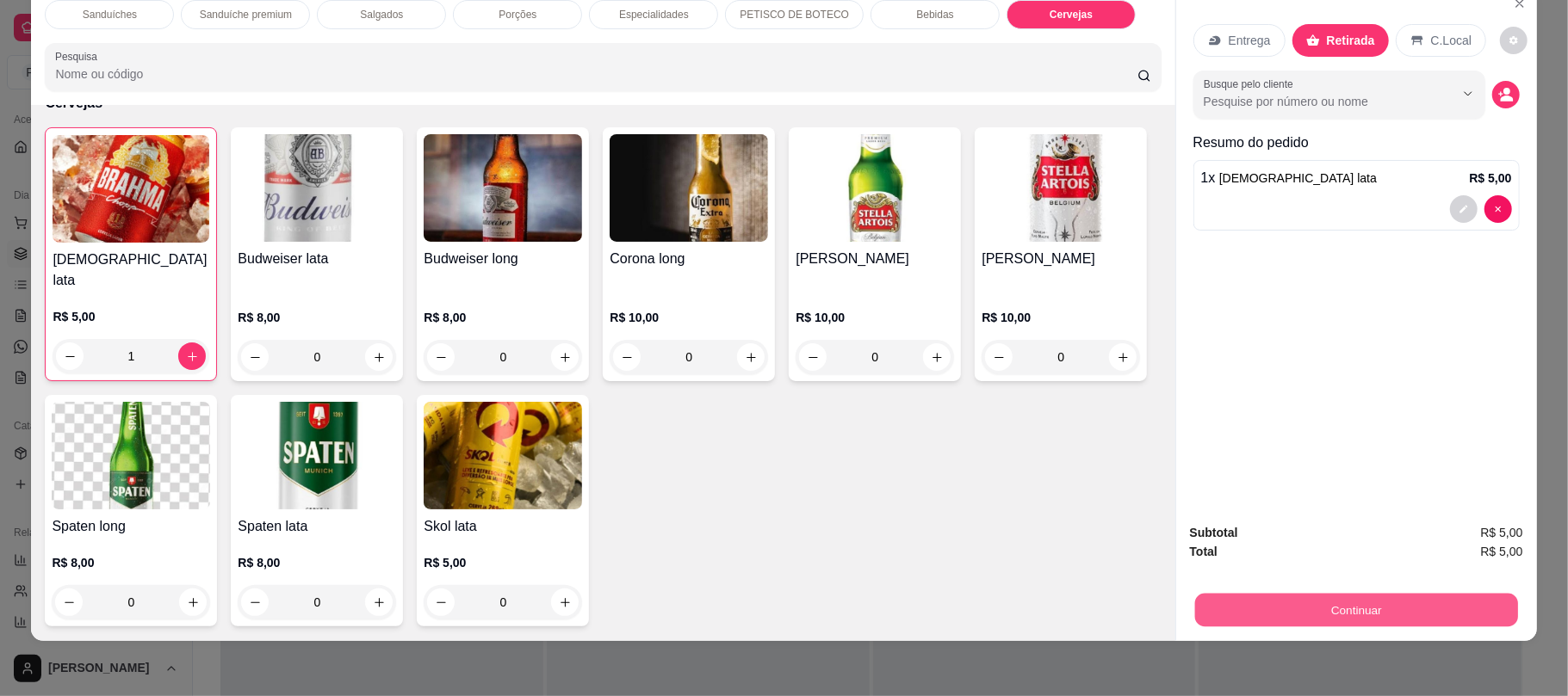
click at [1229, 616] on button "Continuar" at bounding box center [1356, 609] width 323 height 34
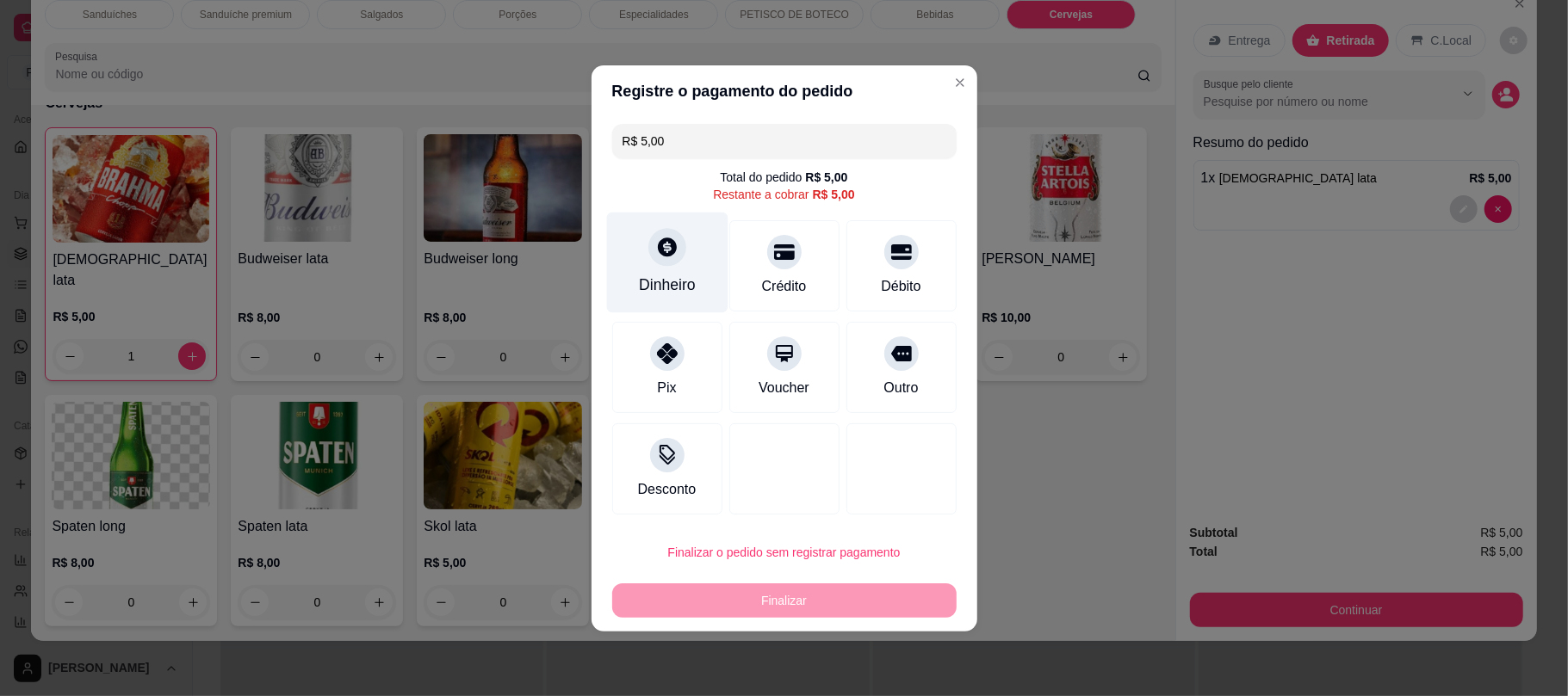
click at [682, 289] on div "Dinheiro" at bounding box center [667, 285] width 56 height 22
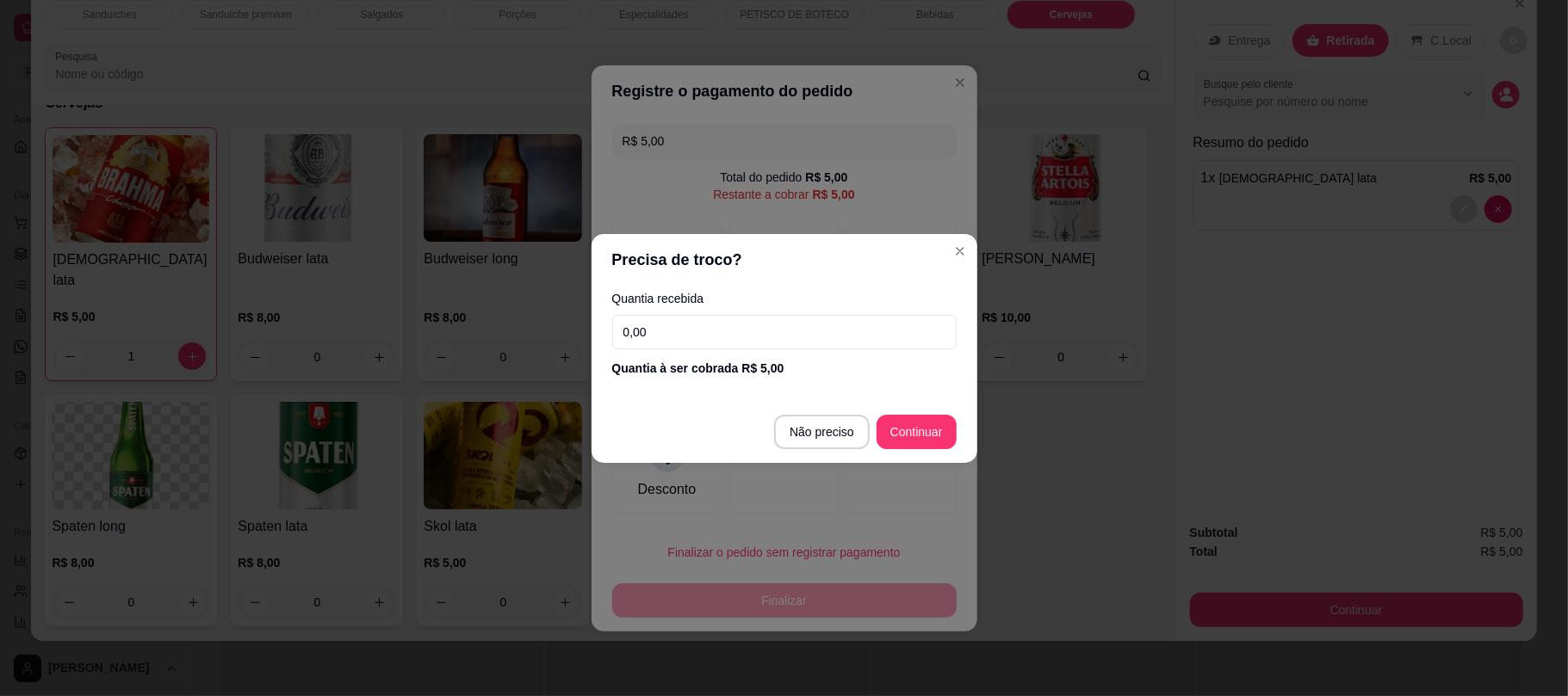
click at [695, 325] on input "0,00" at bounding box center [784, 331] width 344 height 34
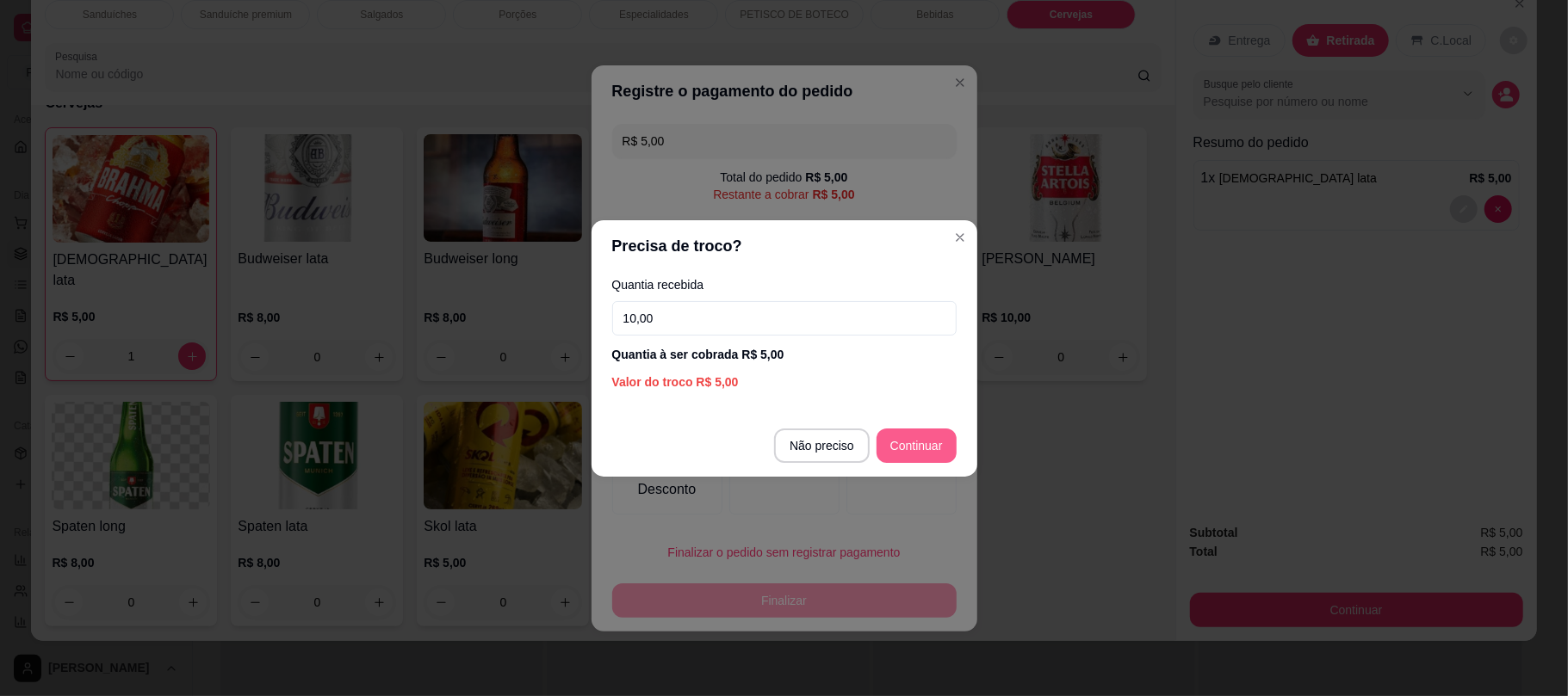
type input "10,00"
type input "R$ 0,00"
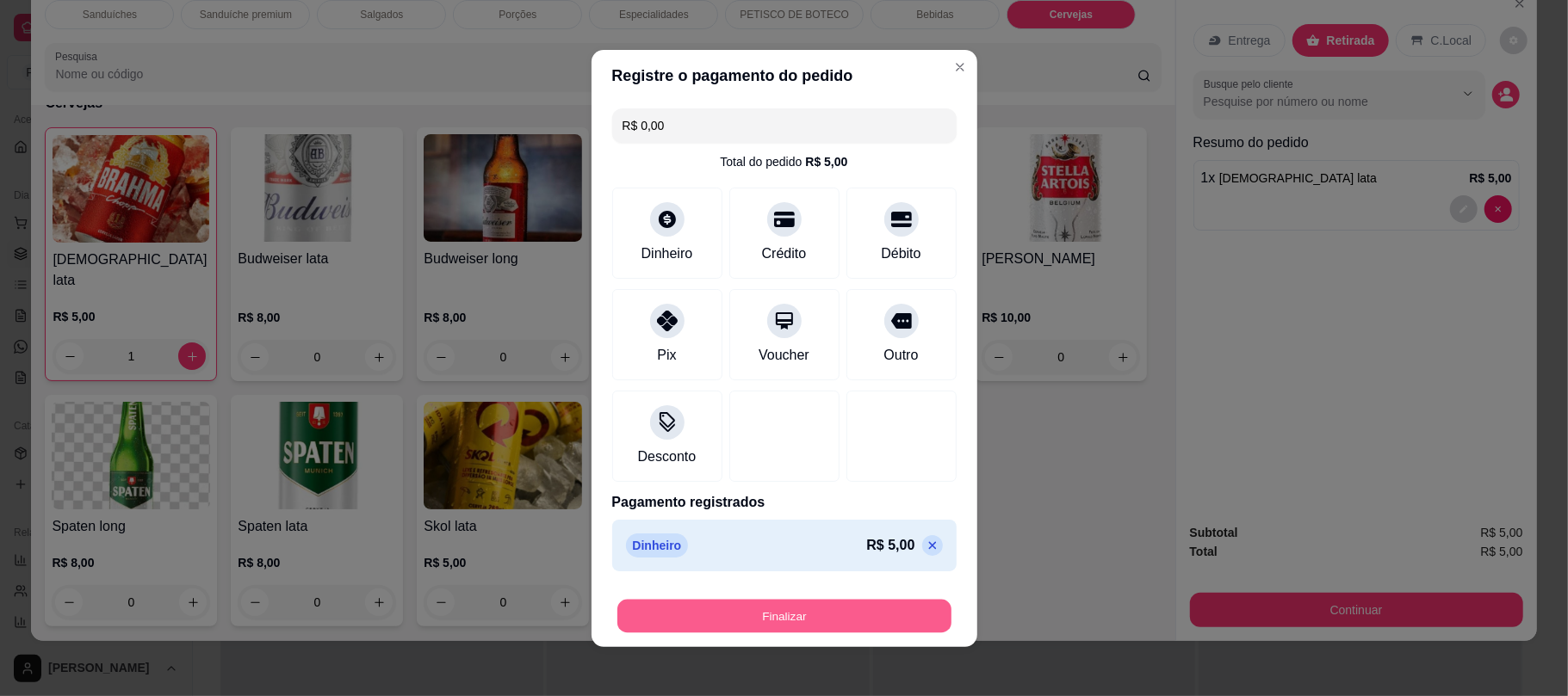
click at [784, 624] on button "Finalizar" at bounding box center [785, 615] width 335 height 34
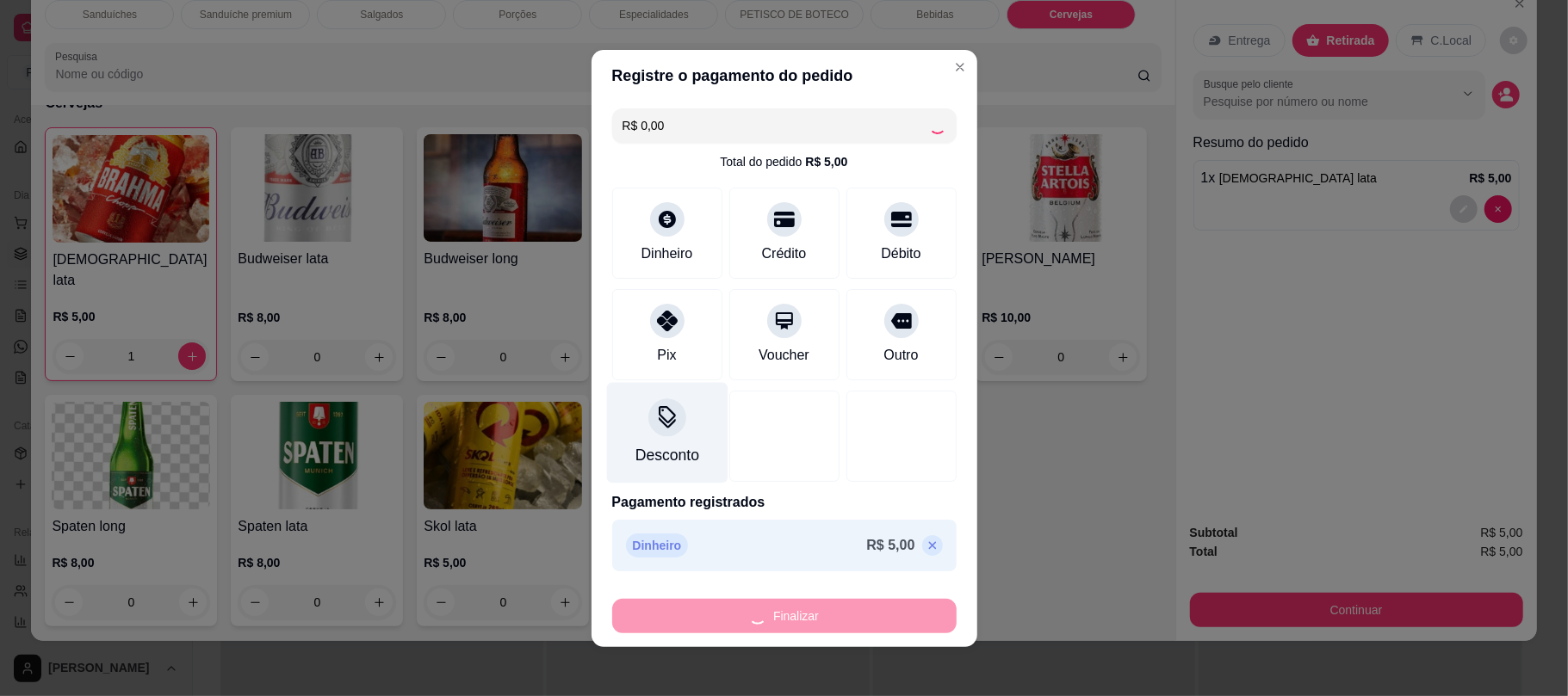
type input "0"
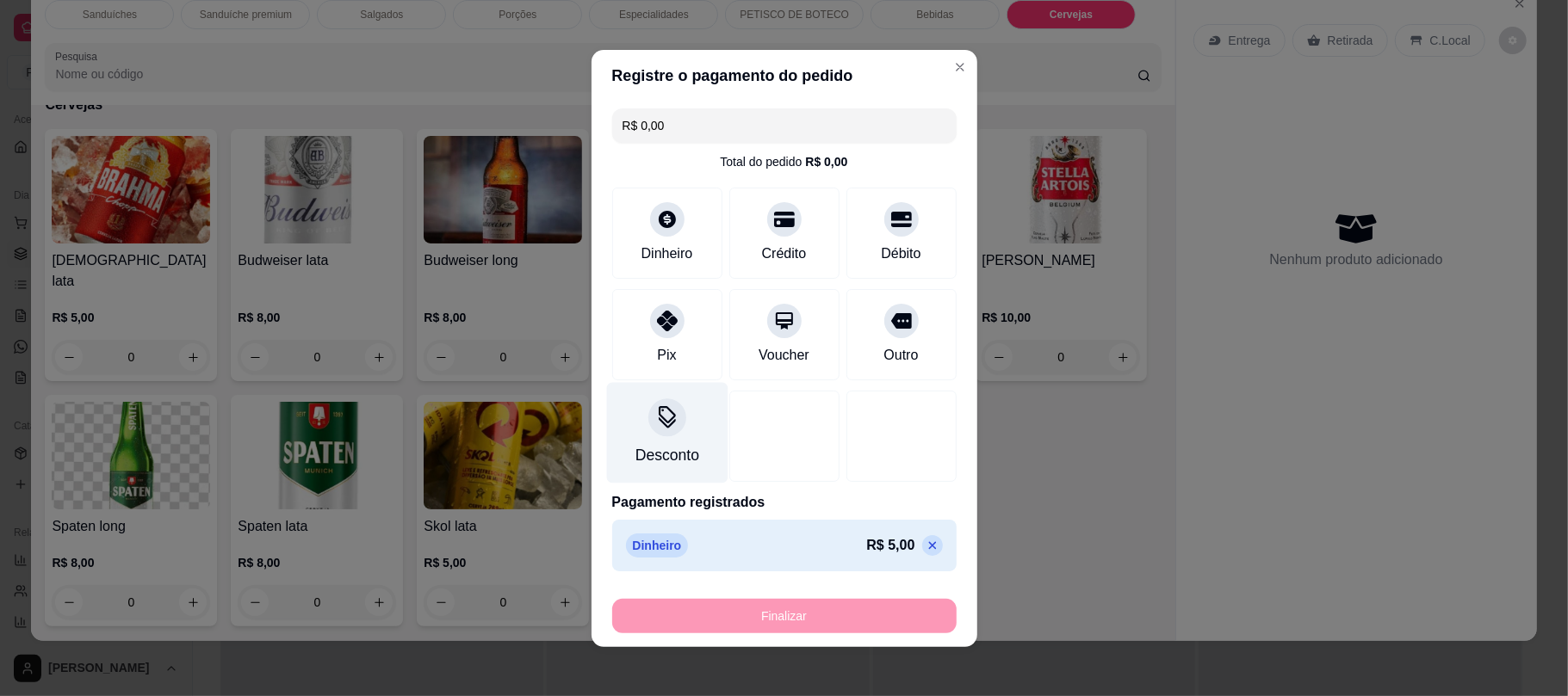
type input "-R$ 5,00"
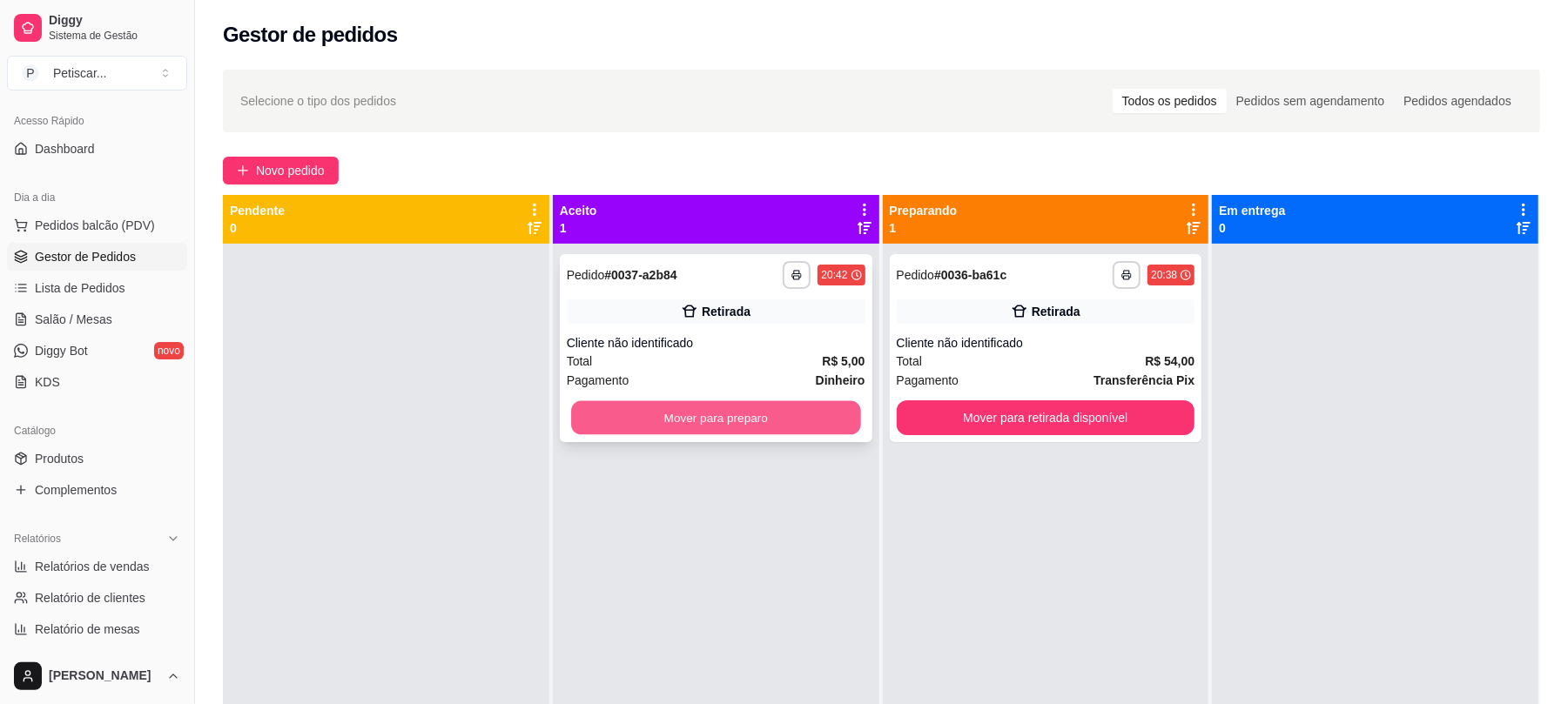
click at [744, 411] on button "Mover para preparo" at bounding box center [716, 418] width 289 height 34
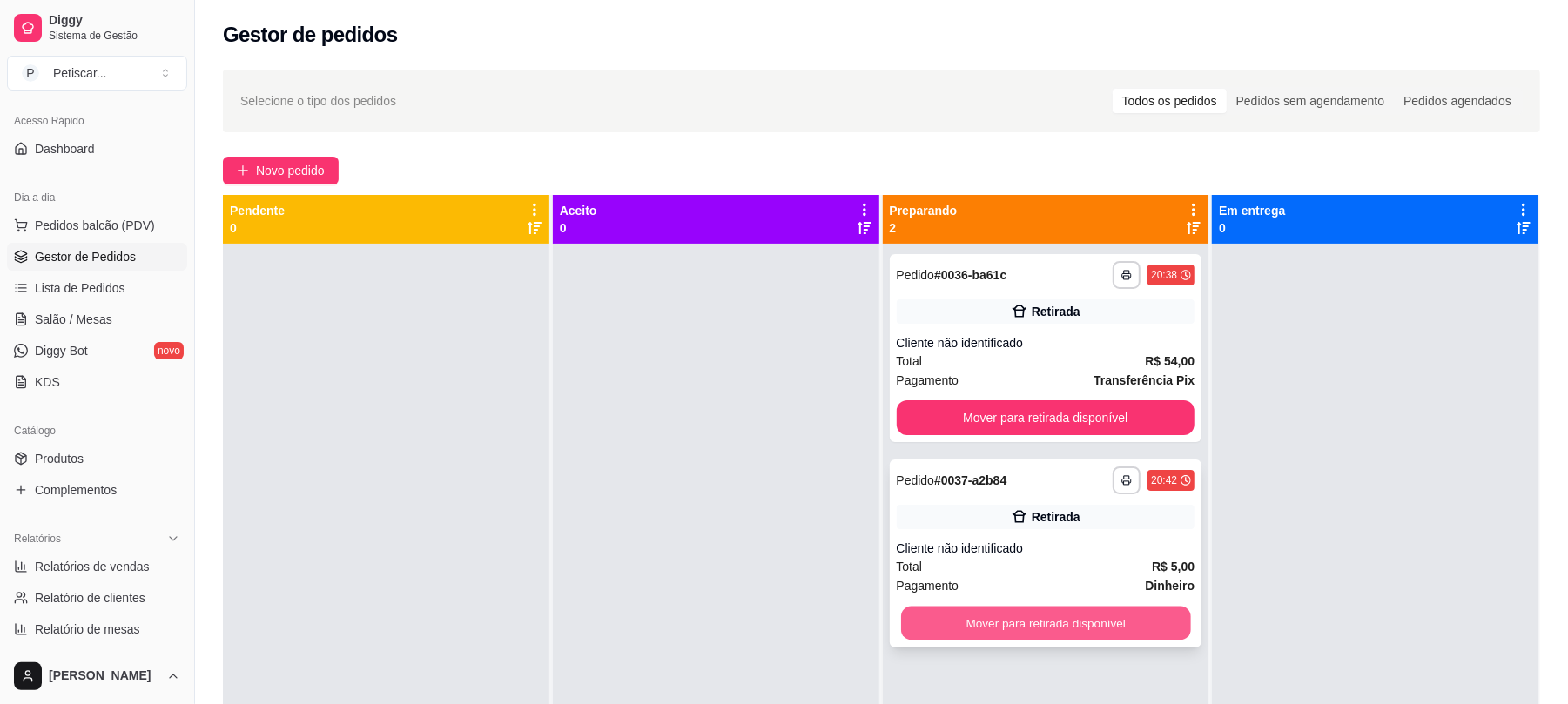
click at [1039, 623] on button "Mover para retirada disponível" at bounding box center [1046, 623] width 289 height 34
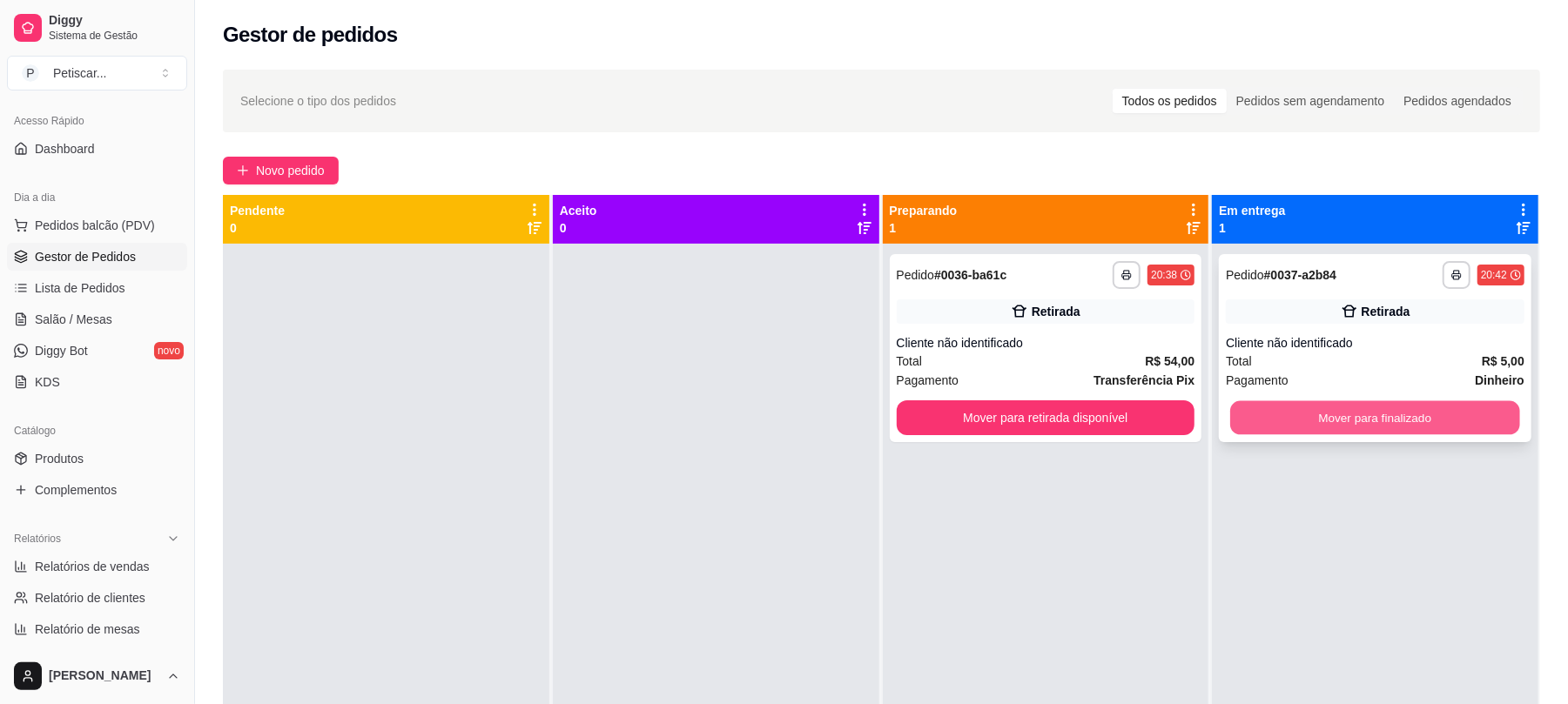
click at [1296, 420] on button "Mover para finalizado" at bounding box center [1375, 418] width 289 height 34
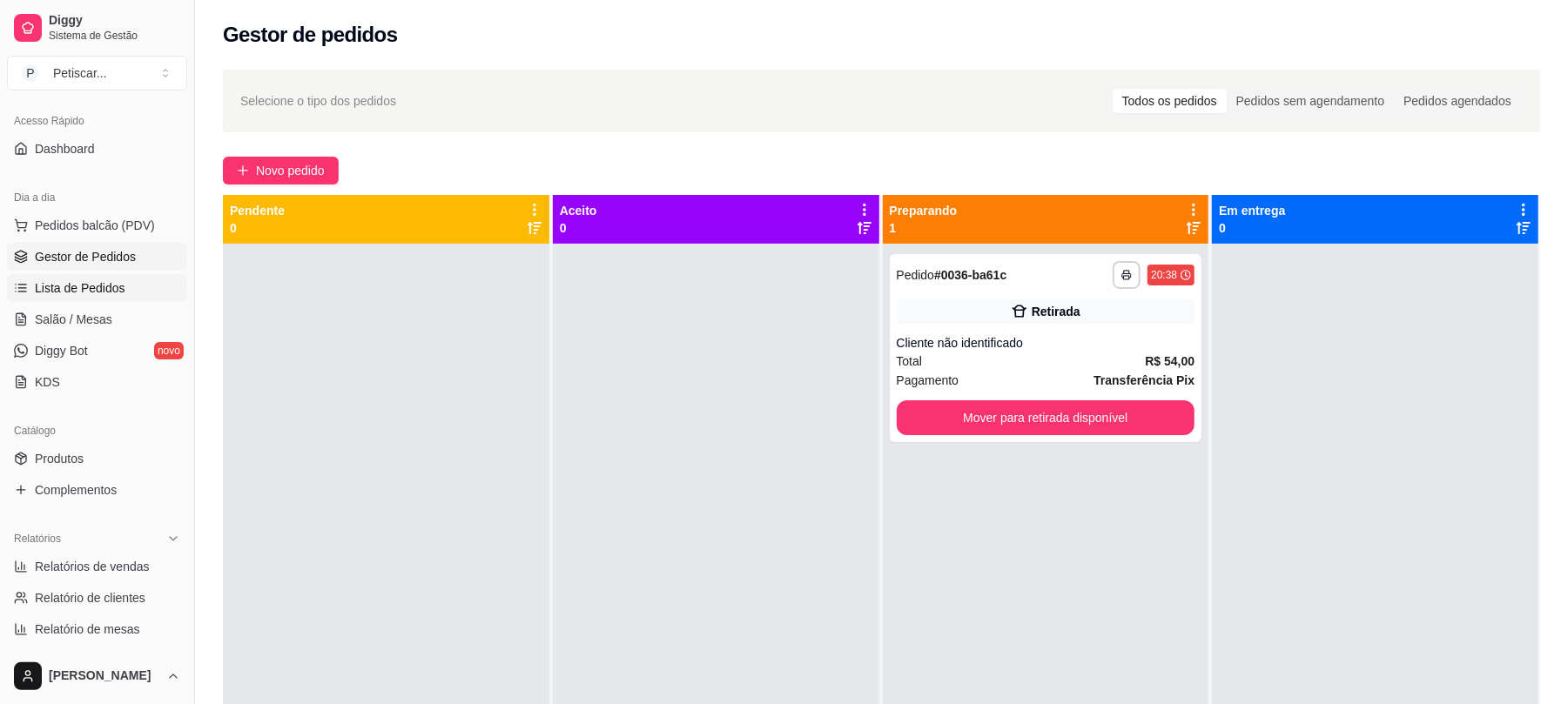
click at [118, 300] on link "Lista de Pedidos" at bounding box center [96, 288] width 180 height 28
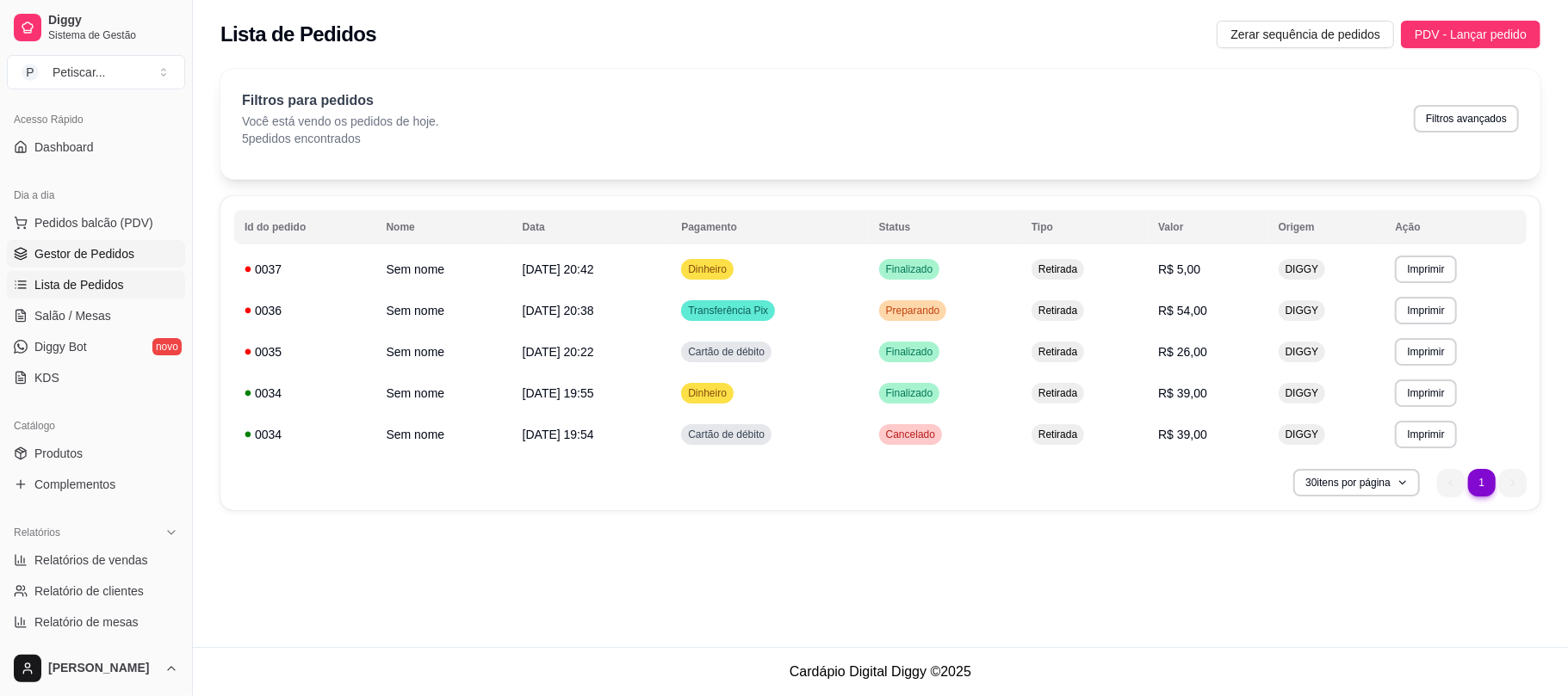
click at [97, 252] on span "Gestor de Pedidos" at bounding box center [84, 254] width 100 height 17
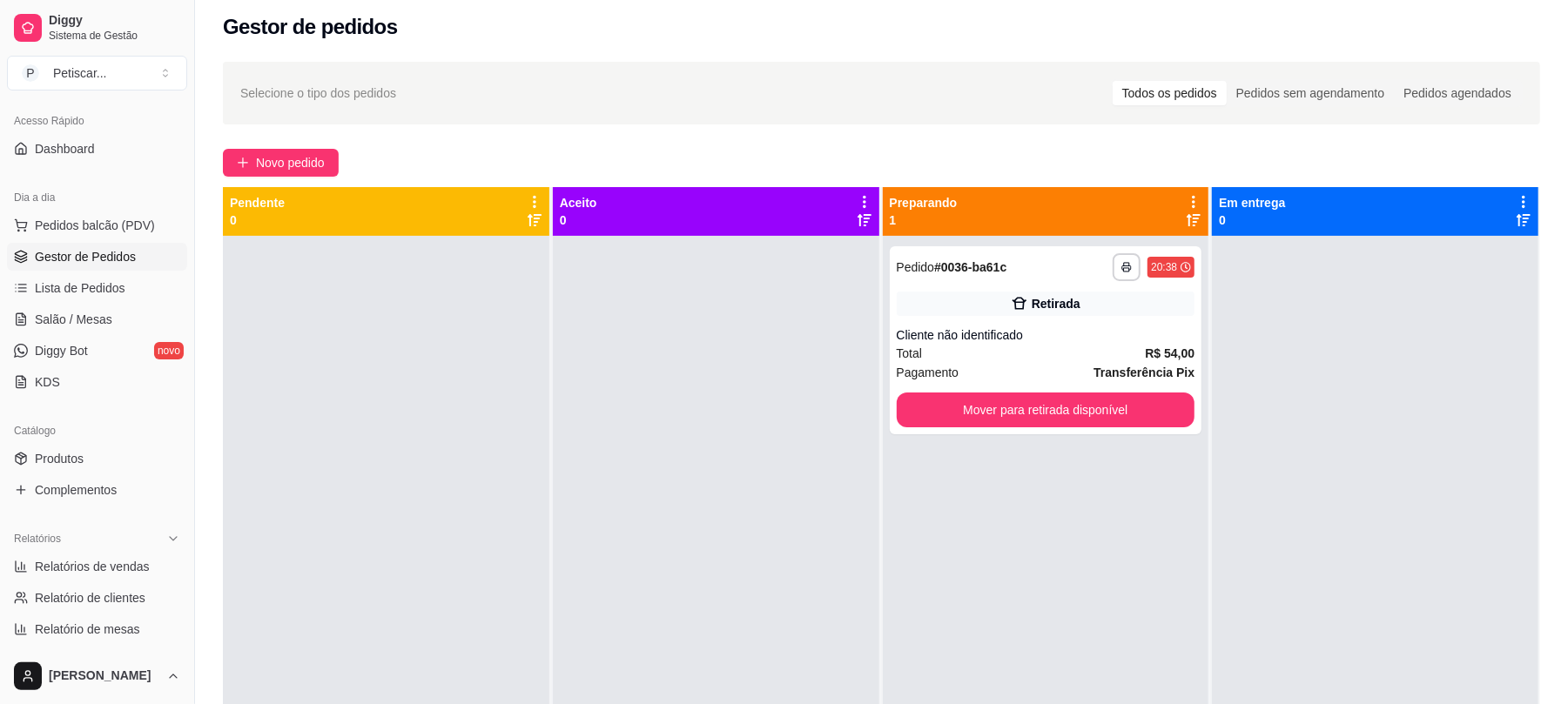
scroll to position [7, 0]
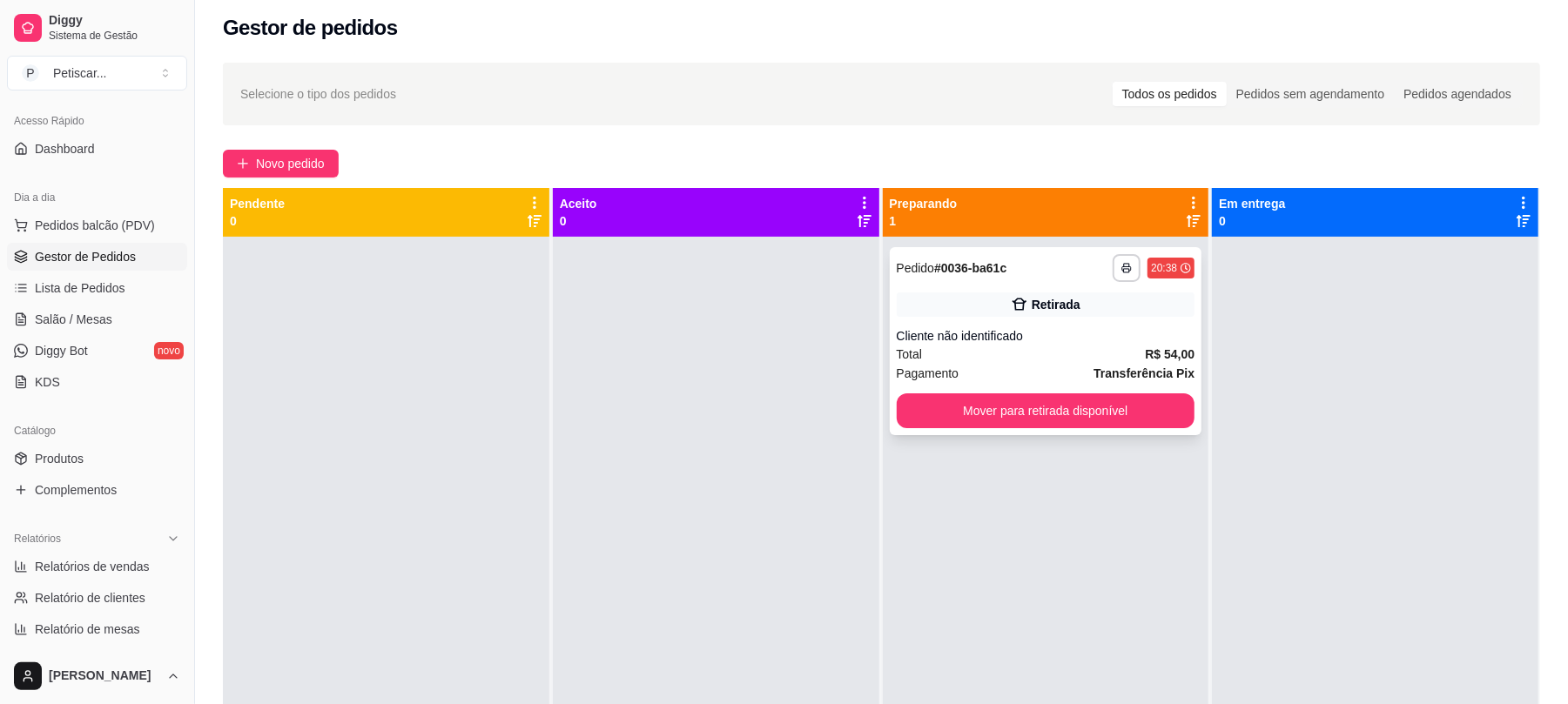
click at [947, 324] on div "**********" at bounding box center [1047, 340] width 313 height 188
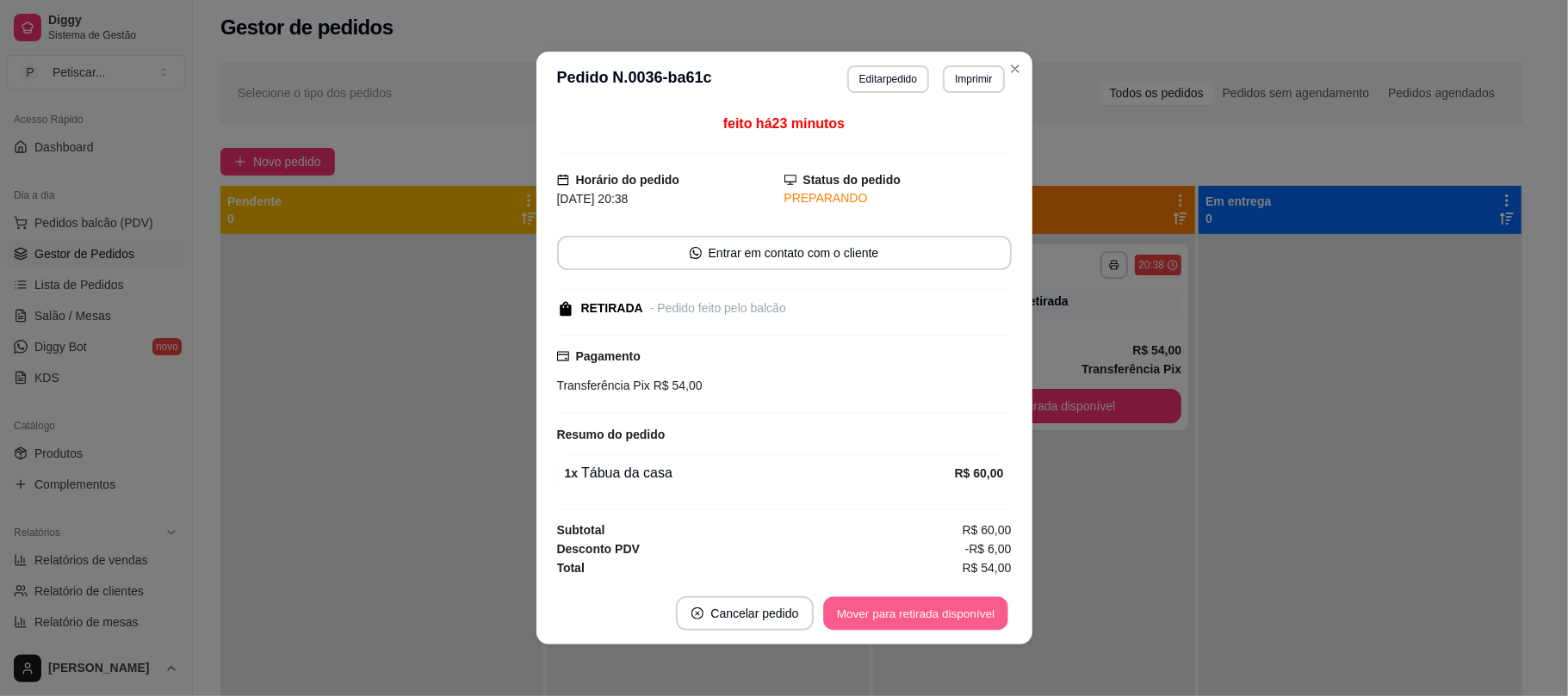
click at [852, 620] on button "Mover para retirada disponível" at bounding box center [915, 613] width 184 height 34
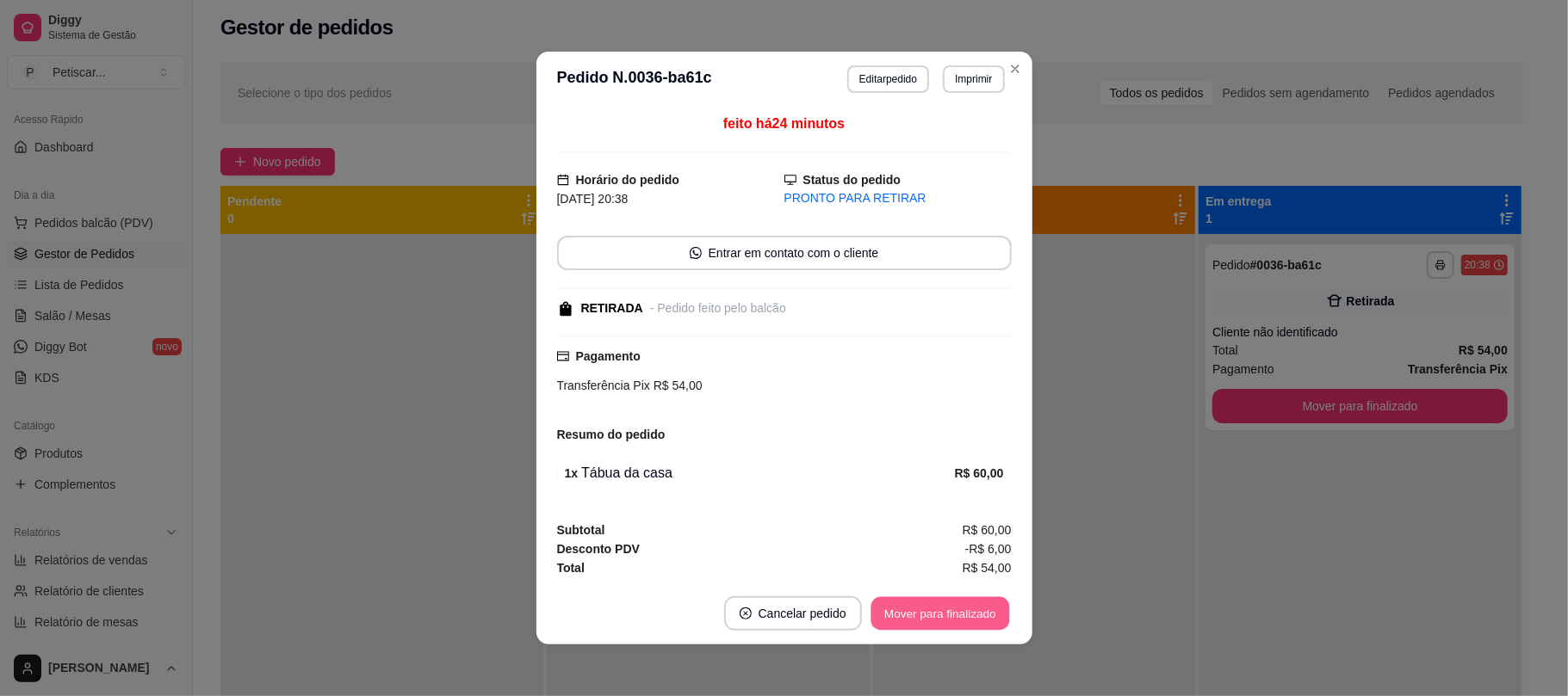
click at [921, 603] on button "Mover para finalizado" at bounding box center [940, 613] width 139 height 34
